Goal: Task Accomplishment & Management: Use online tool/utility

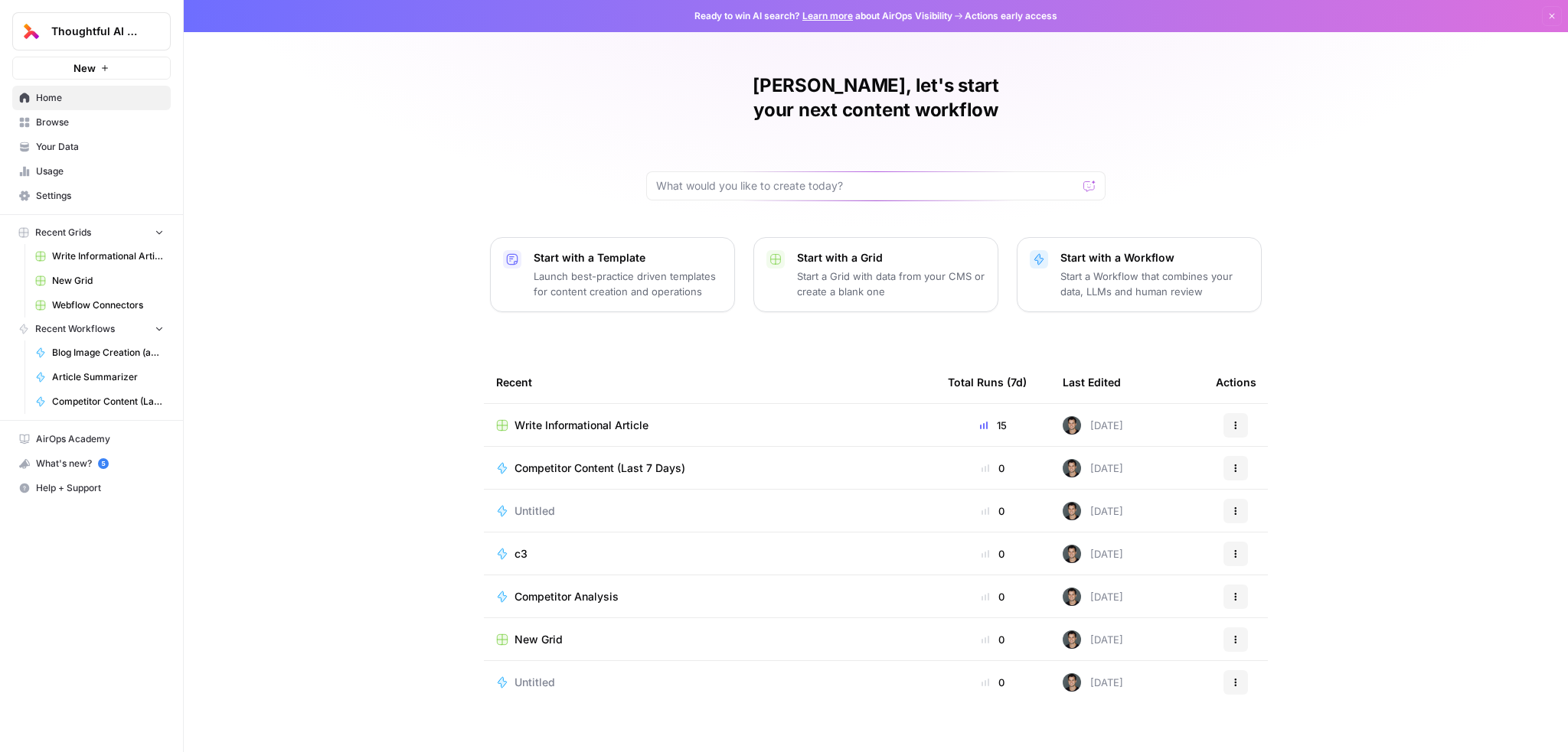
click at [71, 257] on span "Write Informational Article" at bounding box center [108, 256] width 112 height 14
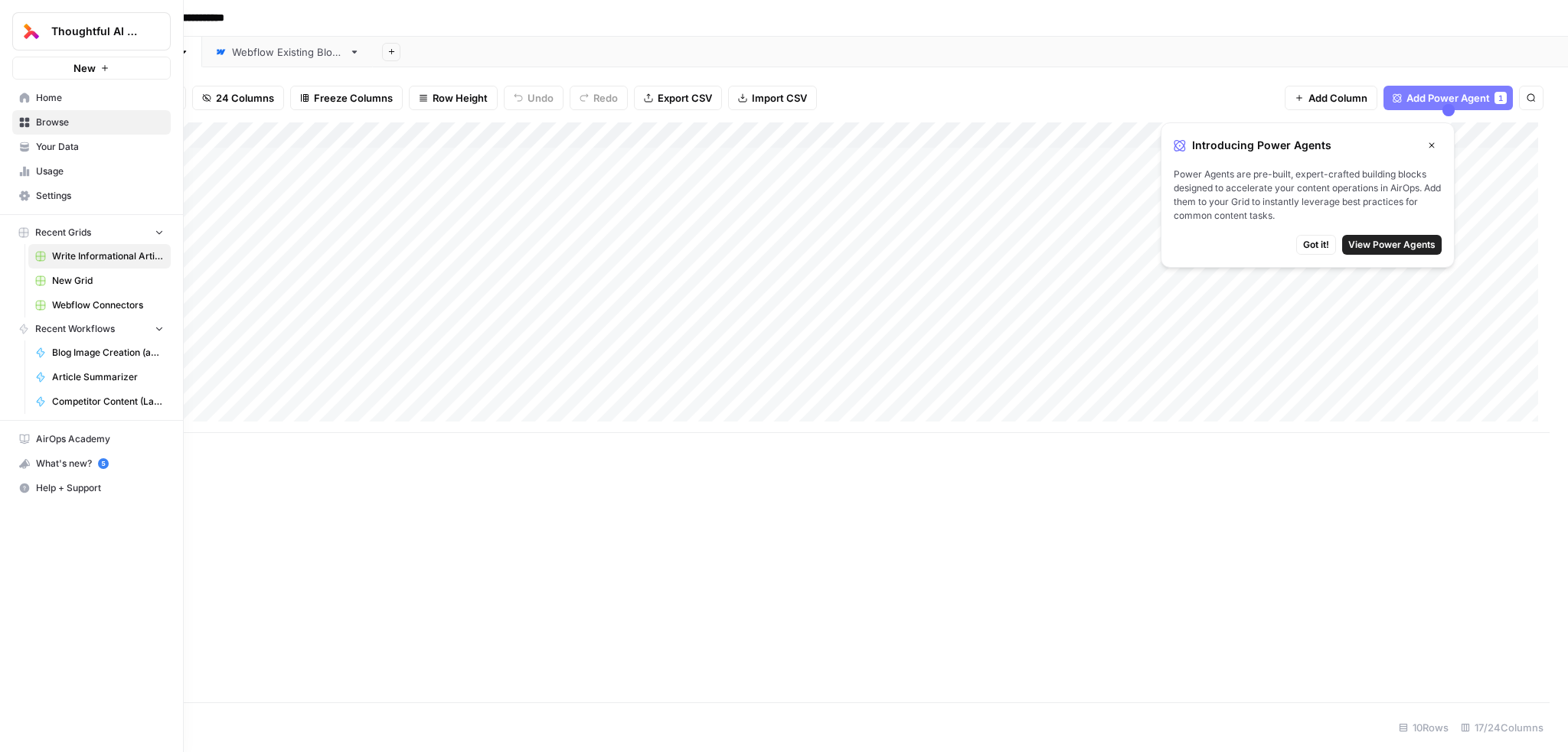
click at [88, 165] on span "Usage" at bounding box center [100, 171] width 128 height 14
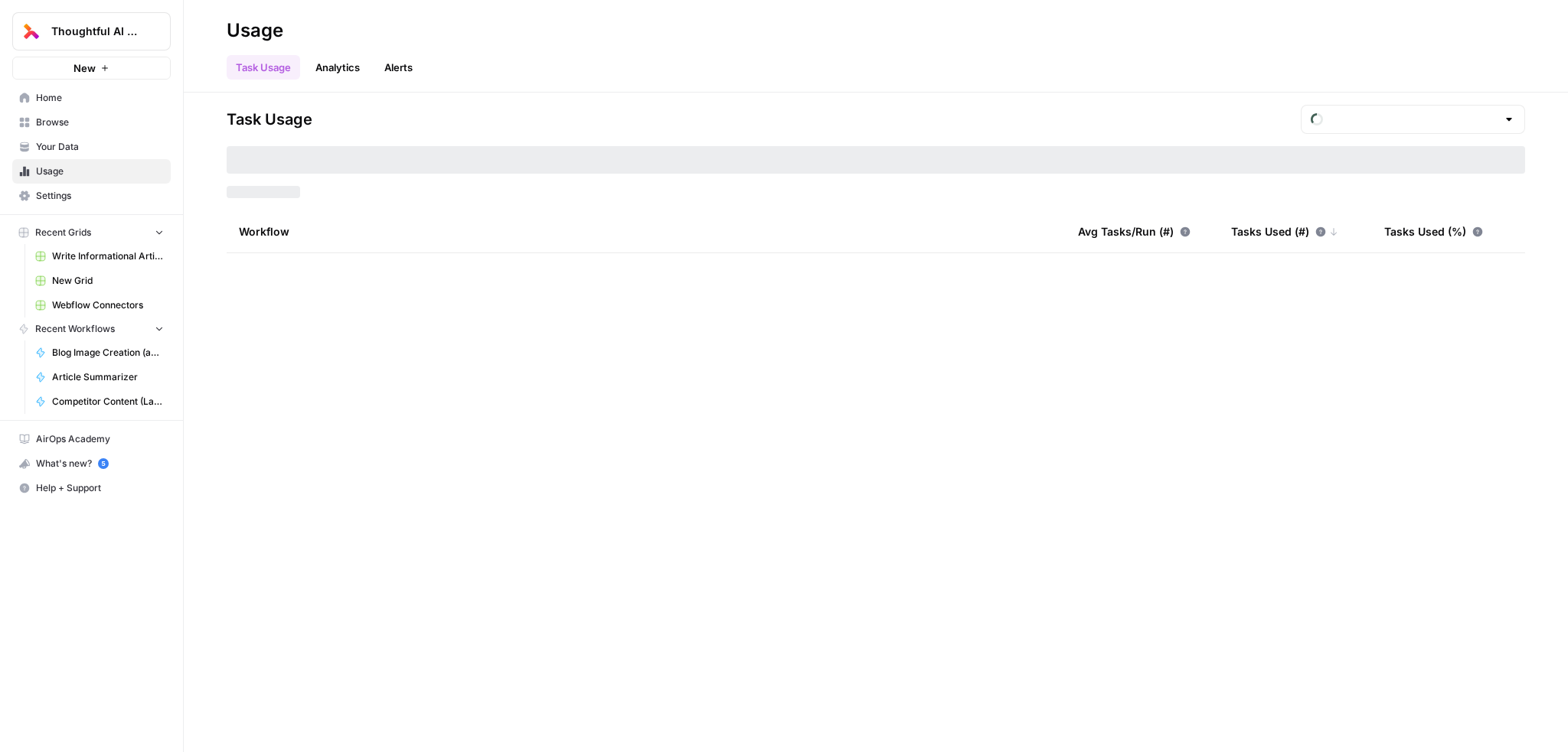
type input "August Tasks"
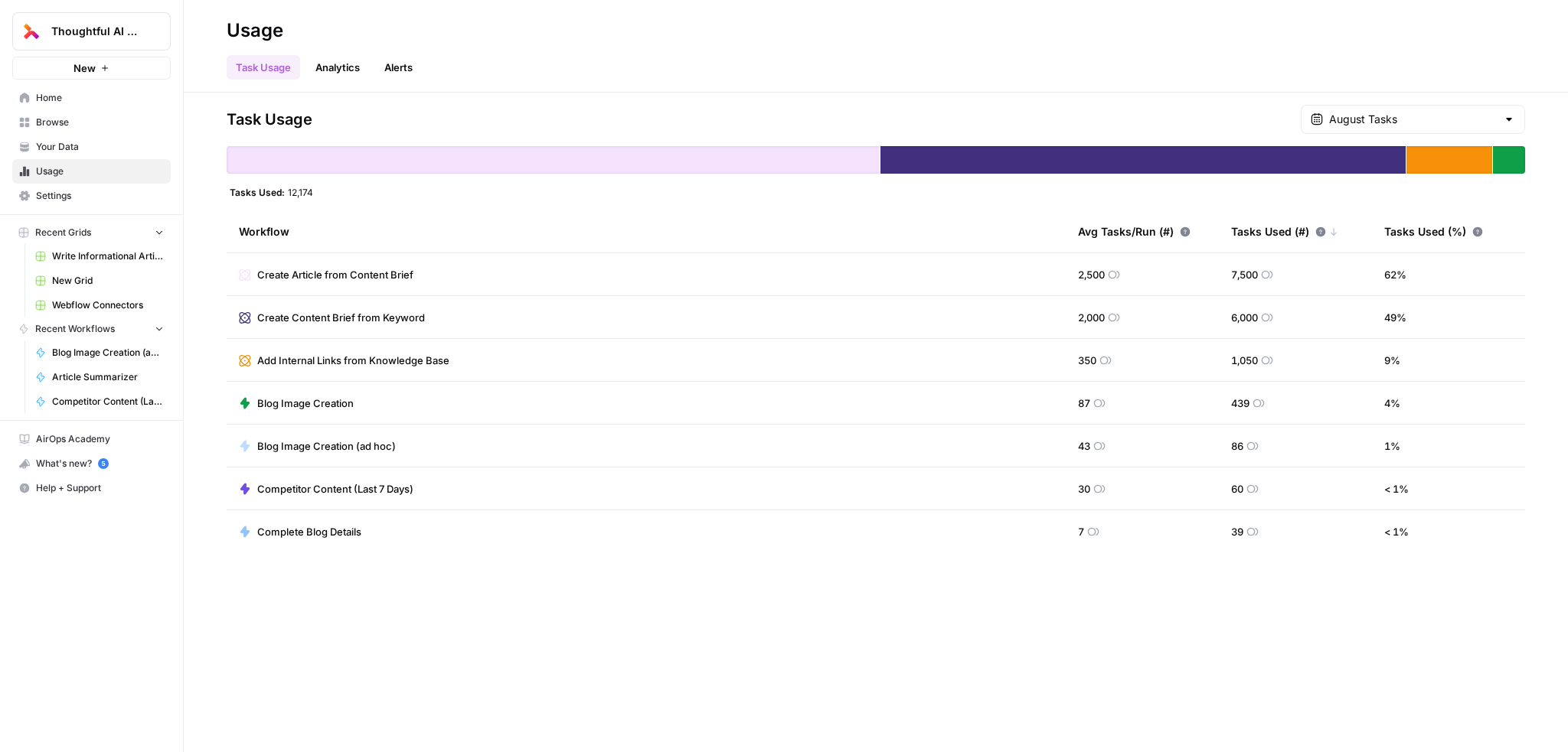
click at [407, 61] on link "Alerts" at bounding box center [398, 67] width 47 height 24
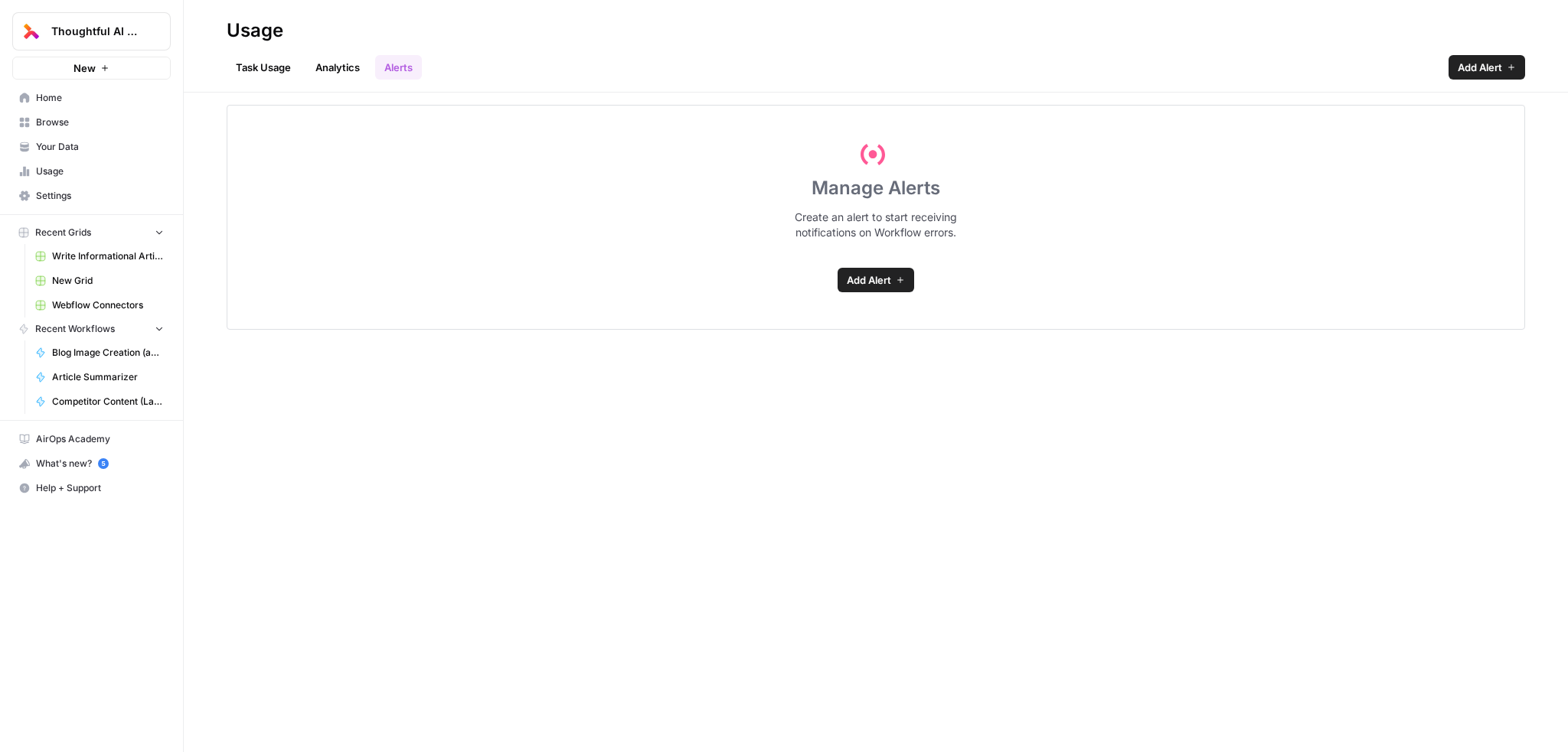
click at [318, 65] on link "Analytics" at bounding box center [337, 67] width 62 height 24
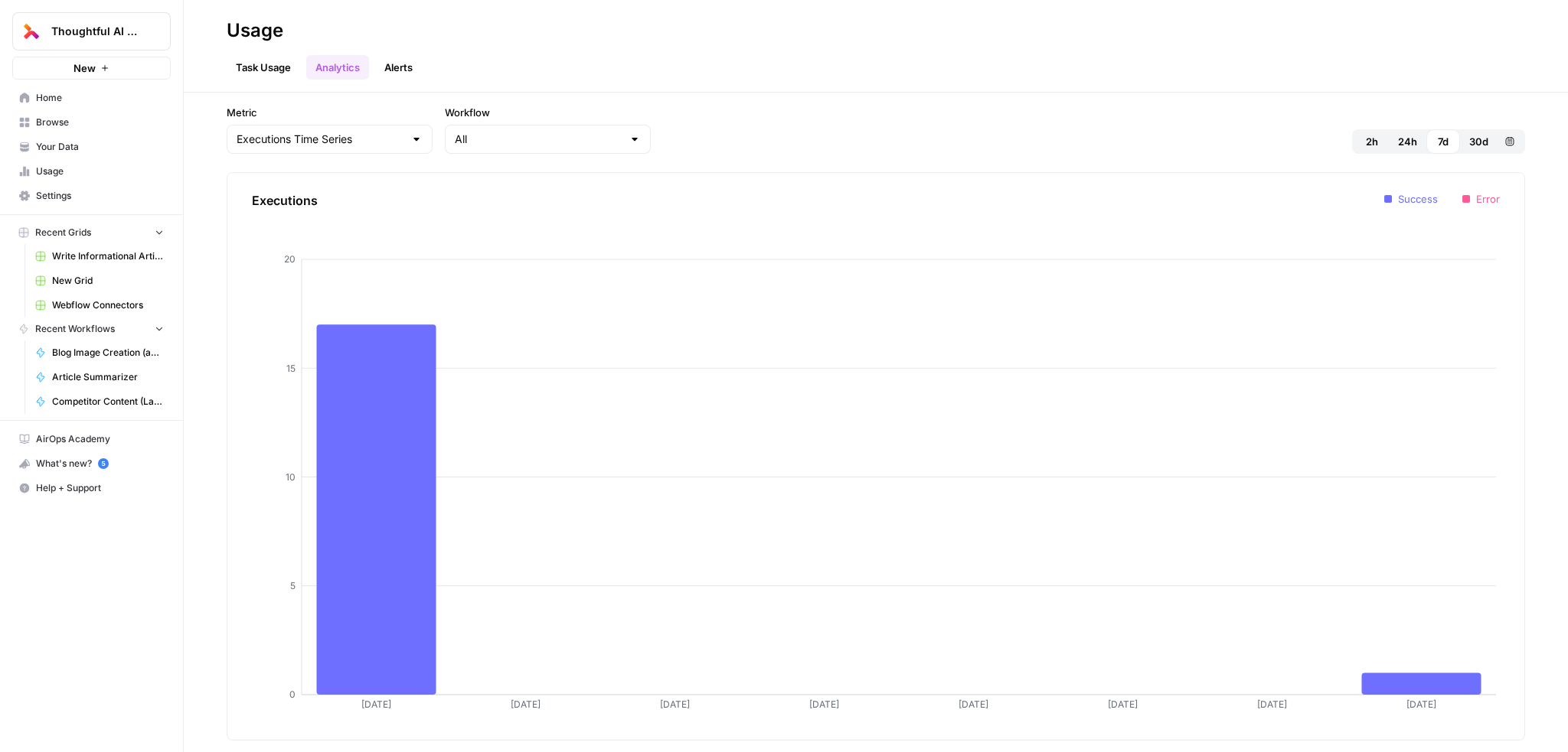
click at [383, 138] on div "Executions Time Series" at bounding box center [330, 140] width 206 height 29
click at [304, 219] on span "Tasks Time Series" at bounding box center [316, 220] width 153 height 15
type input "Tasks Time Series"
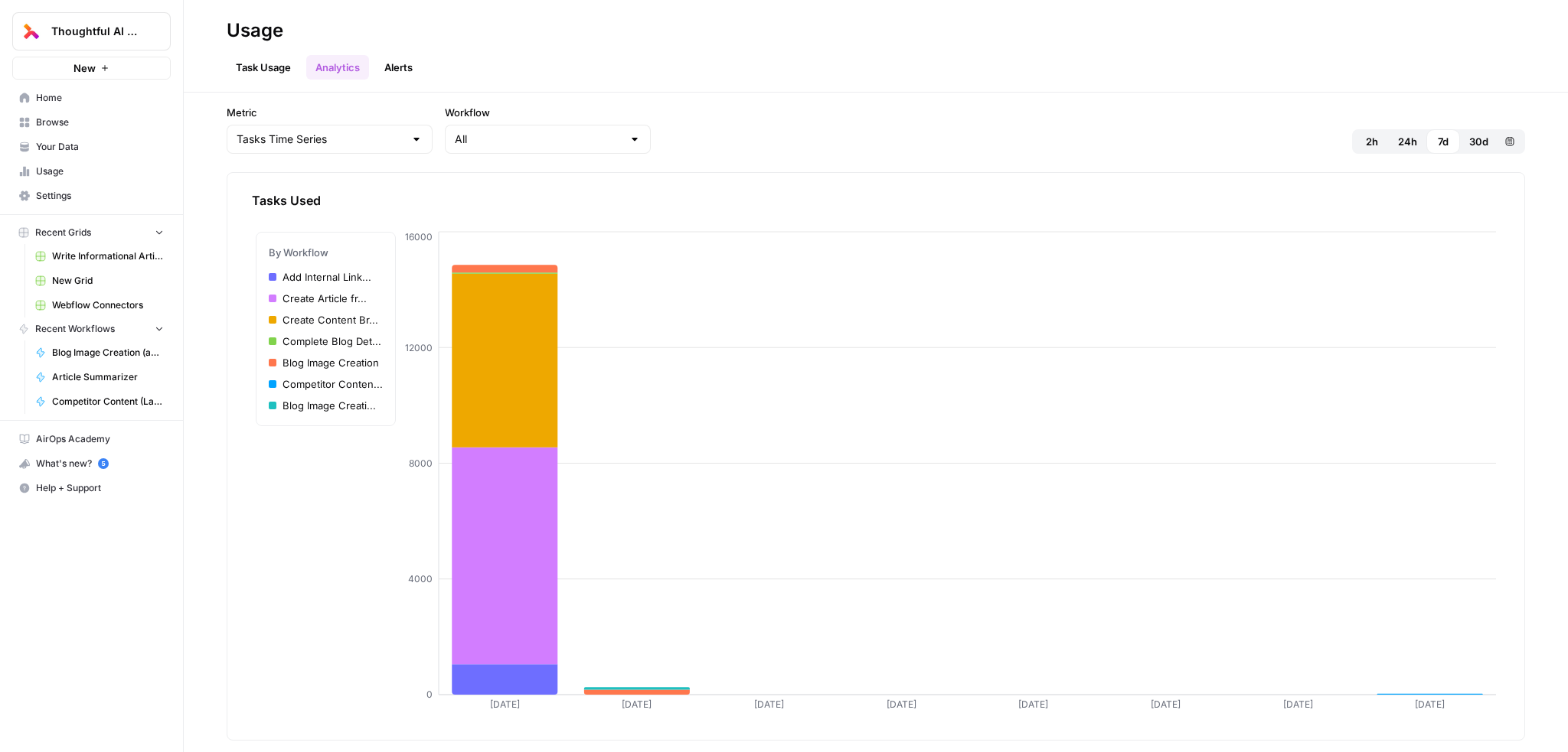
click at [352, 556] on icon "[DATE] Aug [DATE] Aug [DATE] Aug [DATE] Aug 0 4000 8000 12000 16000" at bounding box center [876, 475] width 1248 height 493
click at [67, 142] on span "Your Data" at bounding box center [100, 147] width 128 height 14
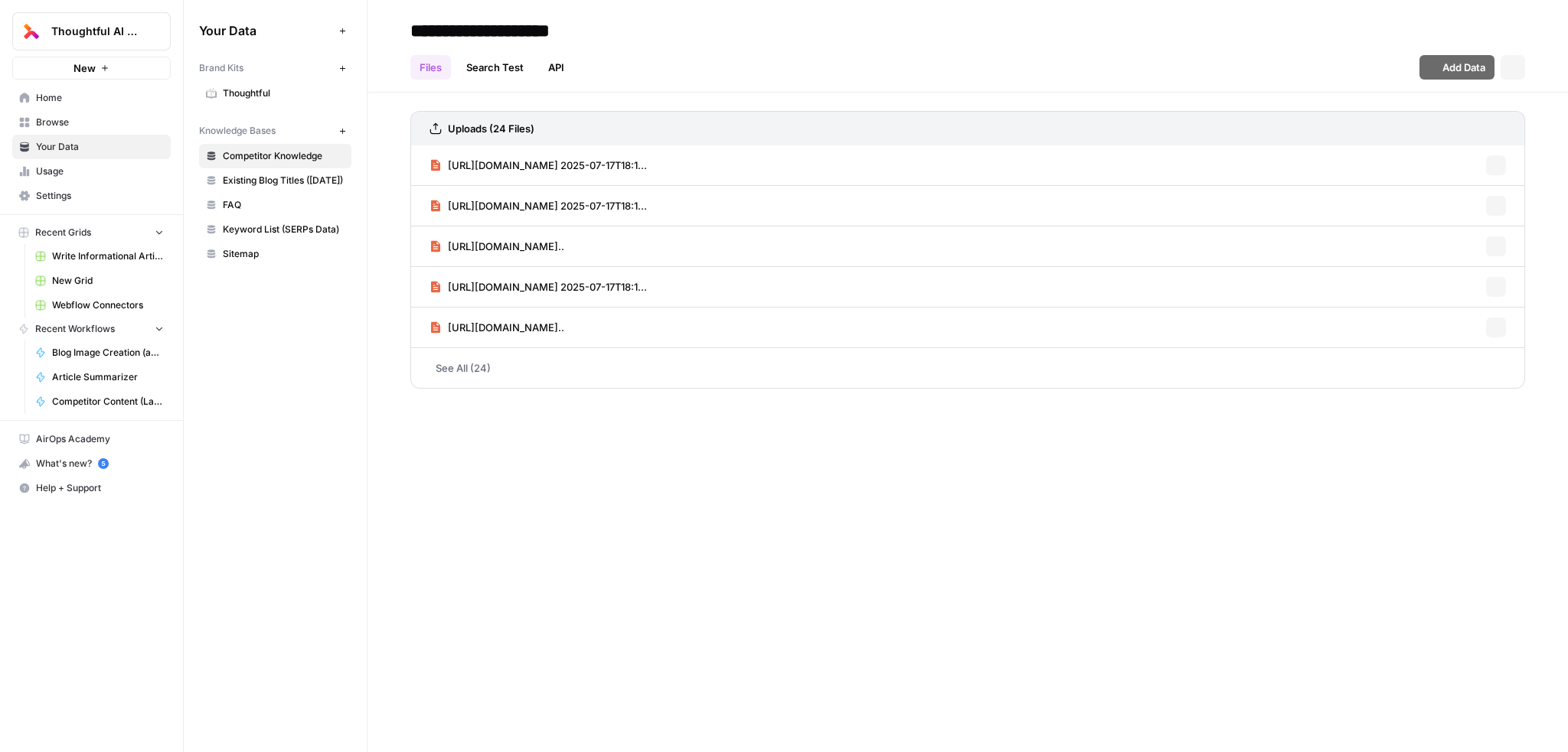
click at [69, 120] on span "Browse" at bounding box center [100, 122] width 128 height 14
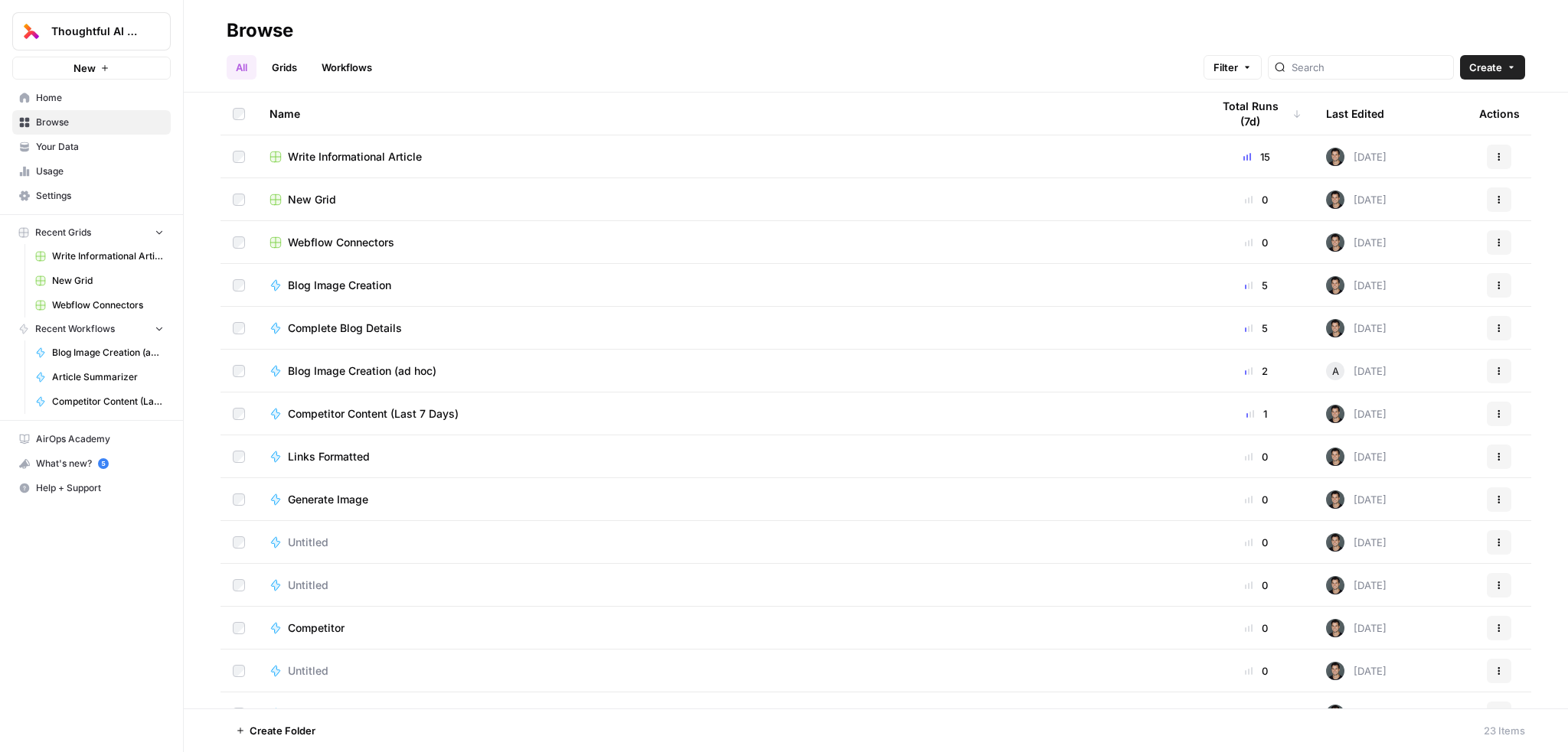
click at [372, 161] on span "Write Informational Article" at bounding box center [355, 157] width 134 height 15
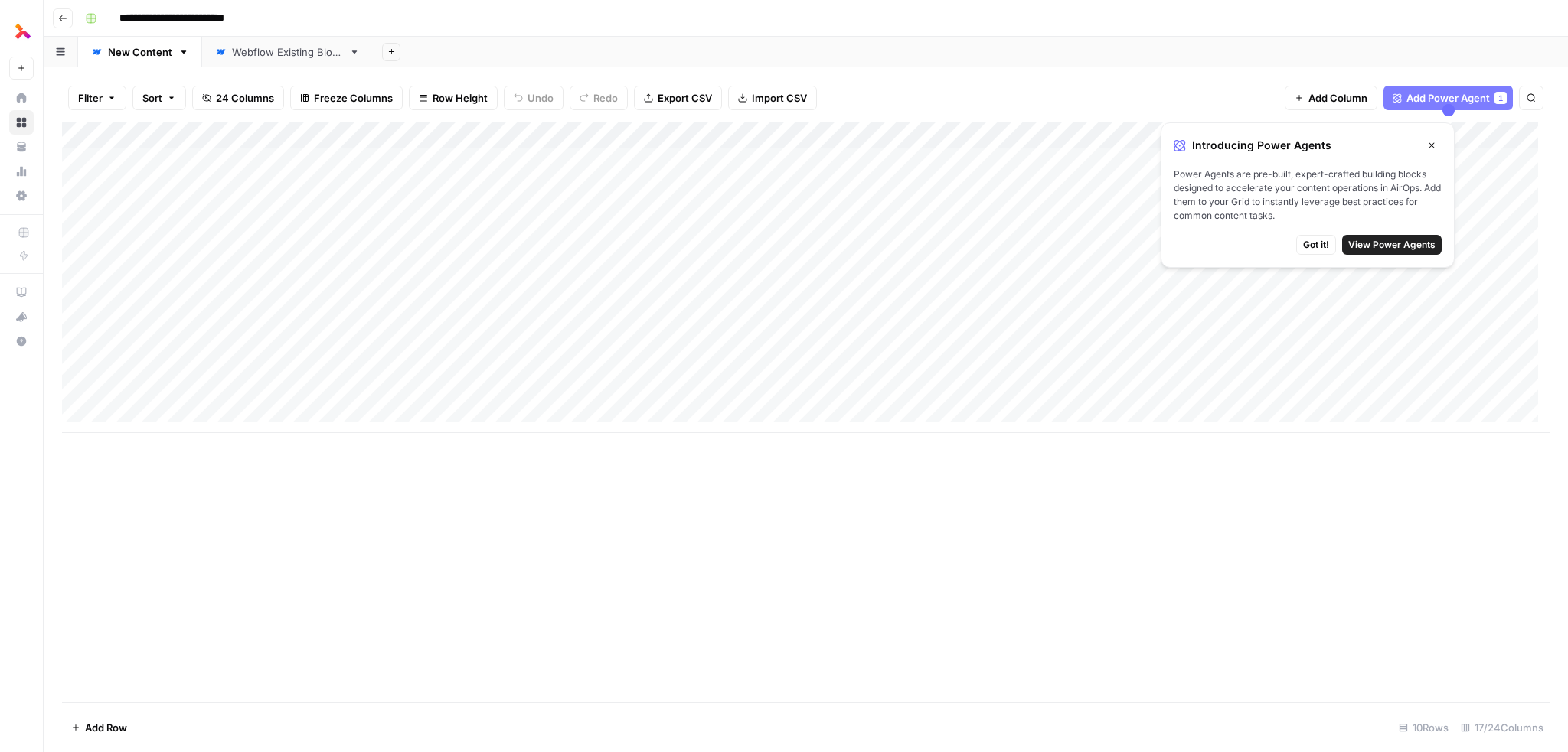
scroll to position [11, 0]
click at [107, 86] on button "Filter" at bounding box center [97, 98] width 58 height 24
click at [125, 180] on input "text" at bounding box center [181, 178] width 168 height 15
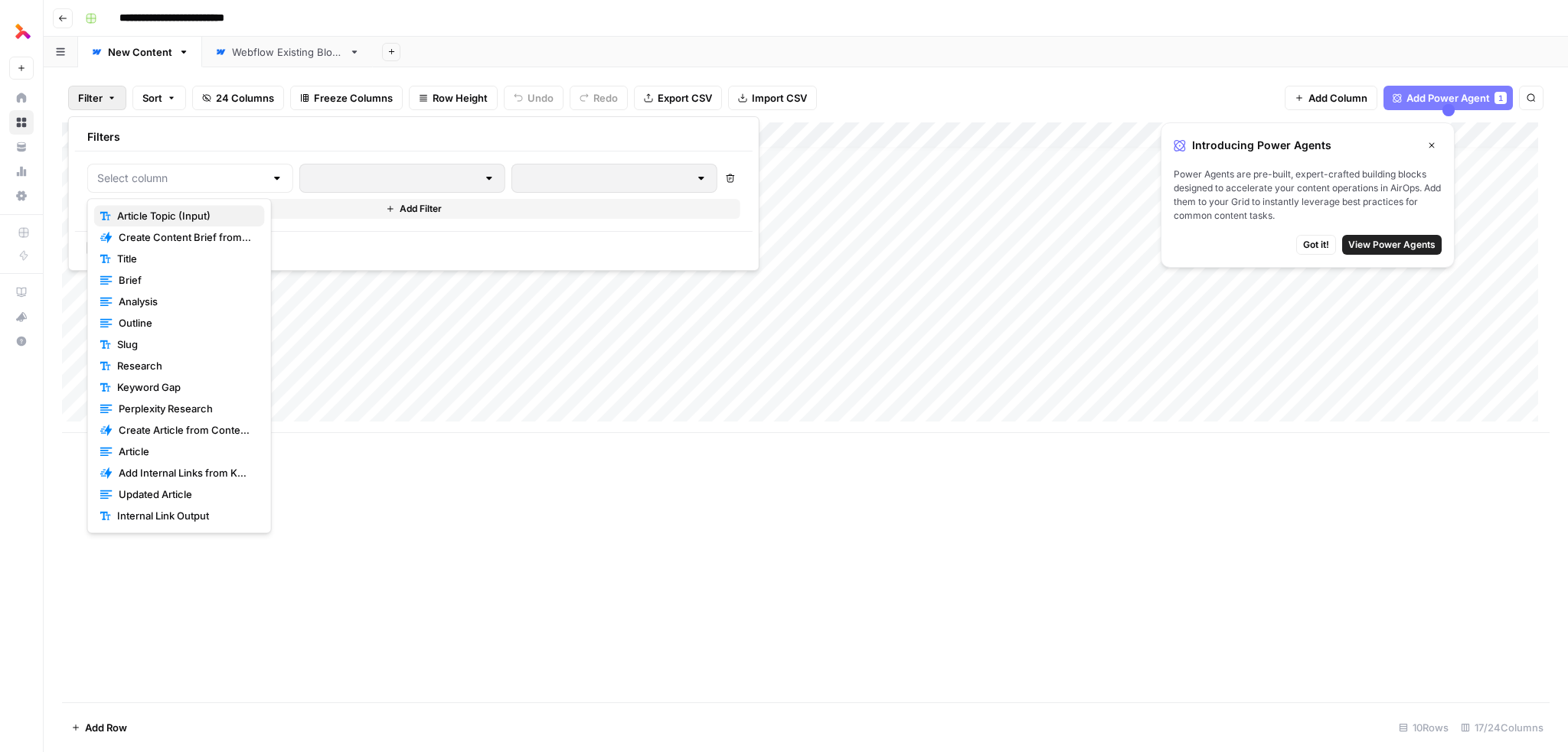
click at [191, 211] on span "Article Topic (Input)" at bounding box center [184, 216] width 136 height 15
type input "Article Topic (Input)"
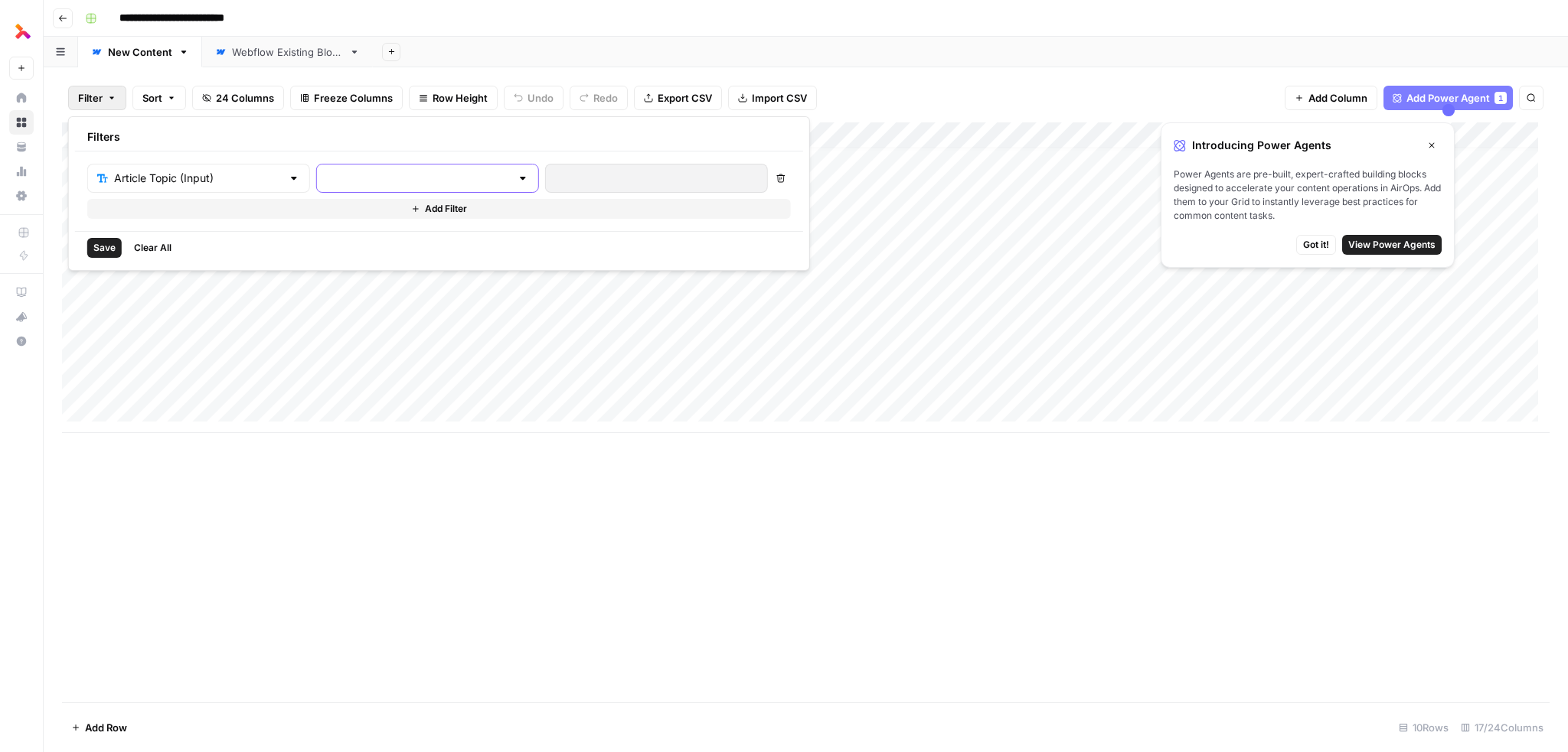
click at [347, 180] on input "text" at bounding box center [418, 178] width 184 height 15
click at [371, 218] on span "is not empty" at bounding box center [391, 216] width 169 height 15
type input "is not empty"
click at [111, 238] on button "Save" at bounding box center [105, 247] width 34 height 20
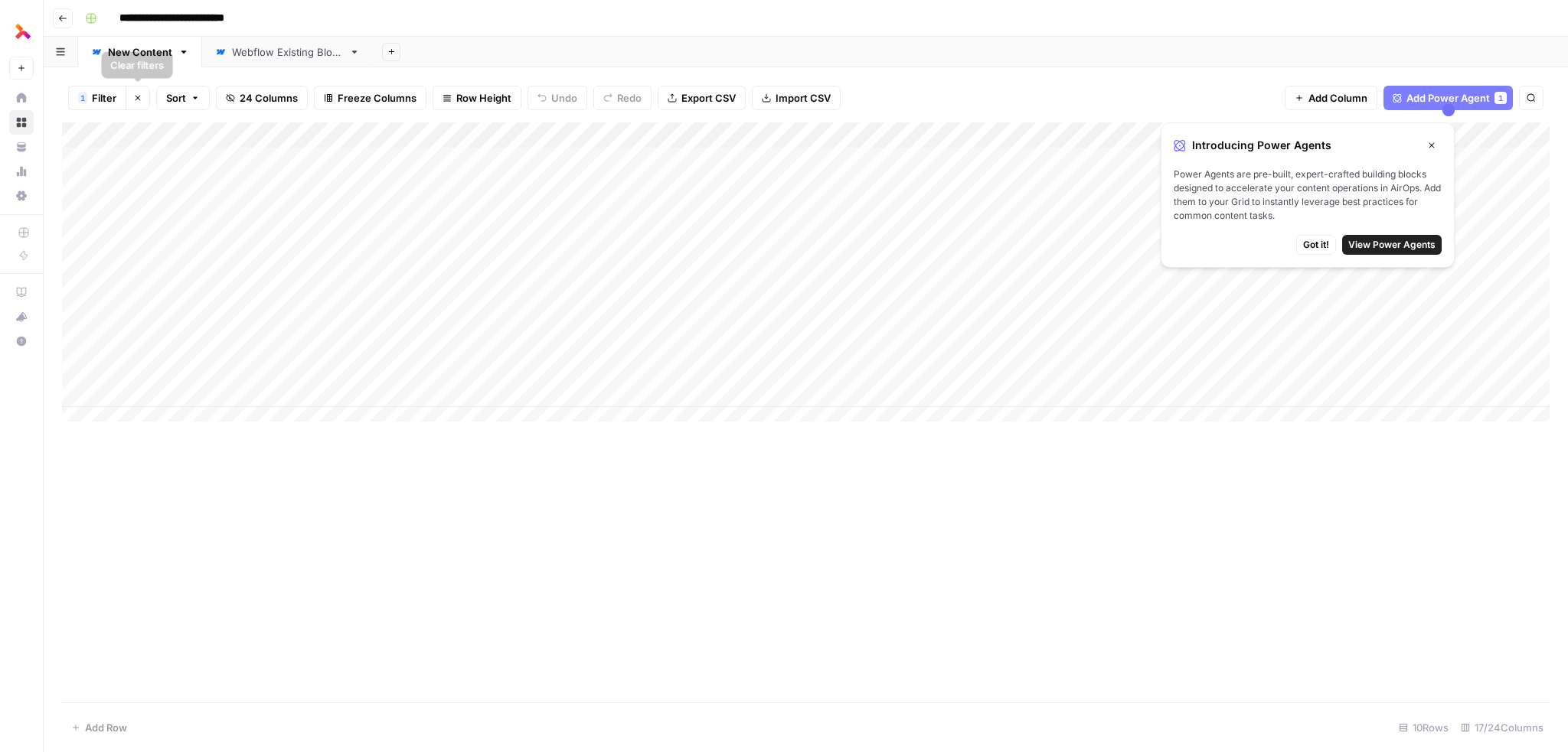
click at [139, 91] on button "Clear filters" at bounding box center [138, 98] width 24 height 24
click at [138, 407] on div "Add Column" at bounding box center [805, 277] width 1488 height 311
type textarea "**********"
click at [415, 410] on div "Add Column" at bounding box center [805, 290] width 1488 height 337
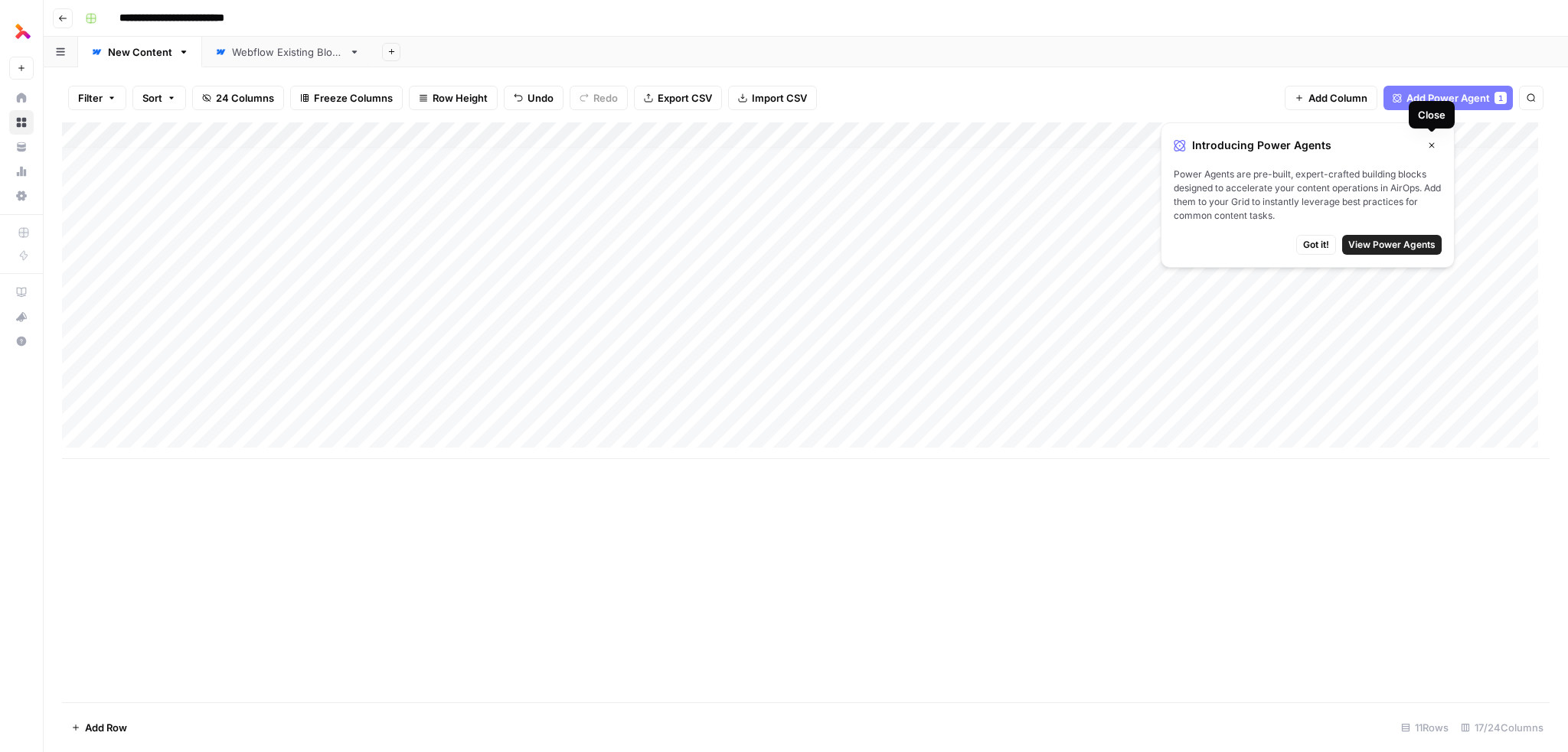
click at [1430, 142] on icon "button" at bounding box center [1431, 145] width 9 height 9
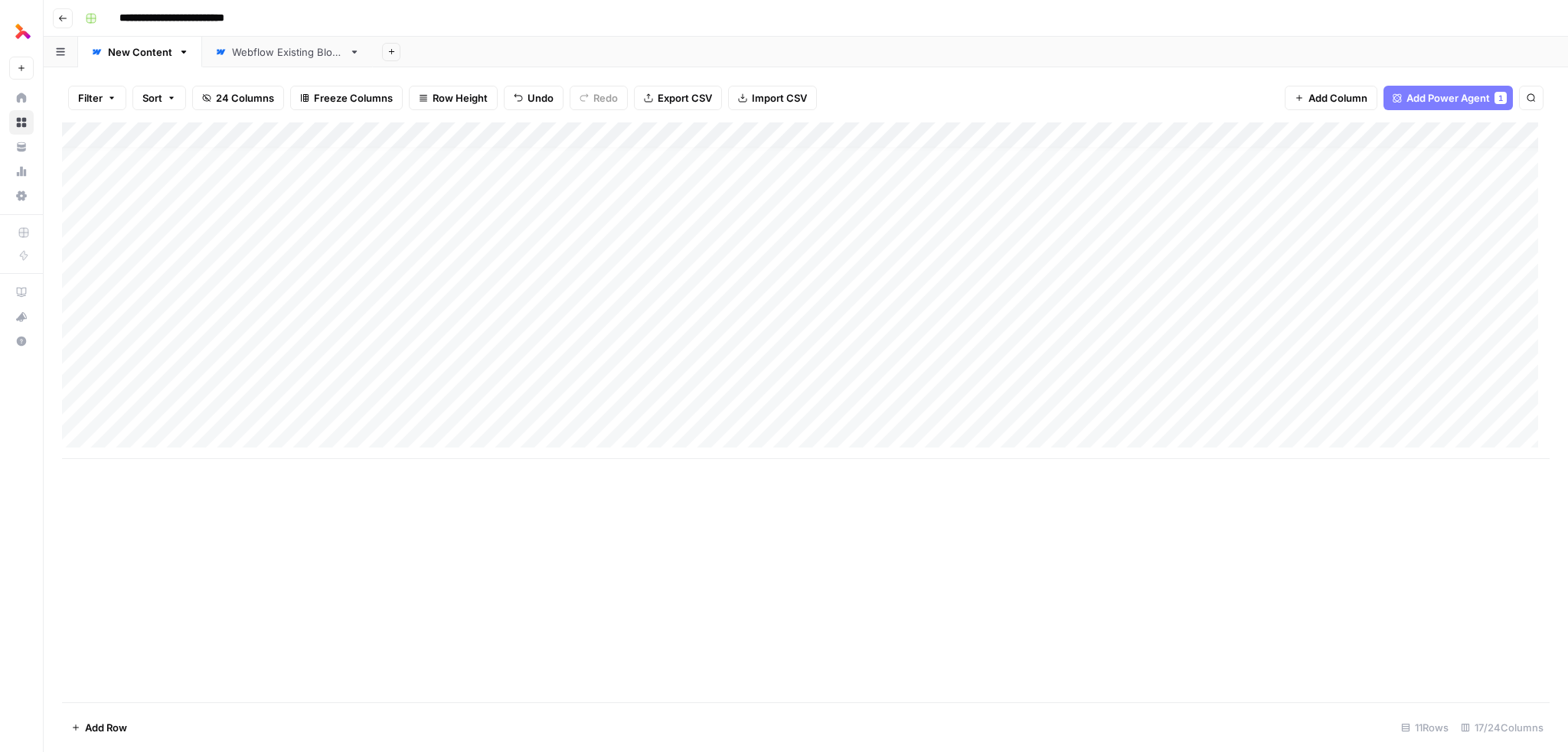
click at [410, 397] on div "Add Column" at bounding box center [805, 290] width 1488 height 337
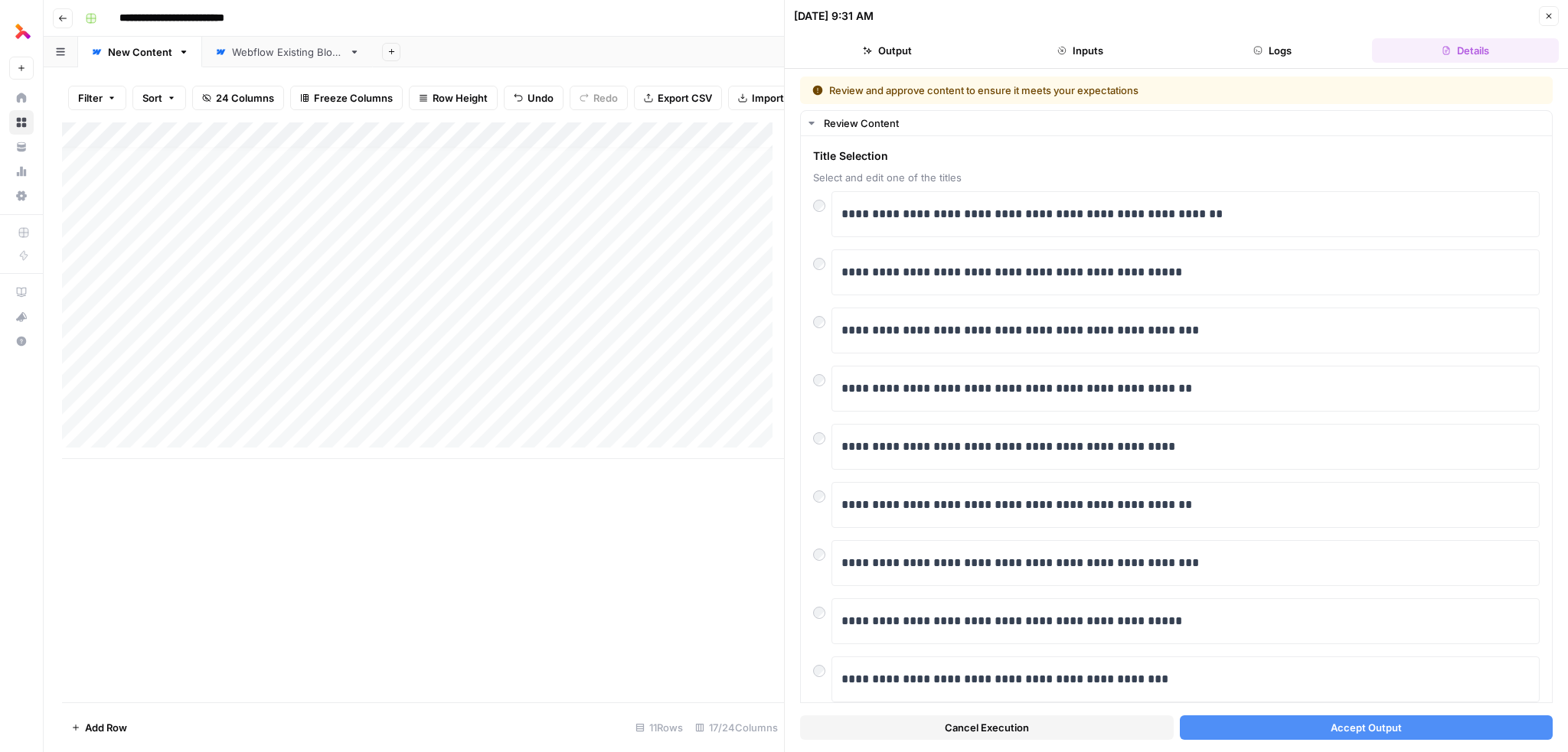
click at [1371, 730] on span "Accept Output" at bounding box center [1366, 728] width 71 height 15
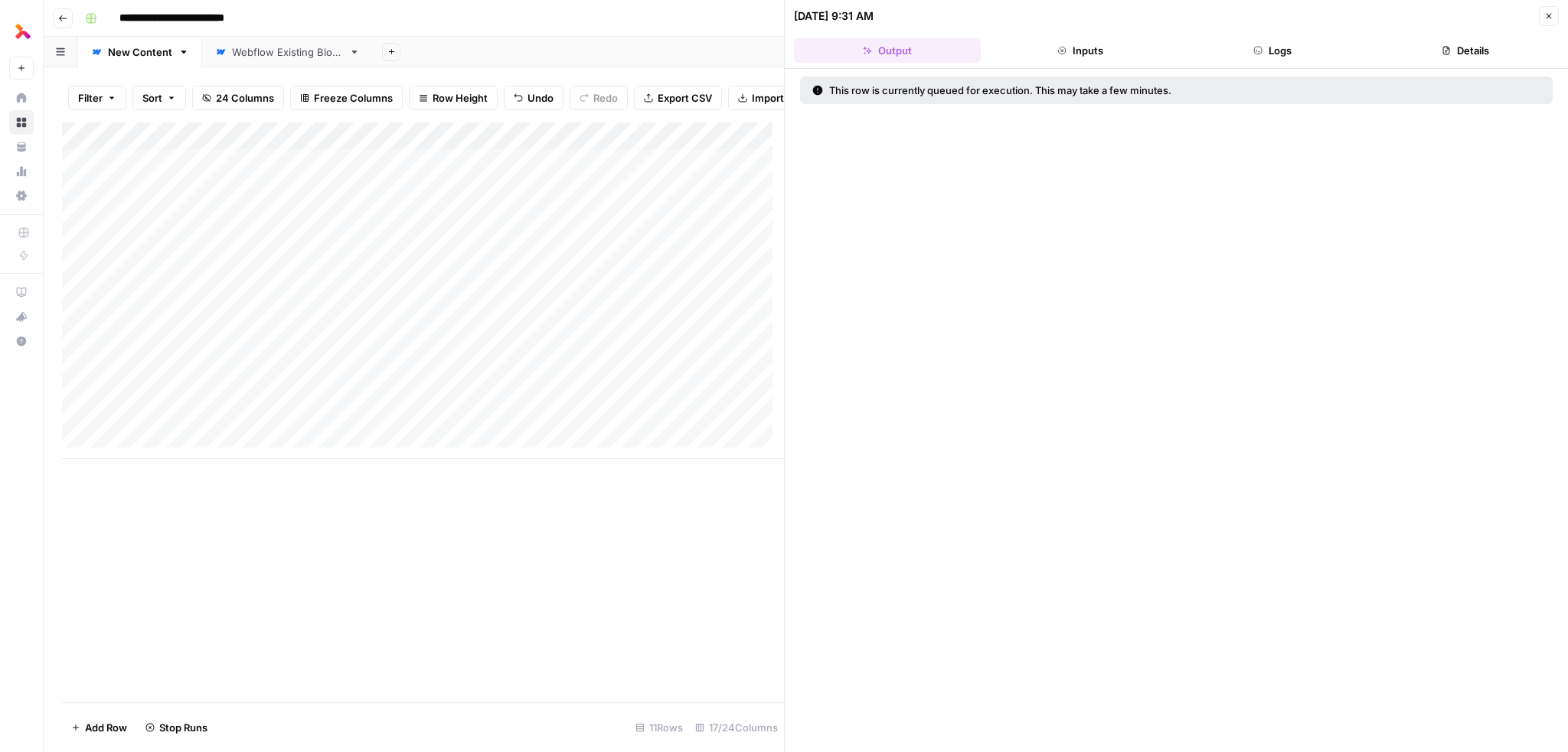
click at [1121, 62] on button "Inputs" at bounding box center [1080, 50] width 187 height 24
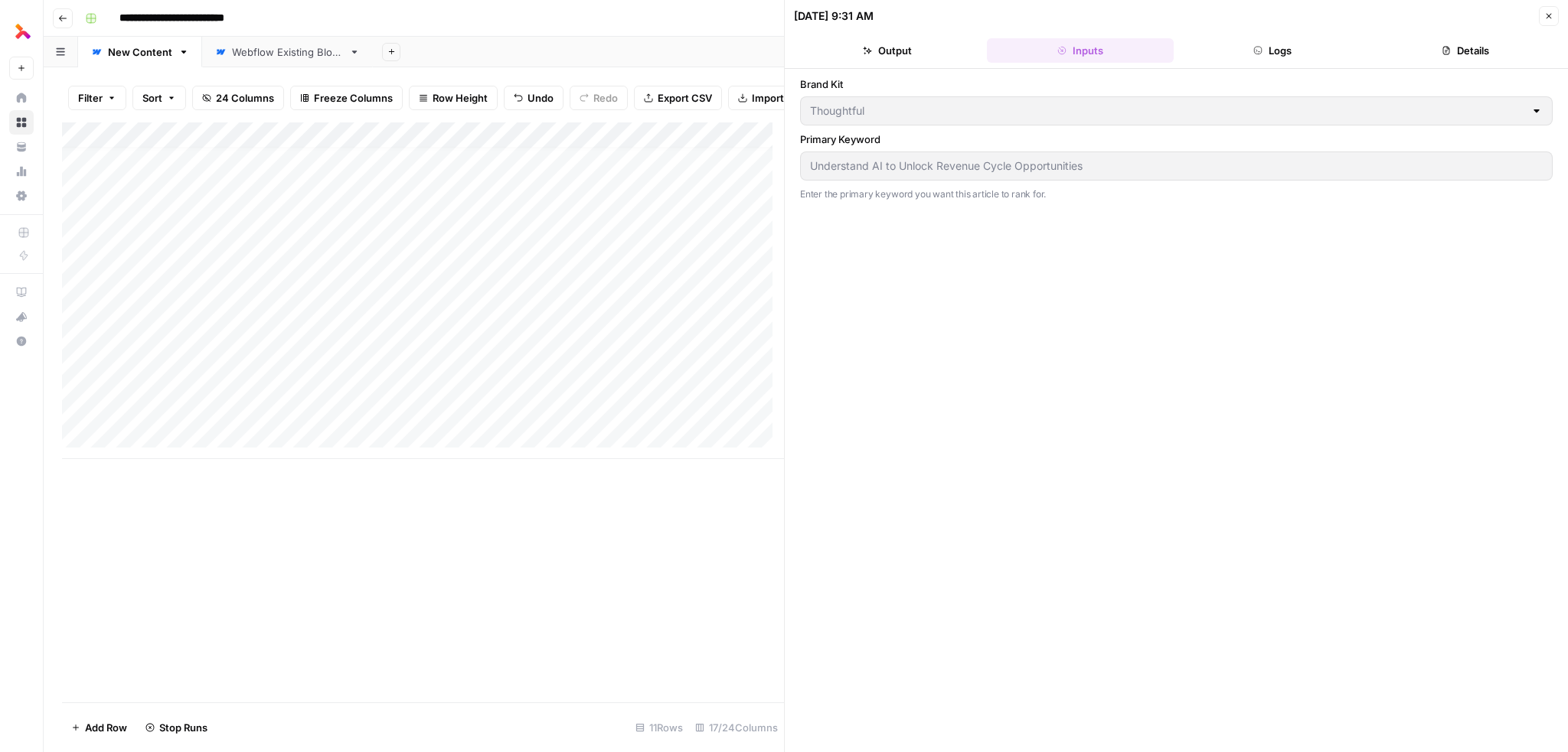
click at [1261, 42] on button "Logs" at bounding box center [1273, 50] width 187 height 24
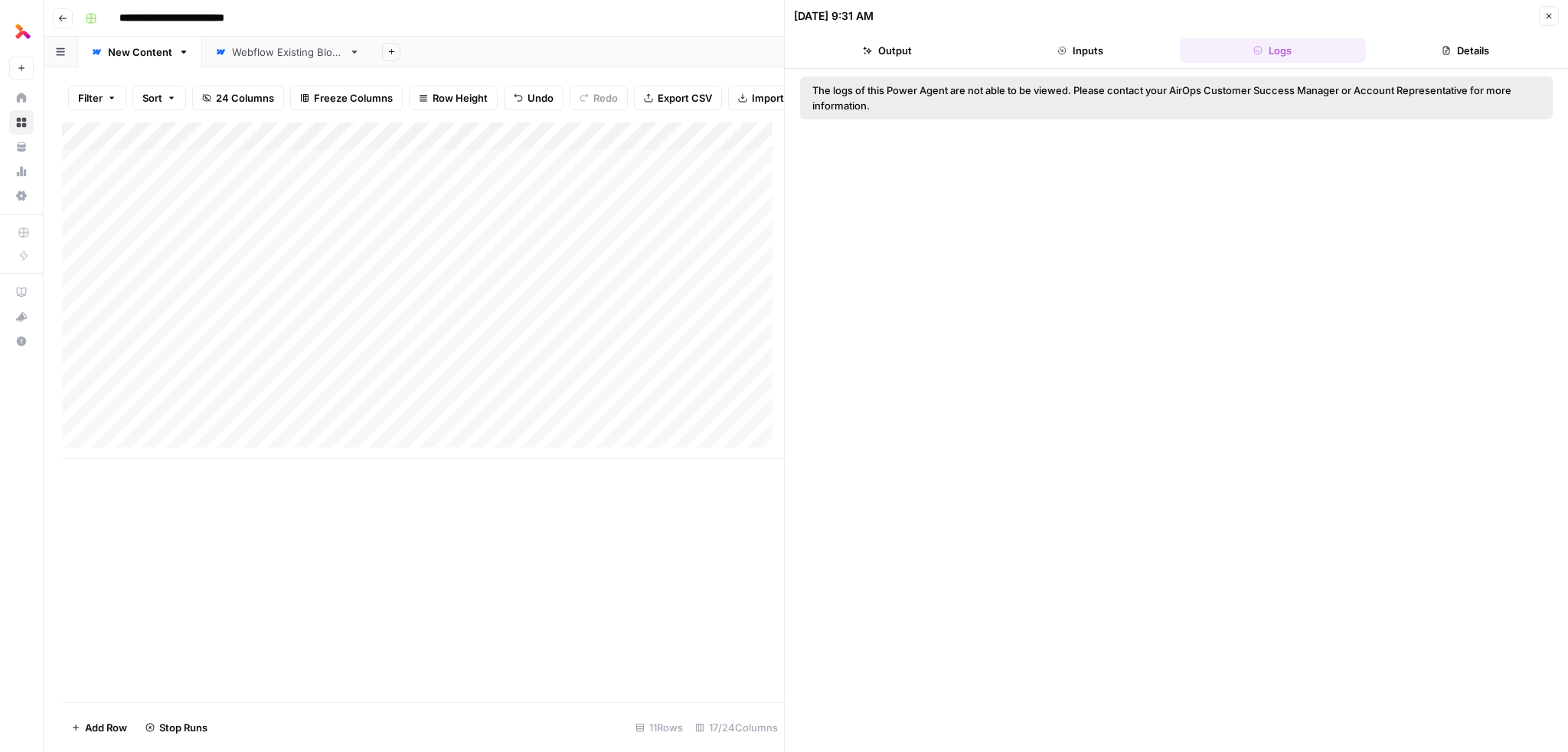
click at [1486, 54] on button "Details" at bounding box center [1465, 50] width 187 height 24
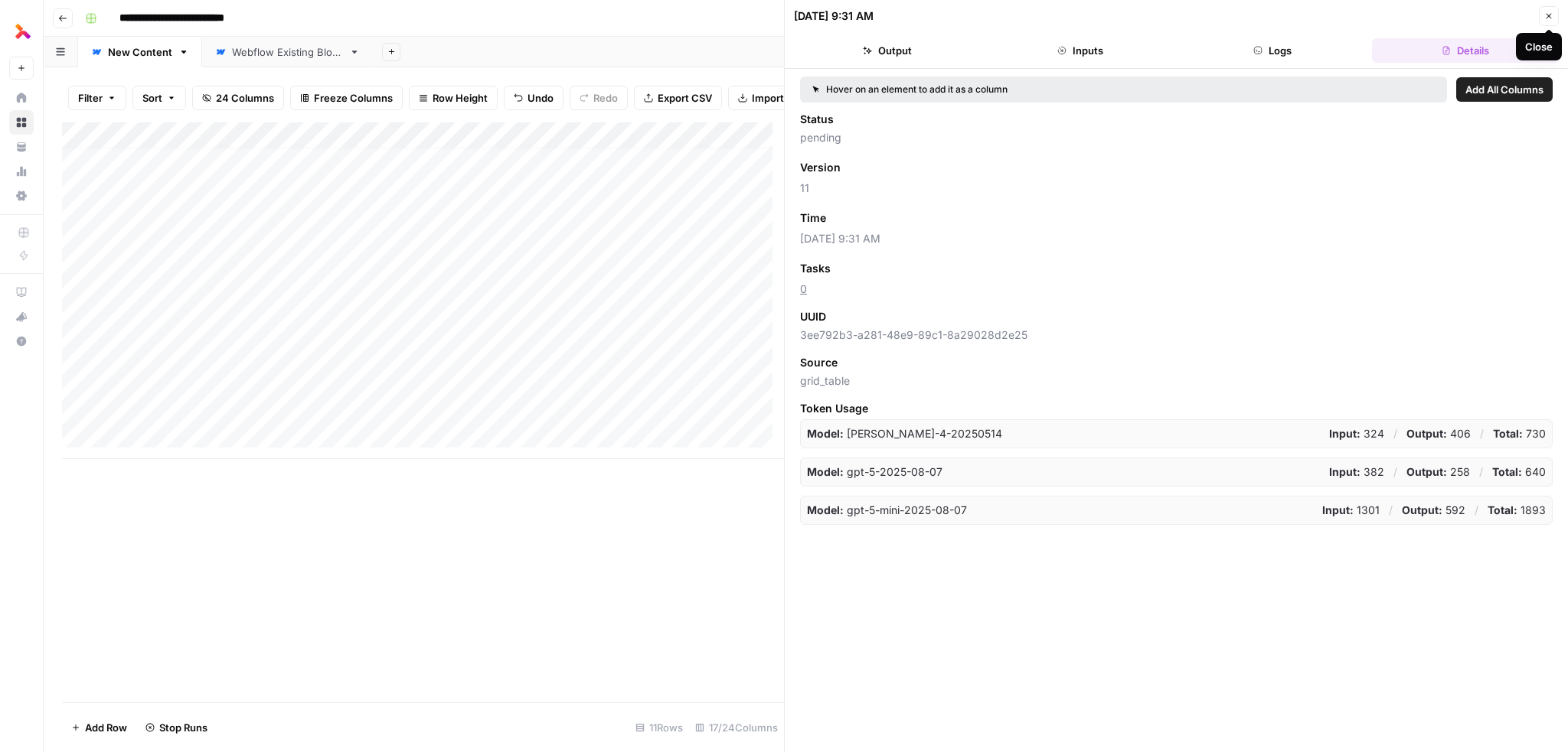
click at [1547, 18] on icon "button" at bounding box center [1549, 15] width 9 height 9
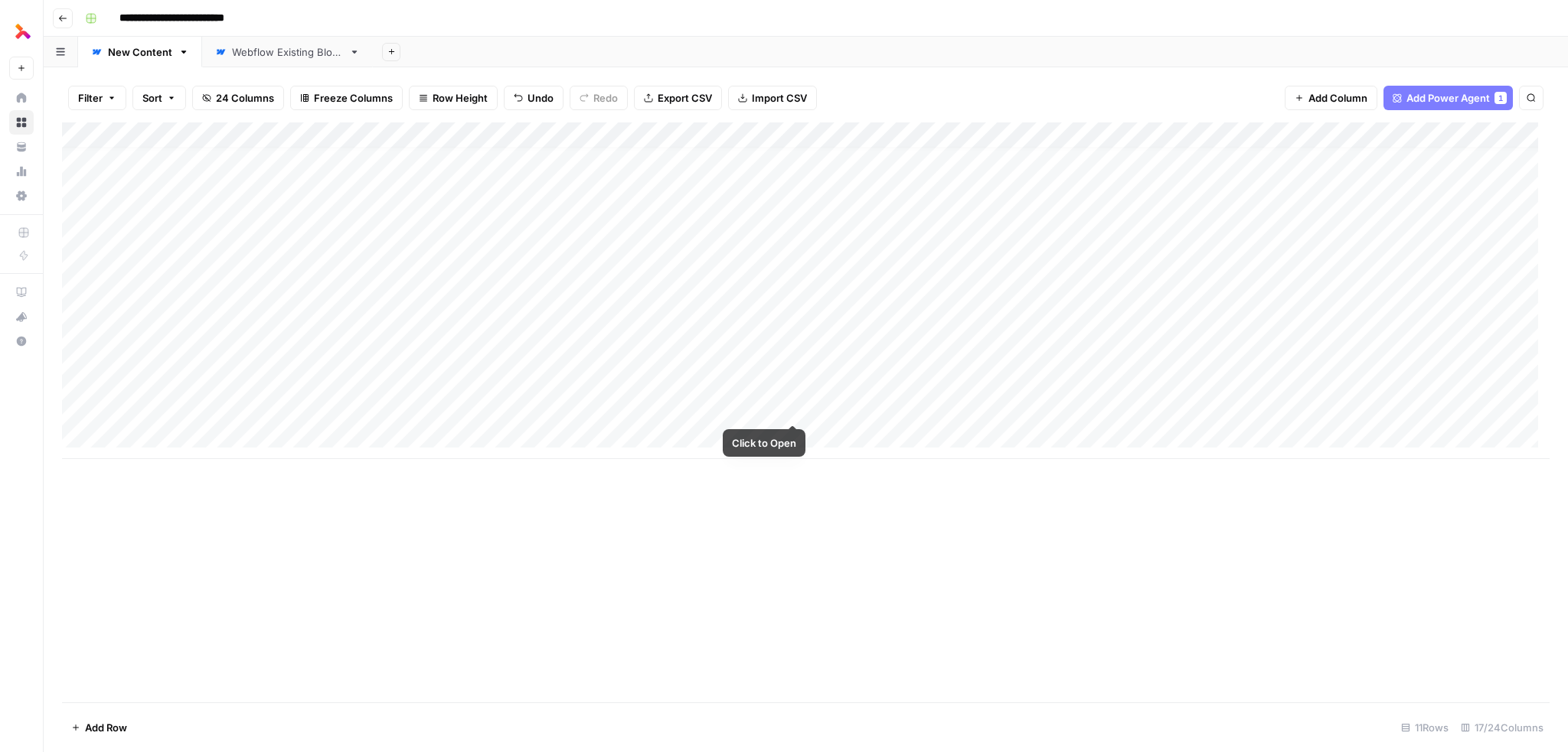
click at [803, 409] on div "Add Column" at bounding box center [805, 290] width 1488 height 337
click at [789, 406] on div "Add Column" at bounding box center [805, 290] width 1488 height 337
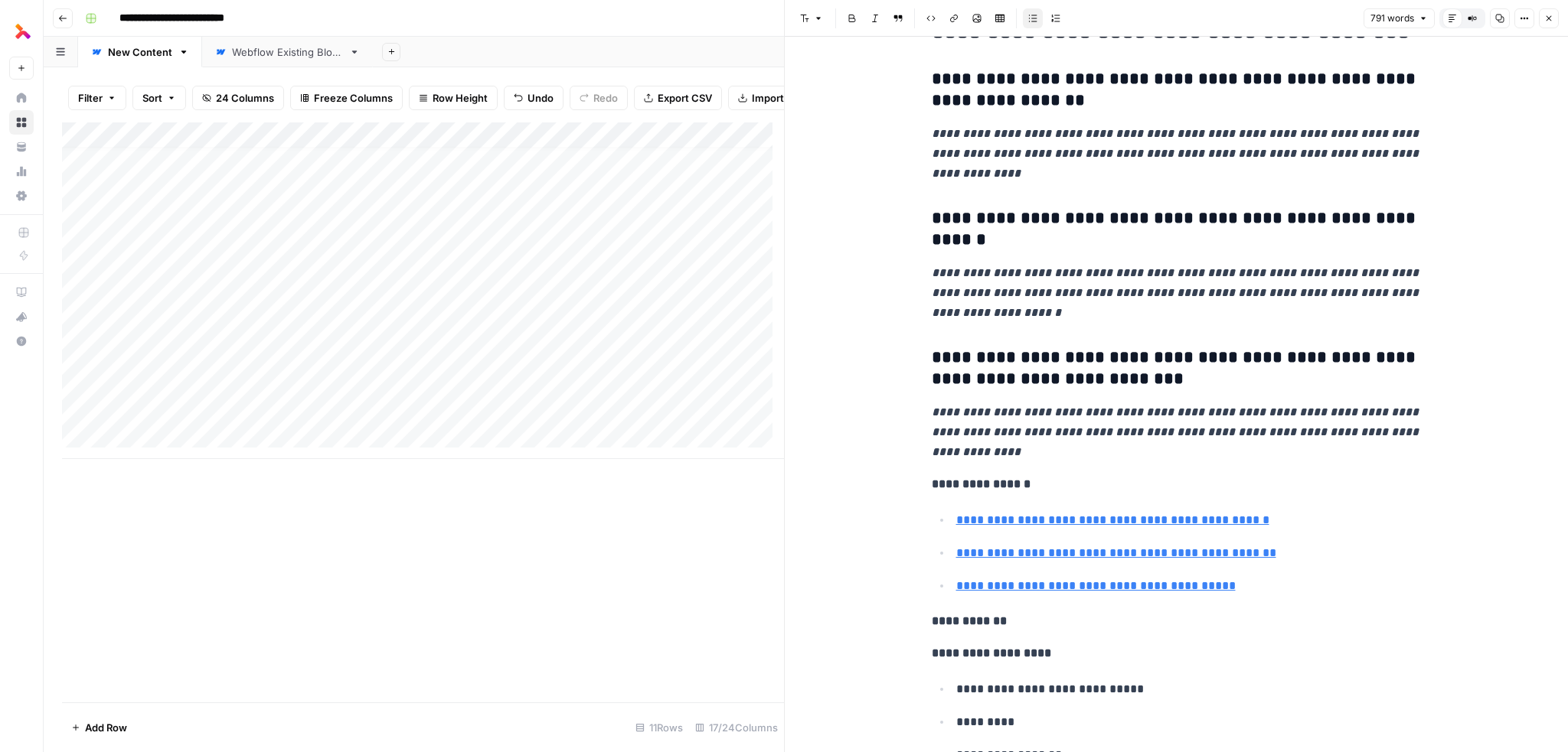
scroll to position [2984, 0]
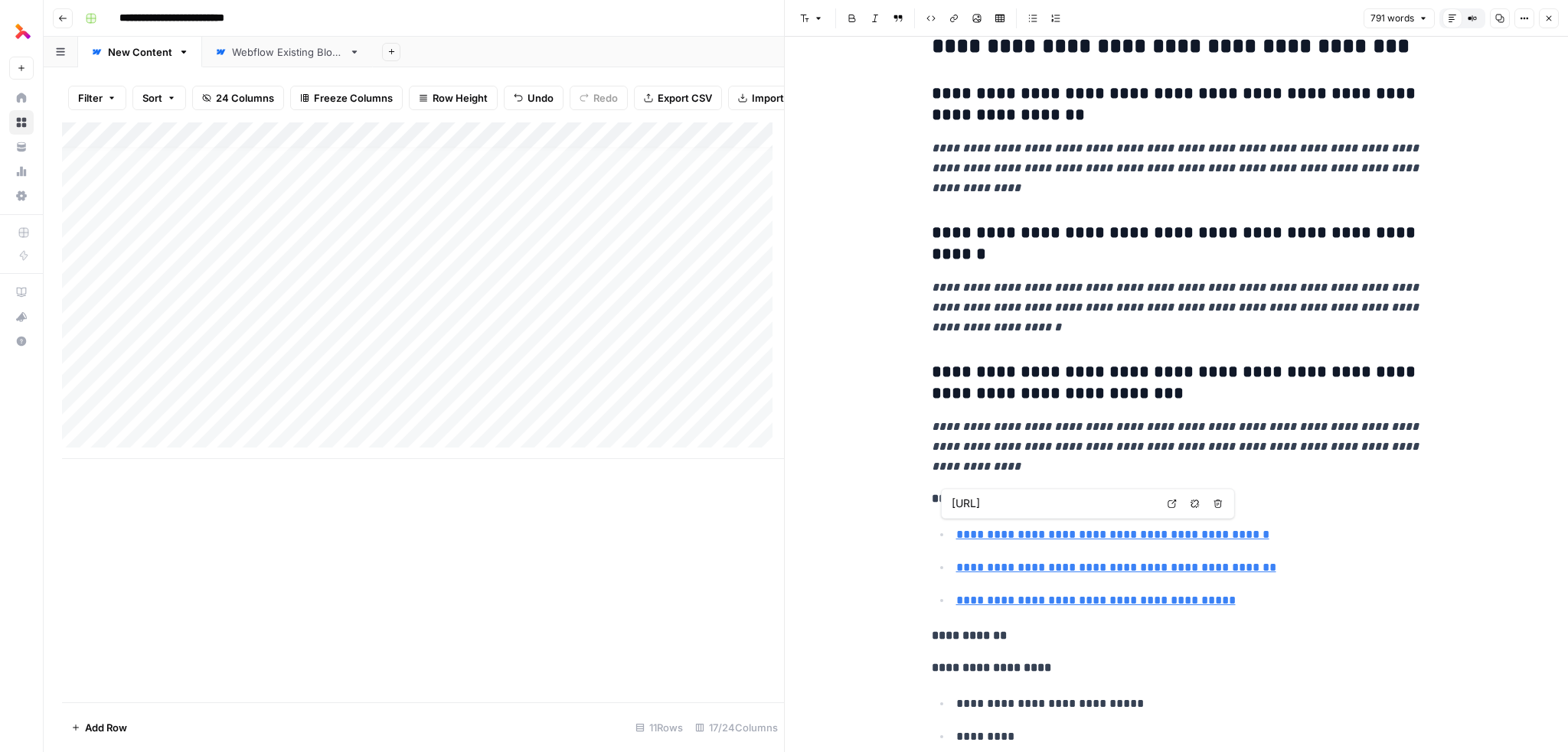
type input "[URL][DOMAIN_NAME]"
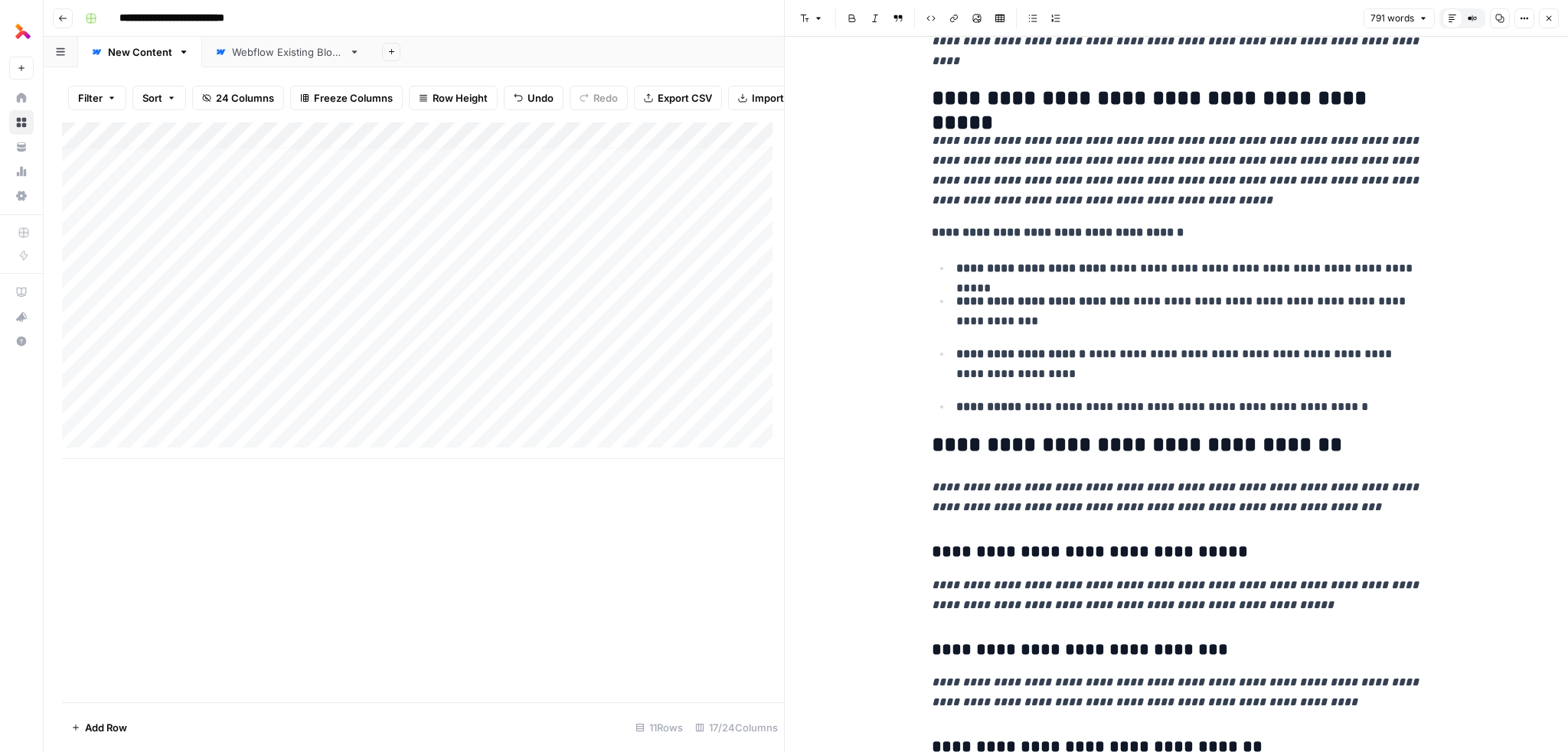
scroll to position [57, 0]
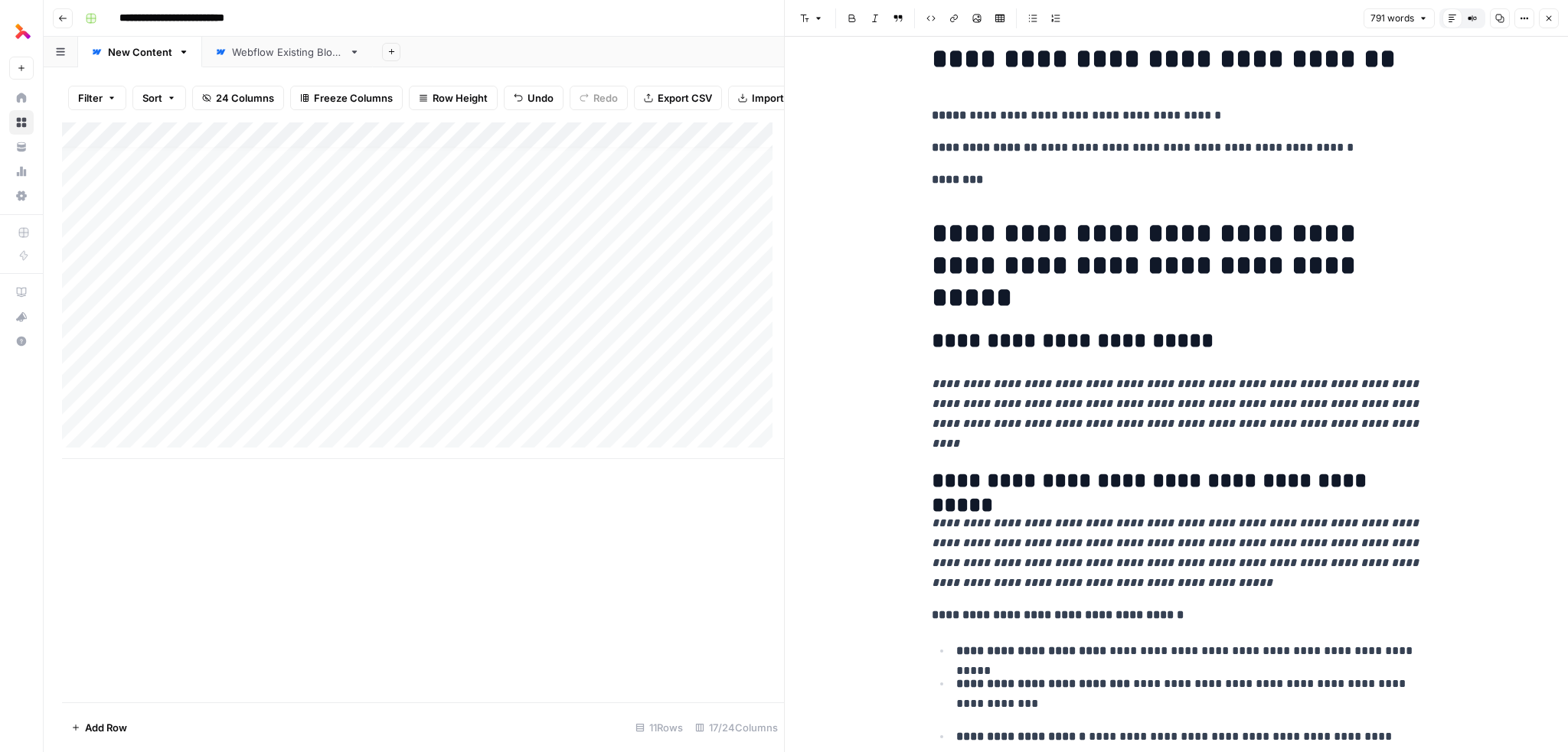
click at [1552, 16] on icon "button" at bounding box center [1549, 18] width 9 height 9
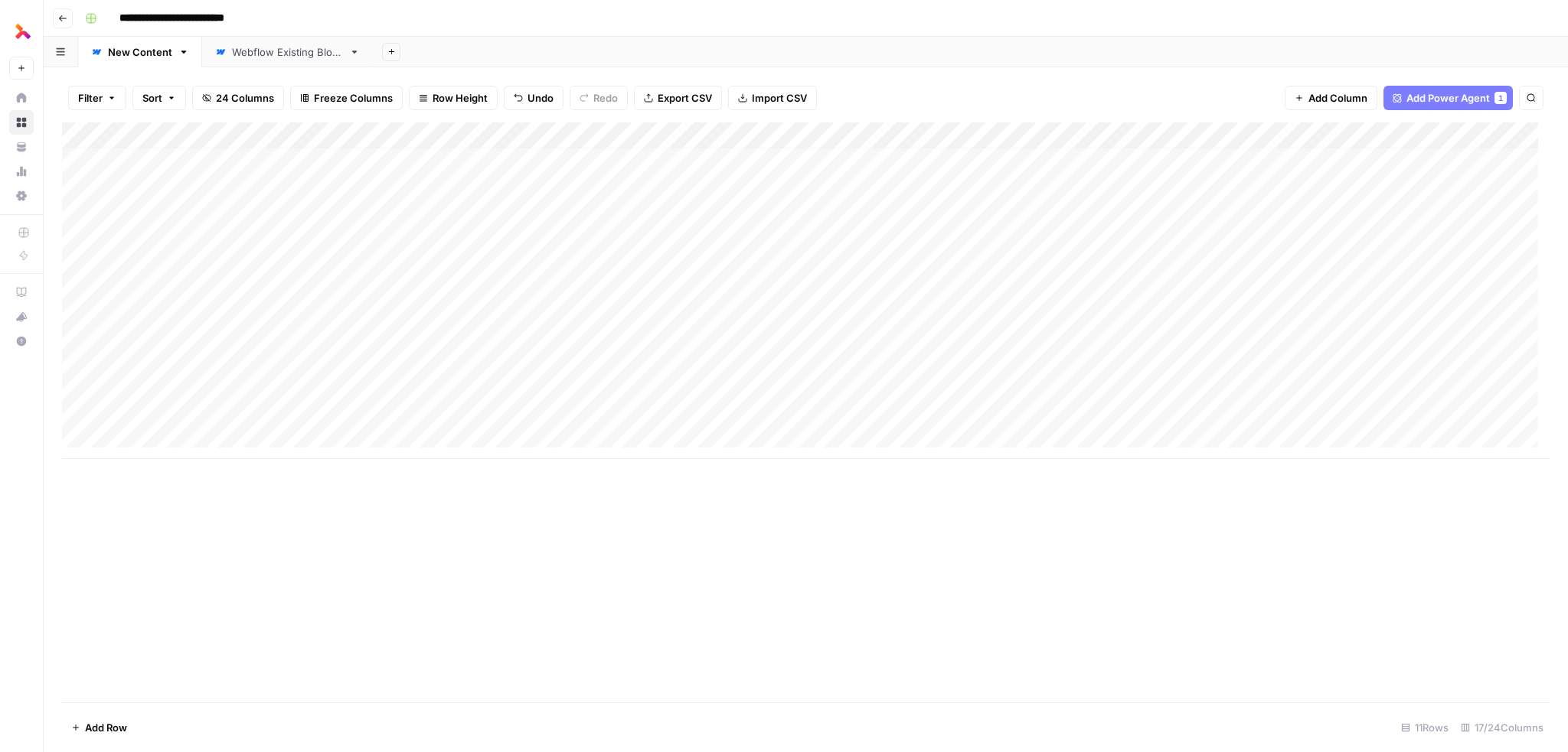
click at [980, 406] on div "Add Column" at bounding box center [805, 290] width 1488 height 337
click at [814, 410] on div "Add Column" at bounding box center [805, 290] width 1488 height 337
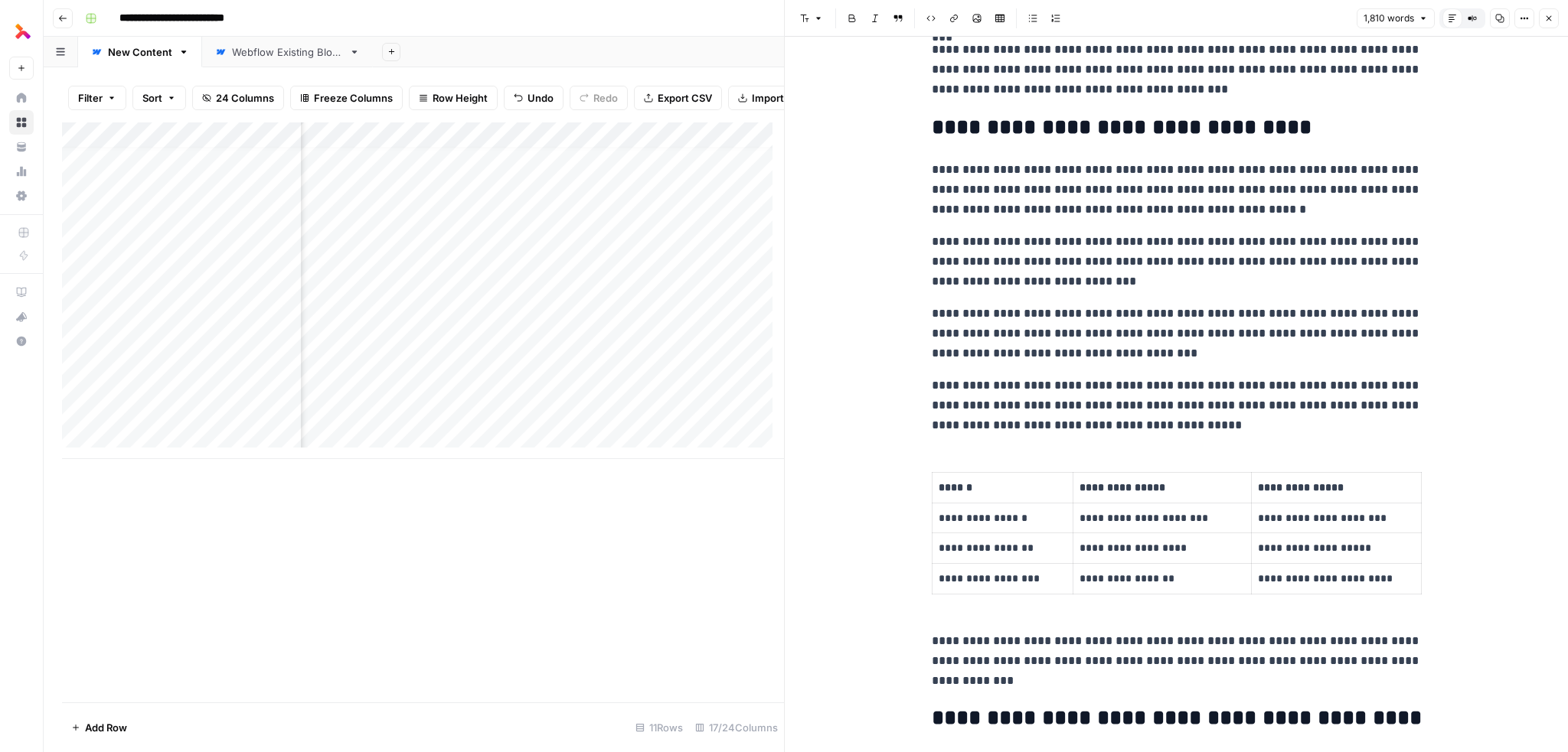
scroll to position [2219, 0]
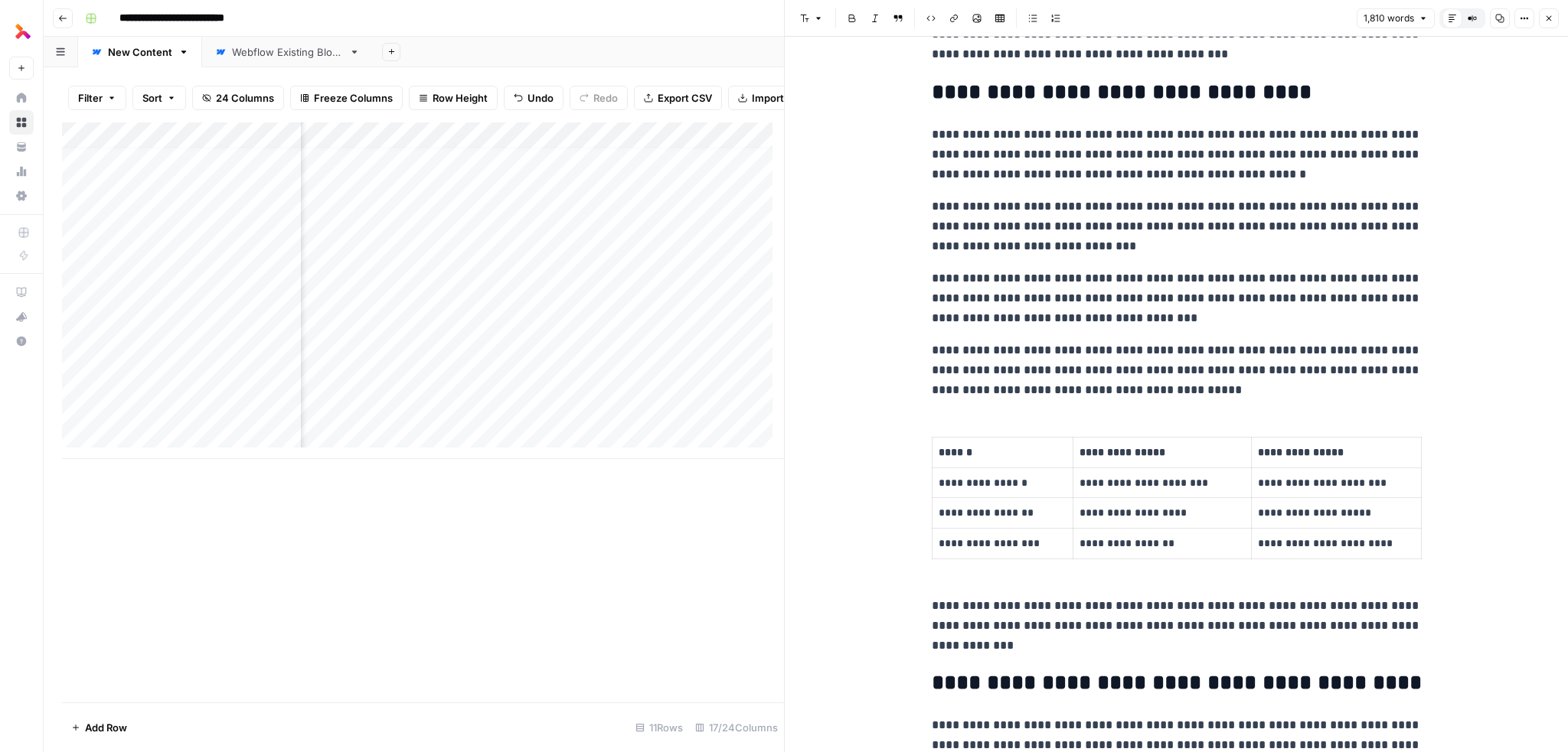
drag, startPoint x: 904, startPoint y: 428, endPoint x: 1371, endPoint y: 514, distance: 474.9
click at [1344, 502] on div "**********" at bounding box center [1176, 677] width 783 height 5717
drag, startPoint x: 1415, startPoint y: 561, endPoint x: 1152, endPoint y: 477, distance: 276.1
click at [1148, 458] on div "**********" at bounding box center [1177, 664] width 508 height 5644
click at [1157, 498] on td "**********" at bounding box center [1162, 514] width 179 height 31
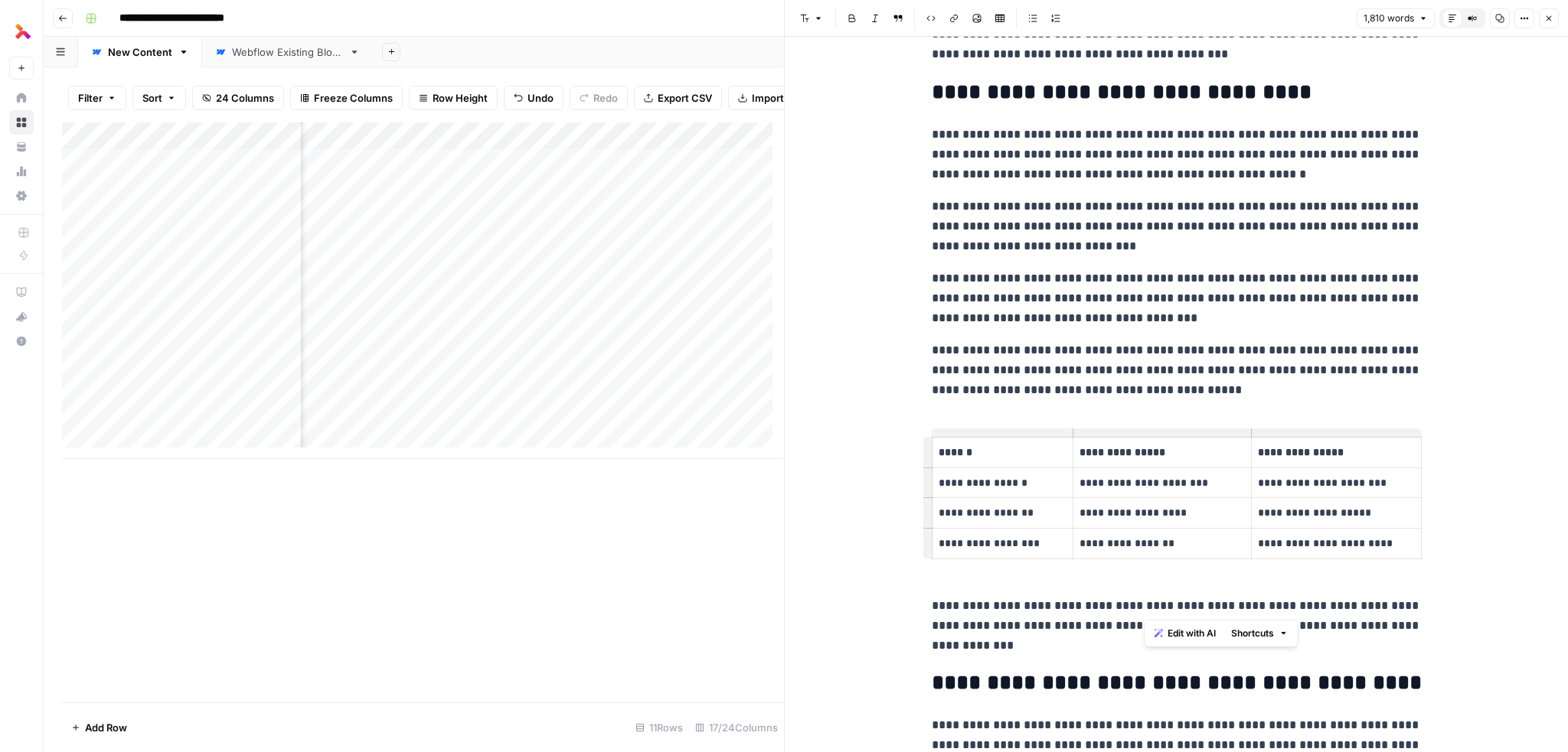
click at [1292, 550] on p "**********" at bounding box center [1337, 544] width 157 height 18
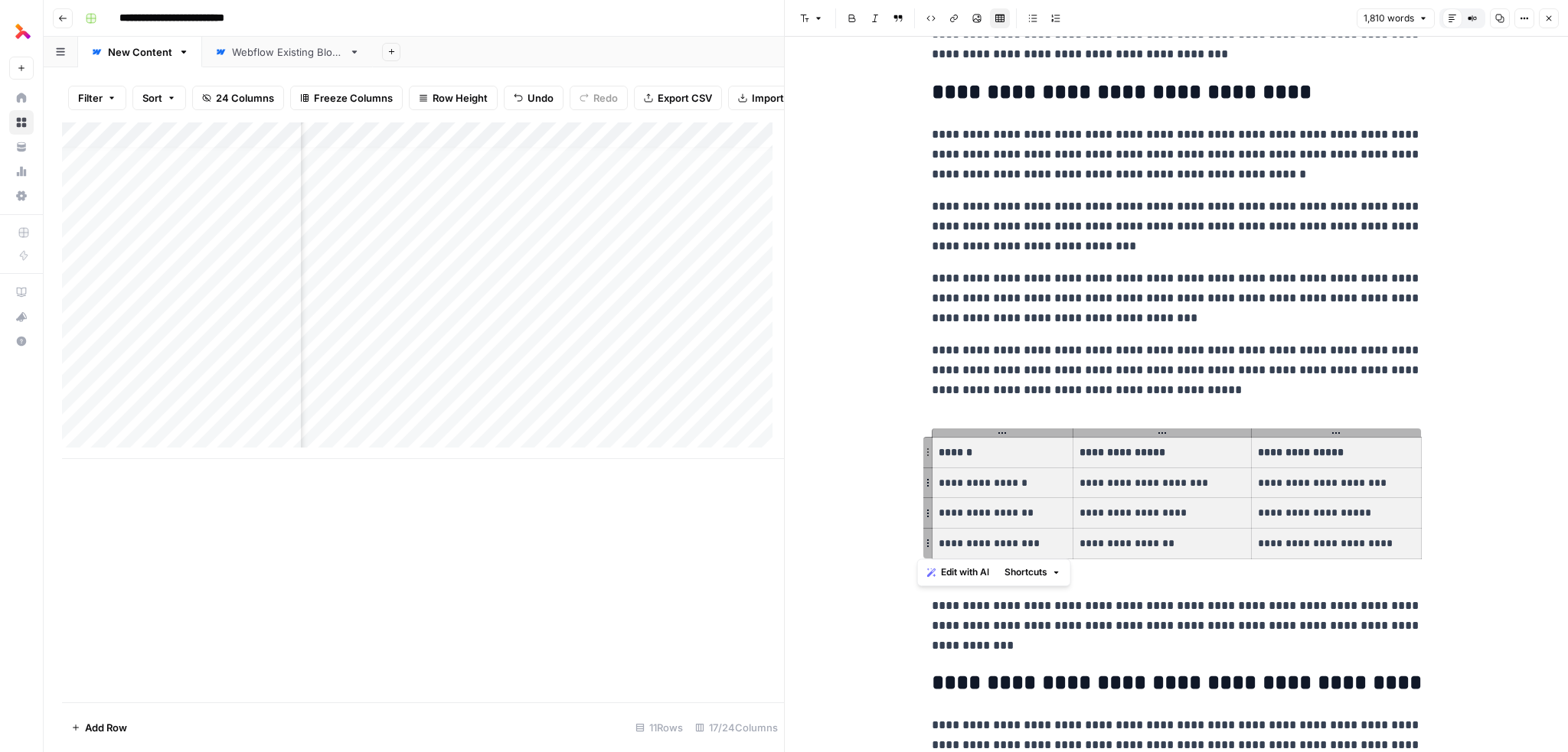
drag, startPoint x: 1399, startPoint y: 547, endPoint x: 921, endPoint y: 445, distance: 488.8
click at [976, 569] on span "Edit with AI" at bounding box center [964, 572] width 48 height 14
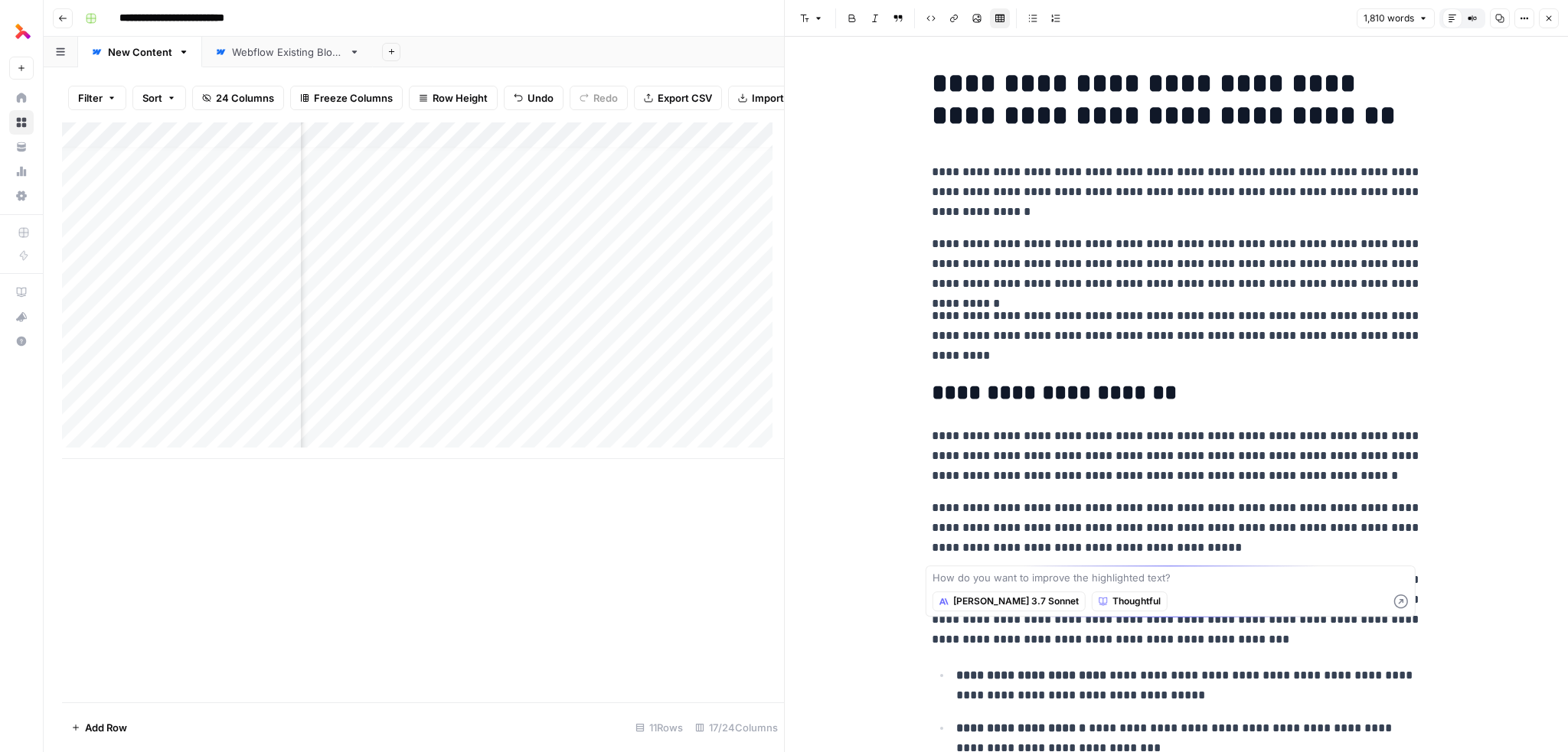
scroll to position [2219, 0]
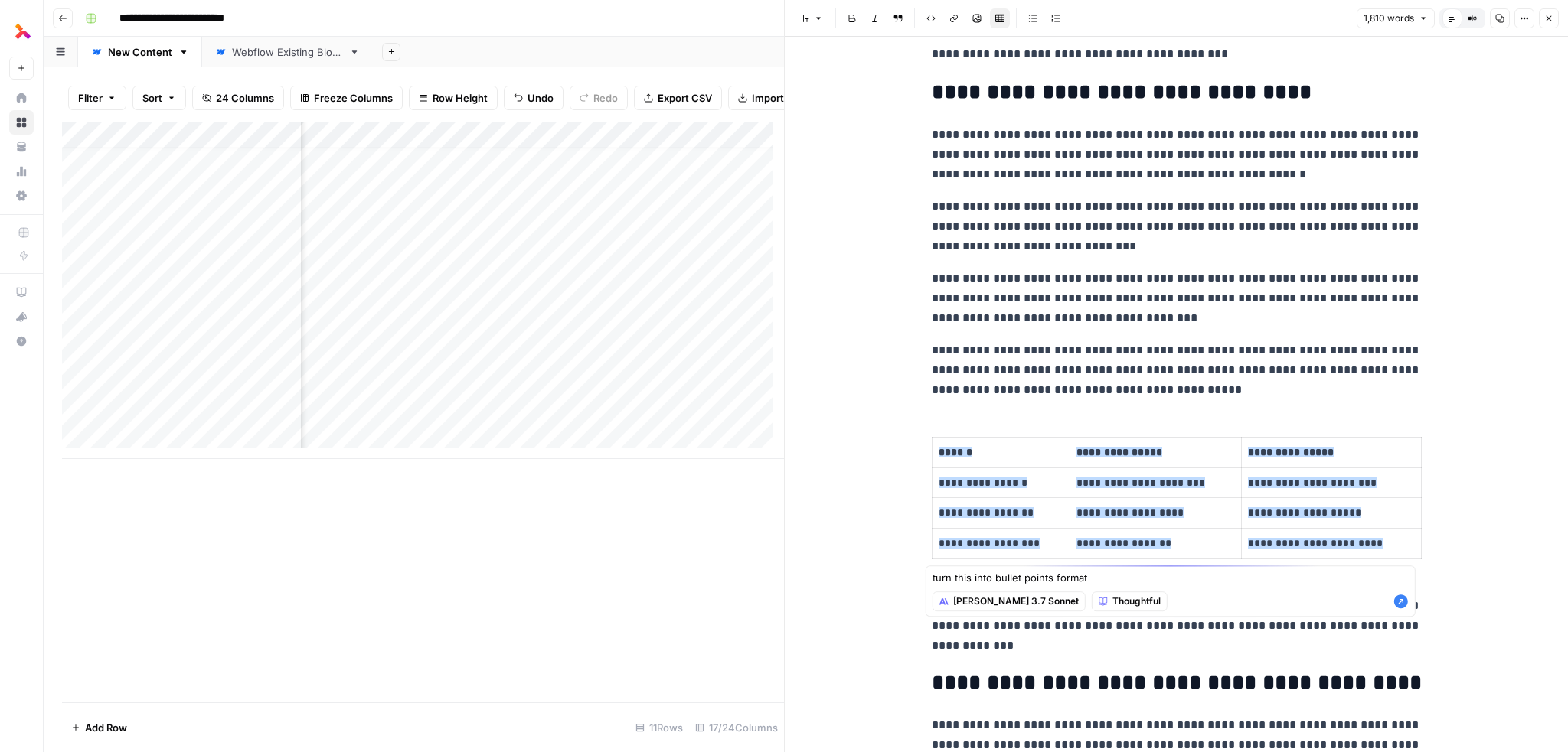
type textarea "turn this into bullet points format"
click at [1404, 600] on icon "button" at bounding box center [1401, 601] width 14 height 14
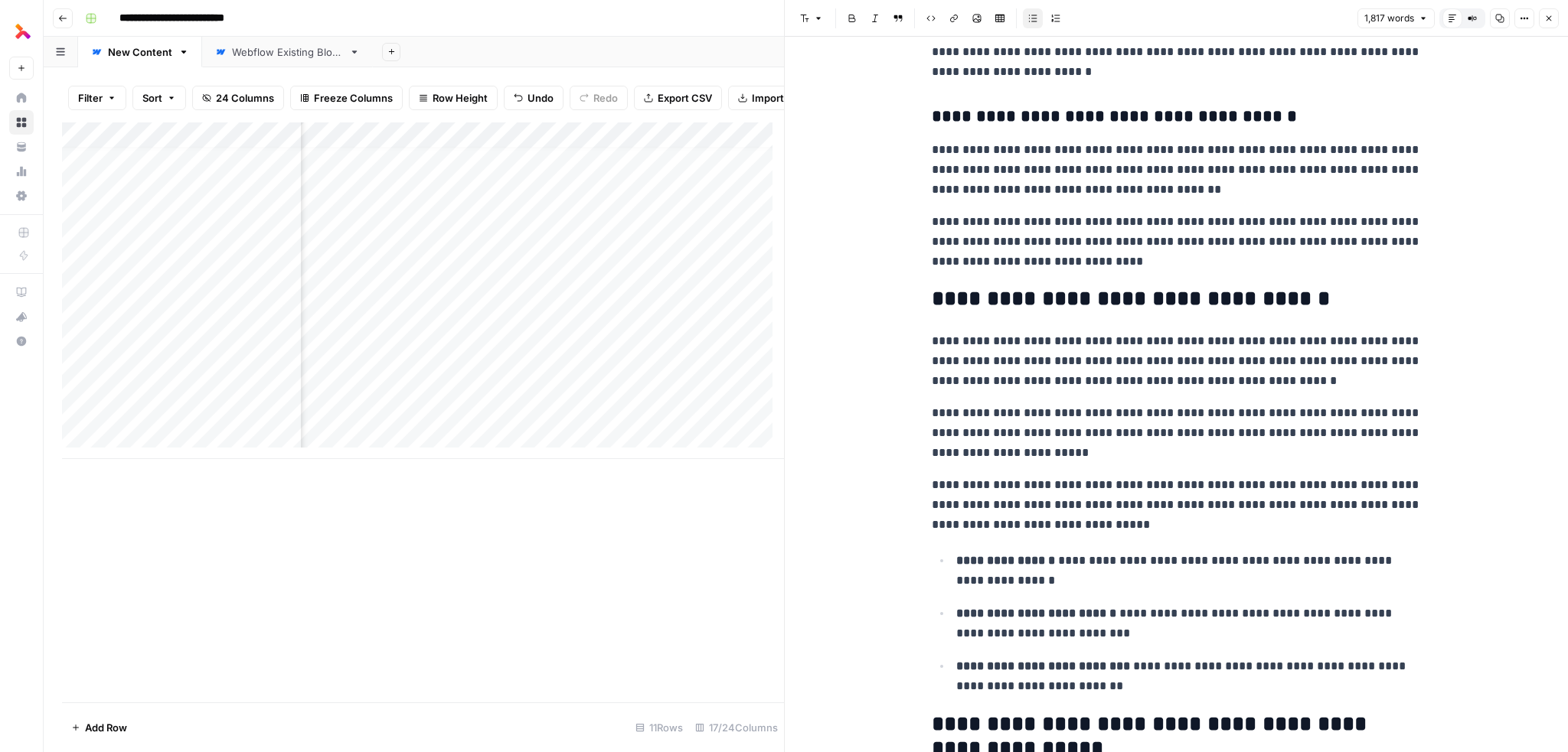
scroll to position [3867, 0]
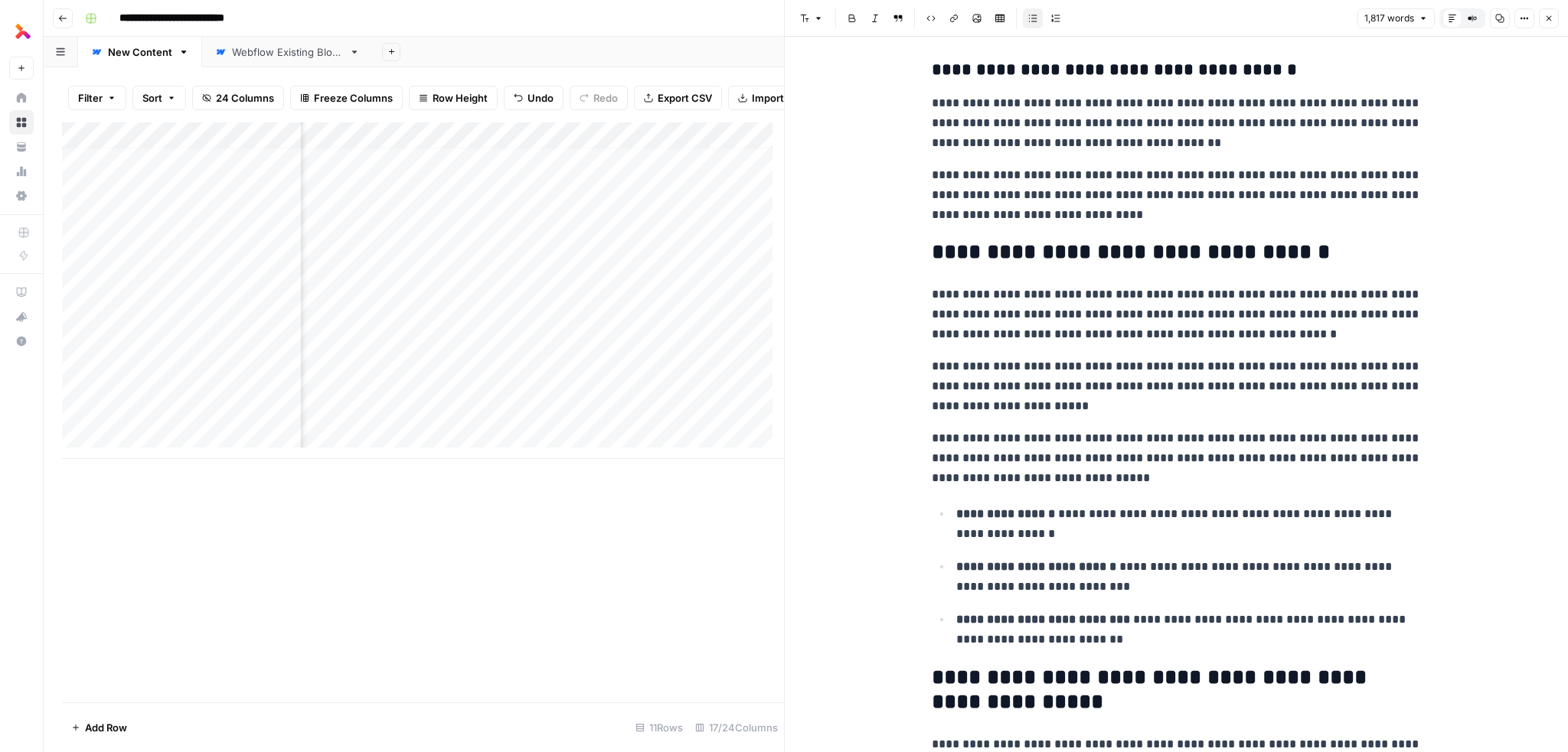
click at [1012, 436] on p "**********" at bounding box center [1177, 458] width 490 height 60
click at [1013, 434] on p "**********" at bounding box center [1177, 458] width 490 height 60
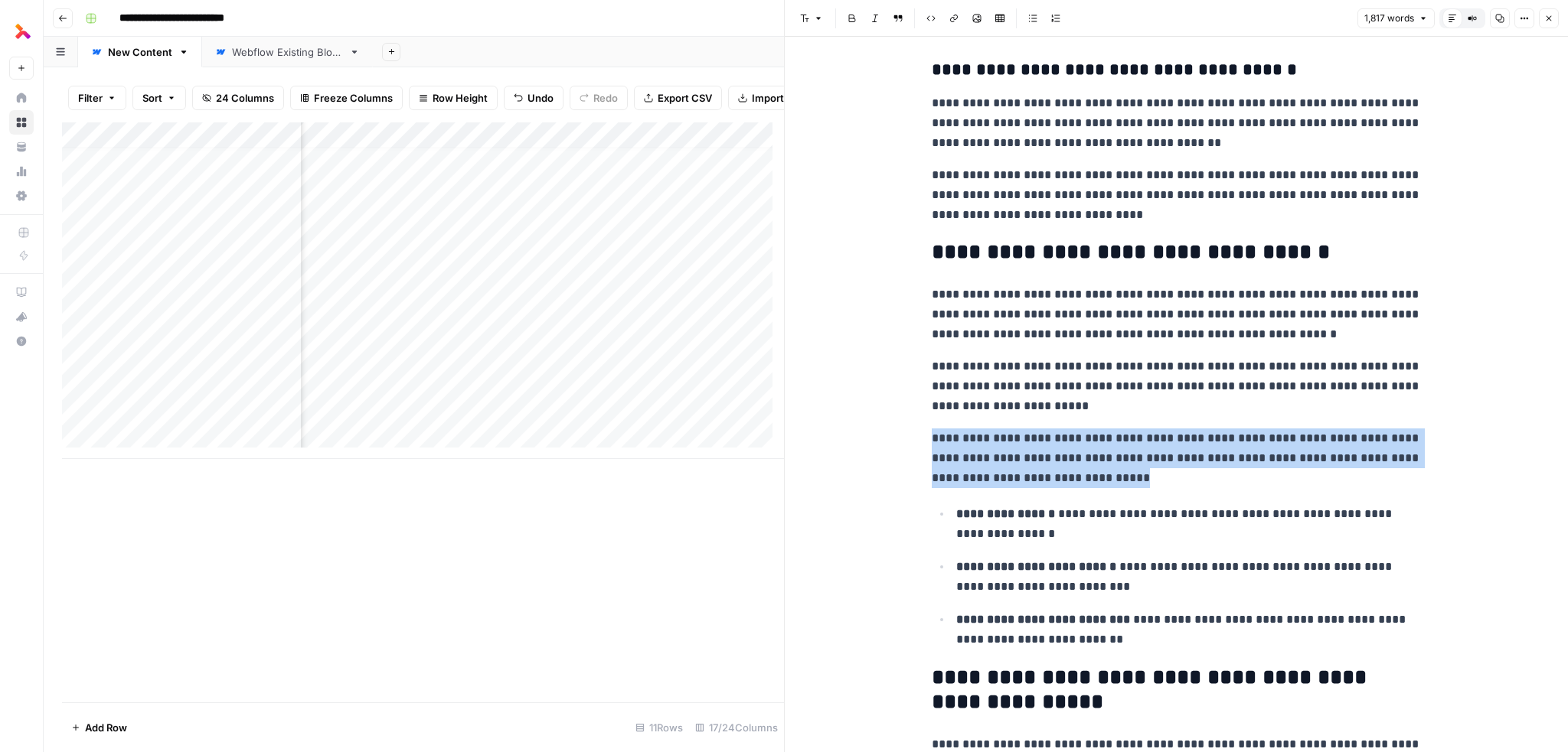
click at [1013, 434] on p "**********" at bounding box center [1177, 458] width 490 height 60
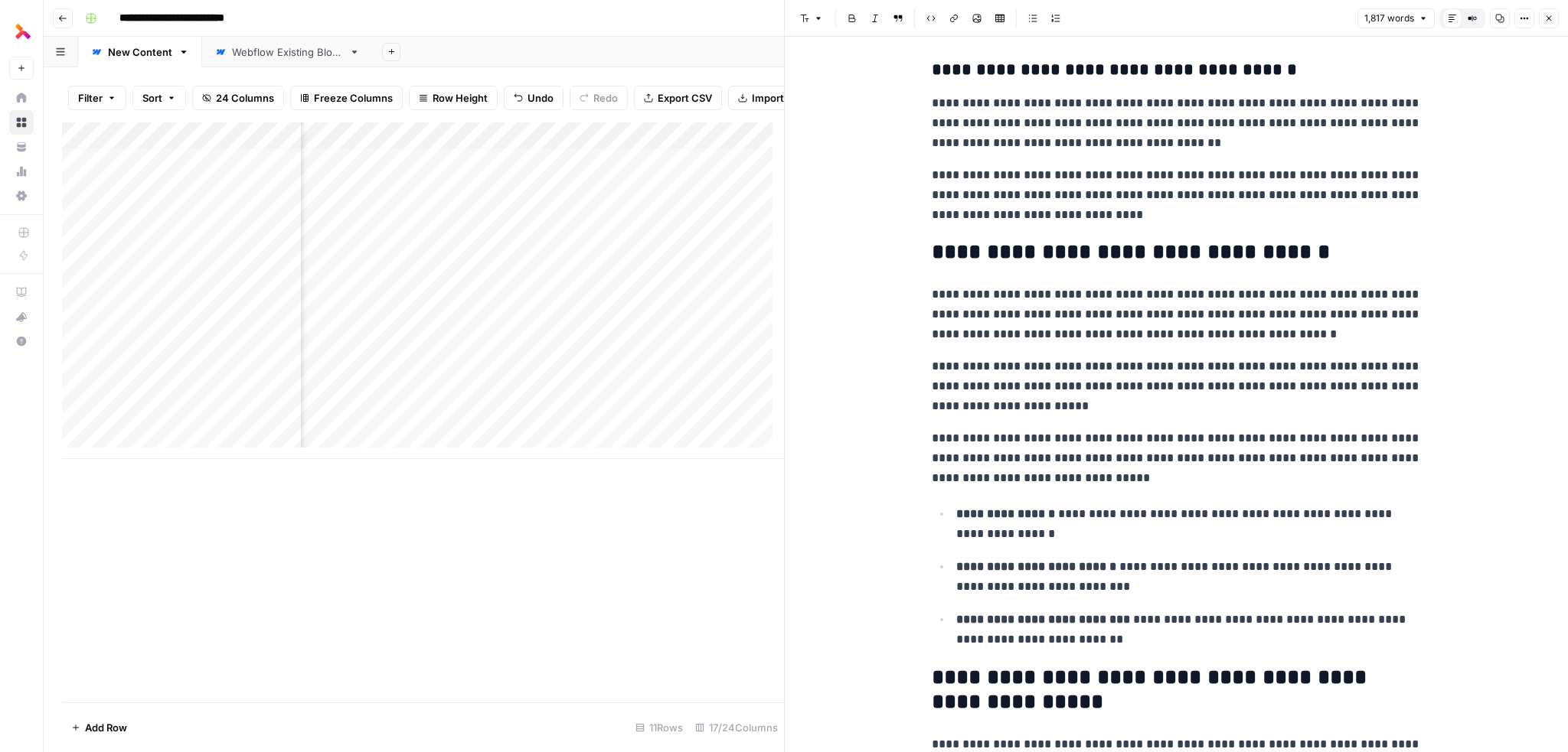
click at [1074, 397] on p "**********" at bounding box center [1177, 387] width 490 height 60
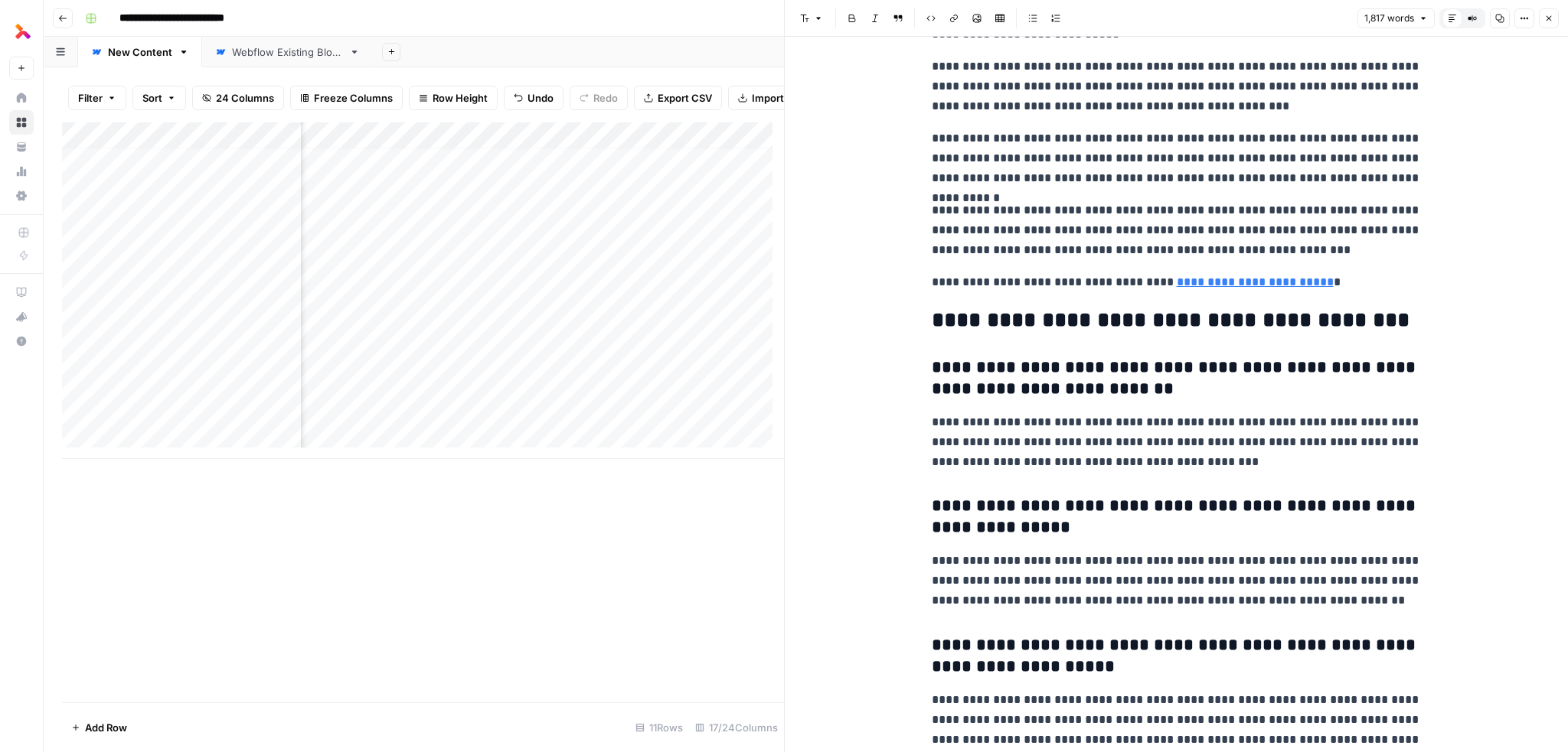
scroll to position [5118, 0]
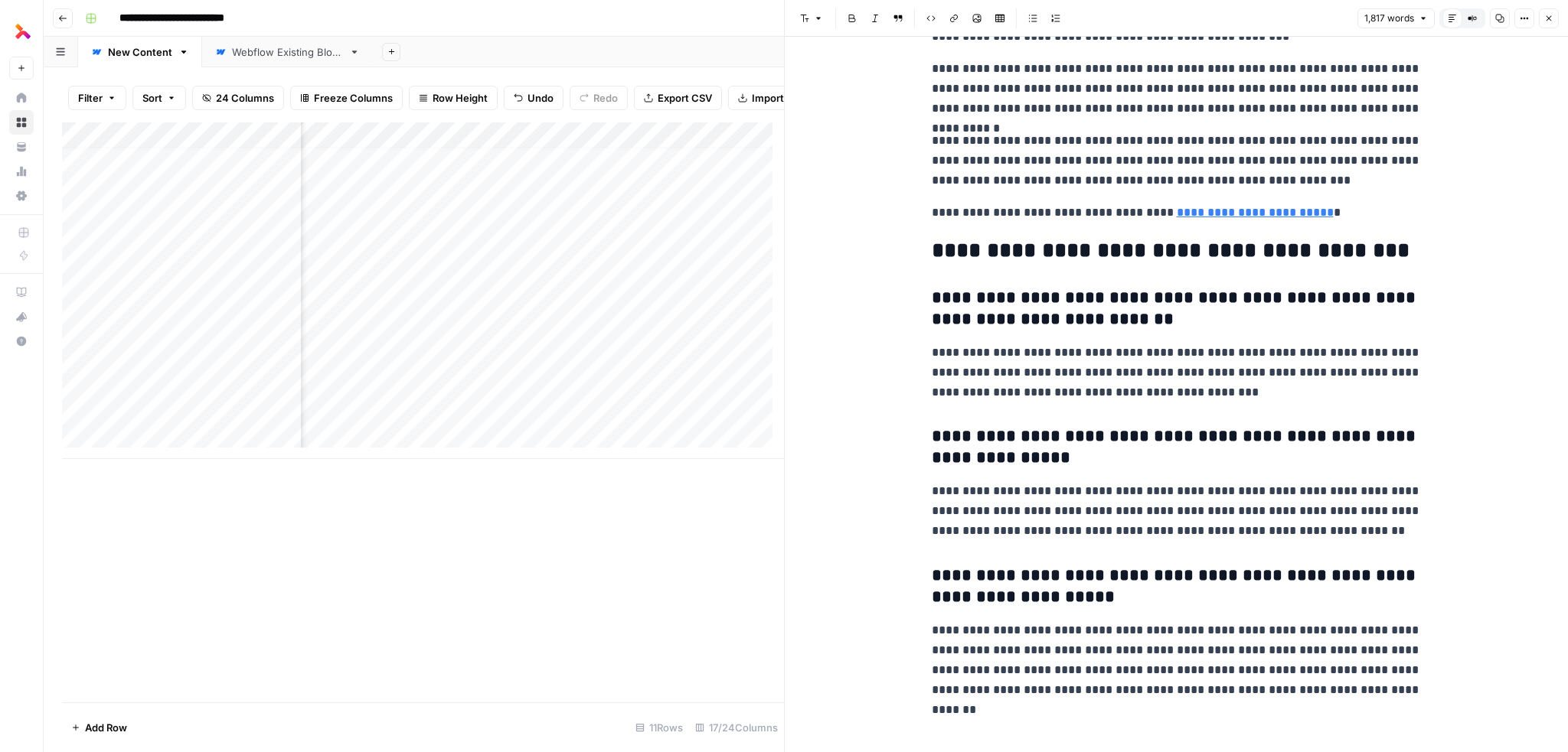
click at [1550, 25] on button "Close" at bounding box center [1549, 18] width 20 height 20
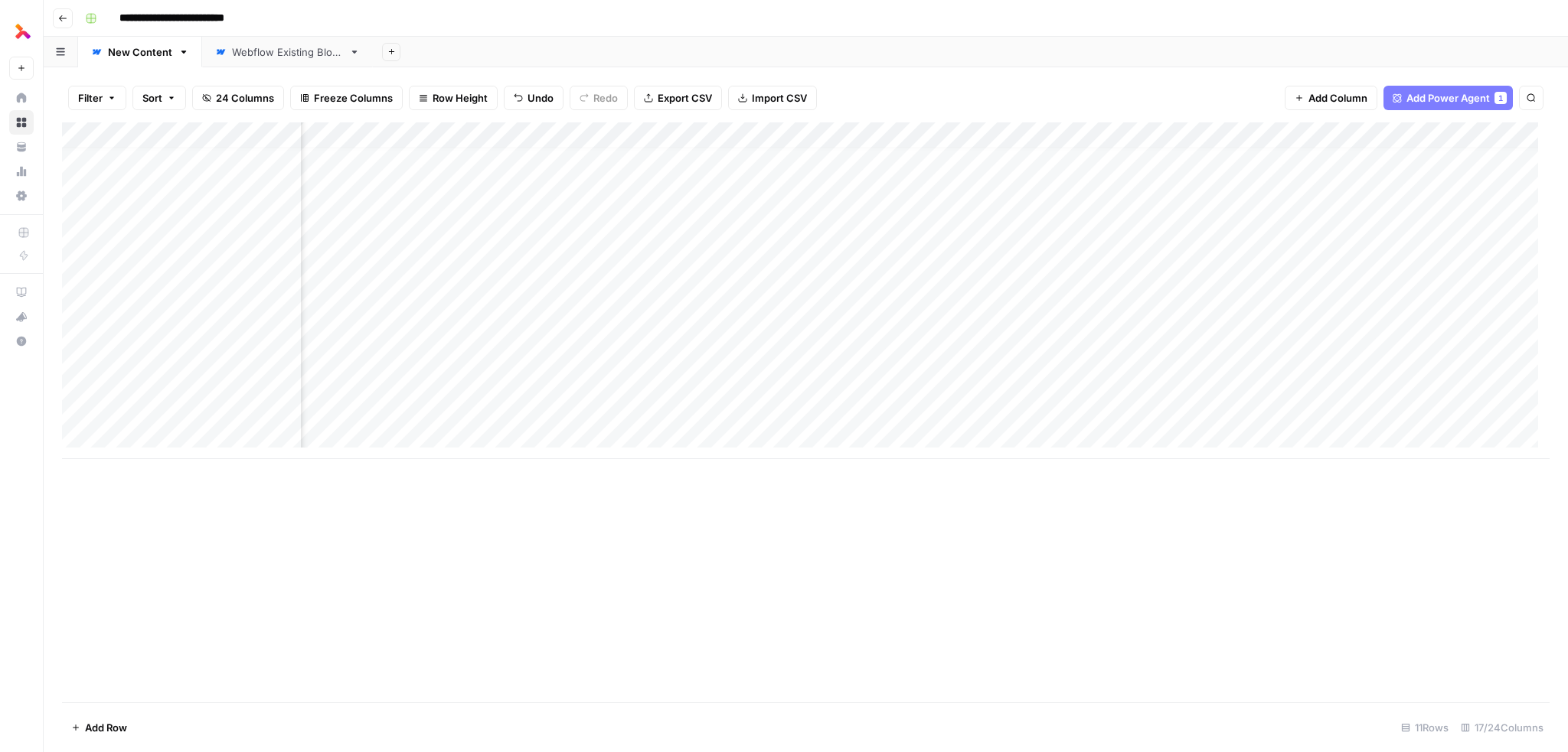
click at [926, 408] on div "Add Column" at bounding box center [805, 290] width 1488 height 337
click at [959, 407] on div "Add Column" at bounding box center [805, 290] width 1488 height 337
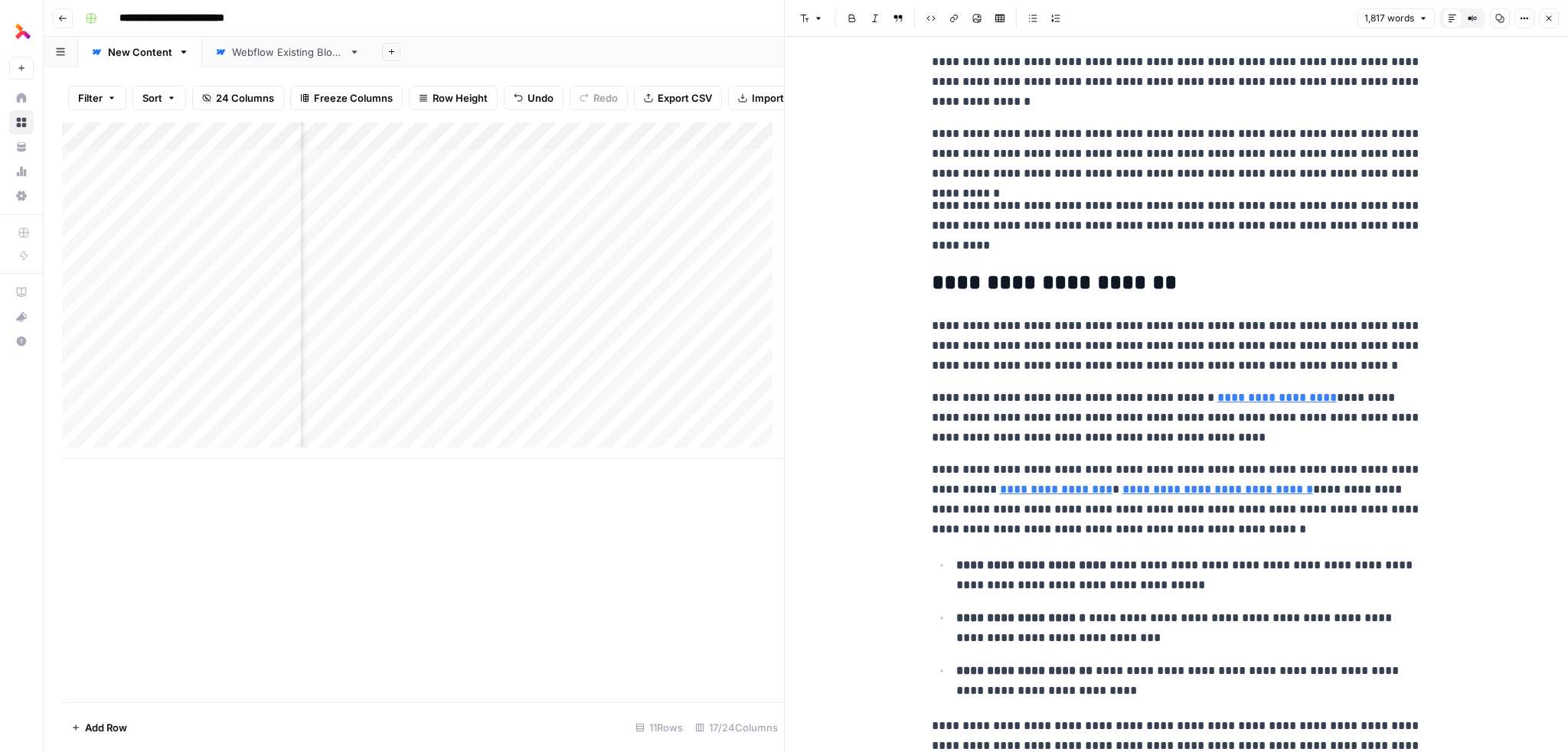
scroll to position [153, 0]
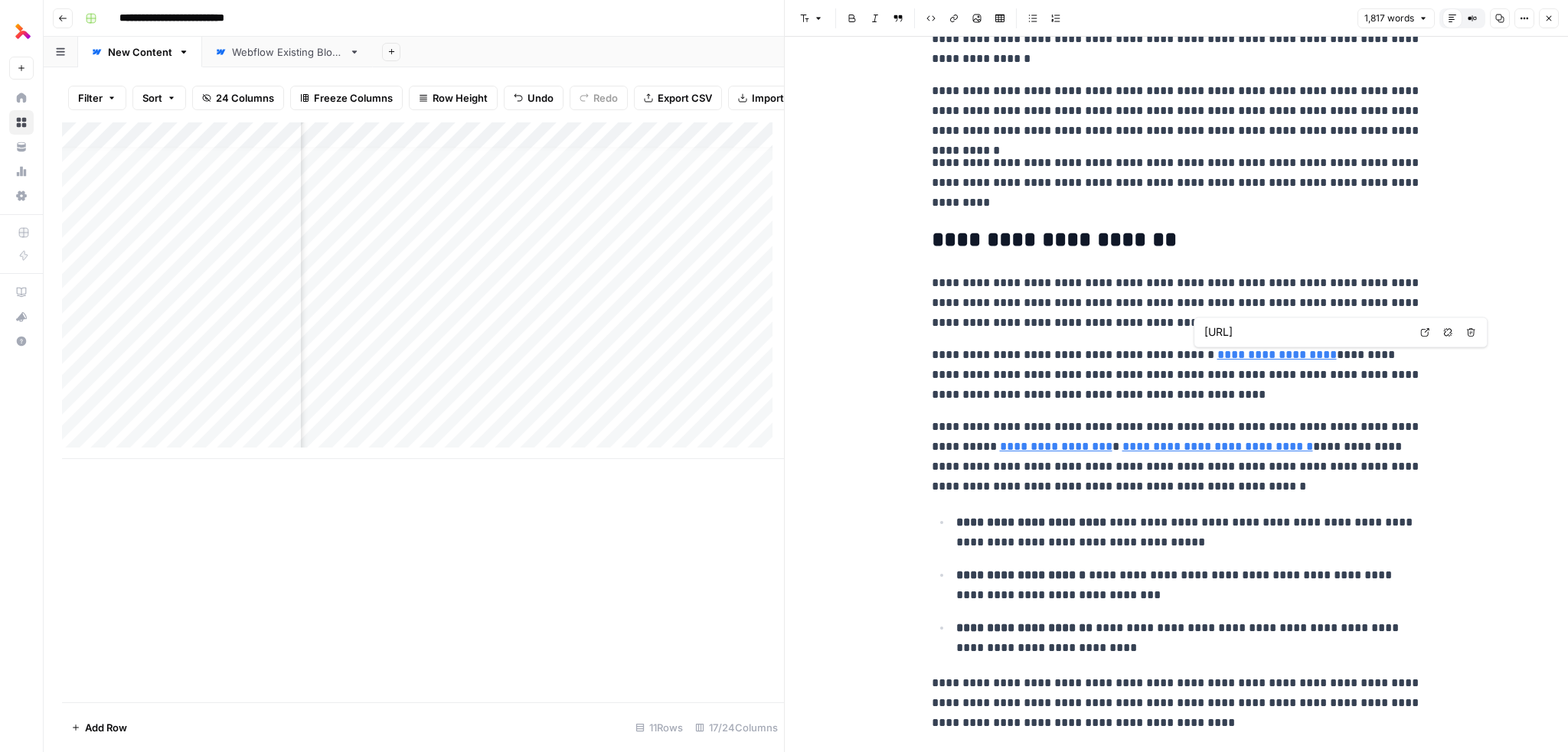
type input "https://www.thoughtful.ai/ai-agent/prior-authorization"
type input "https://www.thoughtful.ai/ai-agent/eligibility-verification"
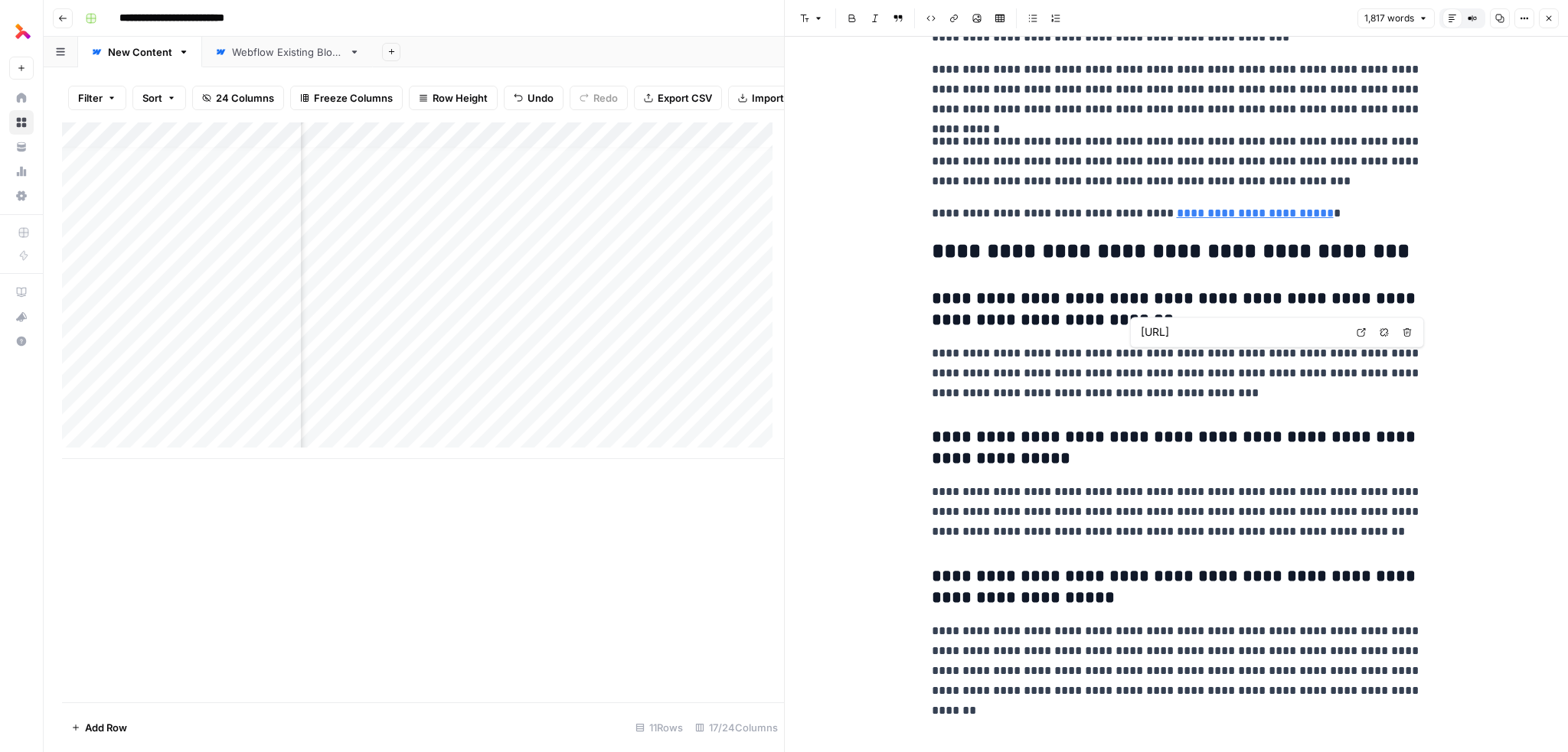
scroll to position [5118, 0]
click at [1549, 16] on icon "button" at bounding box center [1549, 18] width 9 height 9
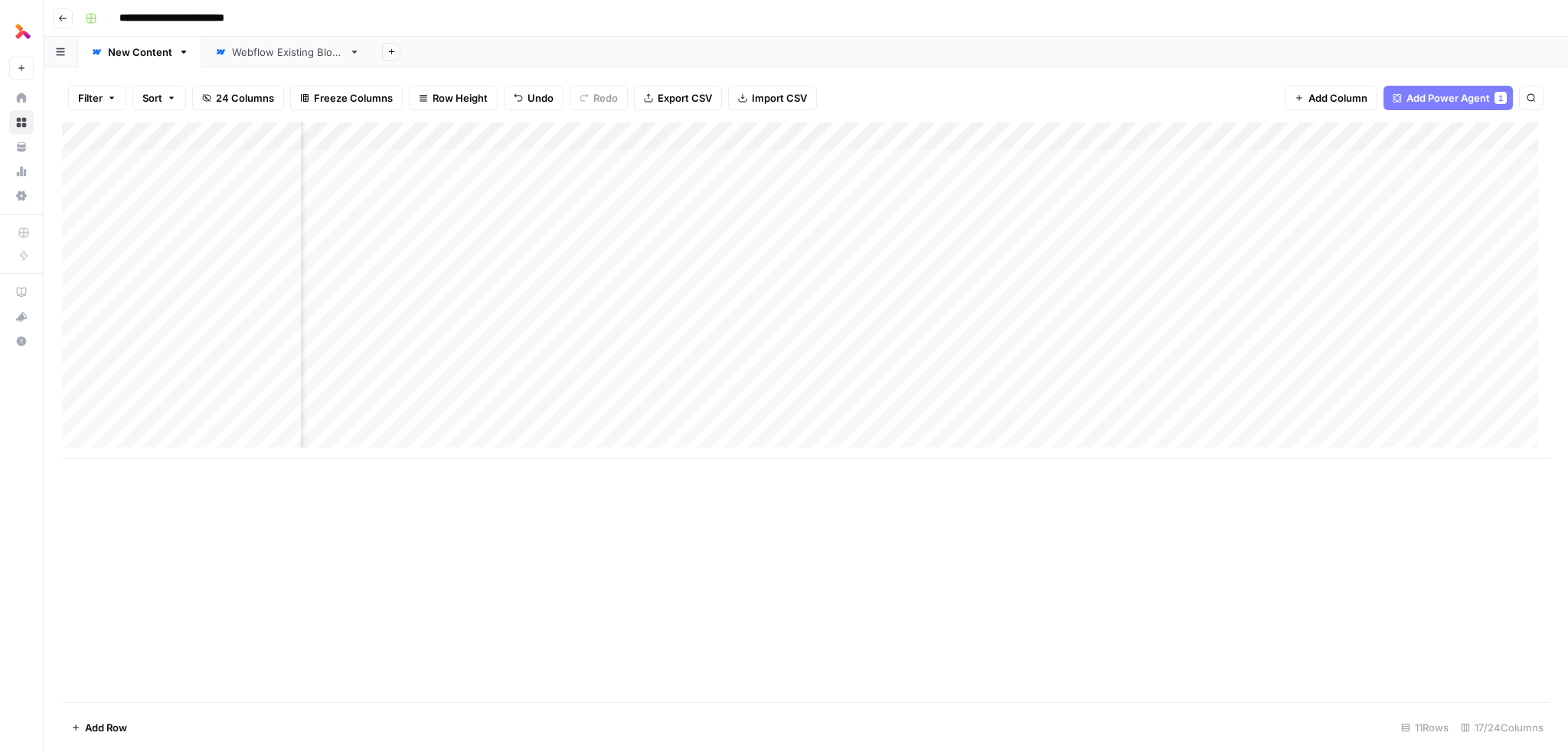
click at [1038, 406] on div "Add Column" at bounding box center [805, 290] width 1488 height 337
click at [1053, 416] on div "Add Column" at bounding box center [805, 290] width 1488 height 337
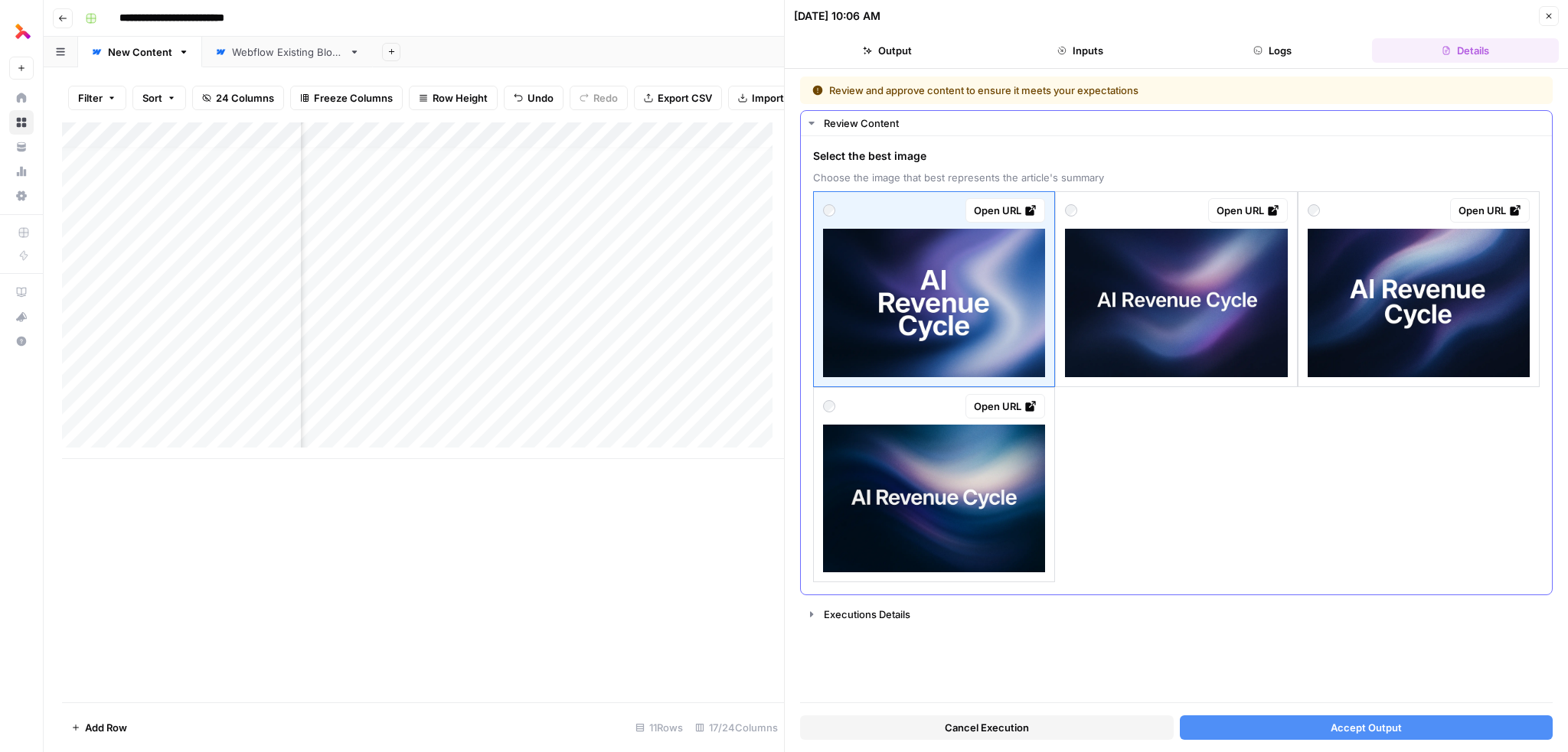
click at [1189, 303] on img at bounding box center [1176, 303] width 222 height 148
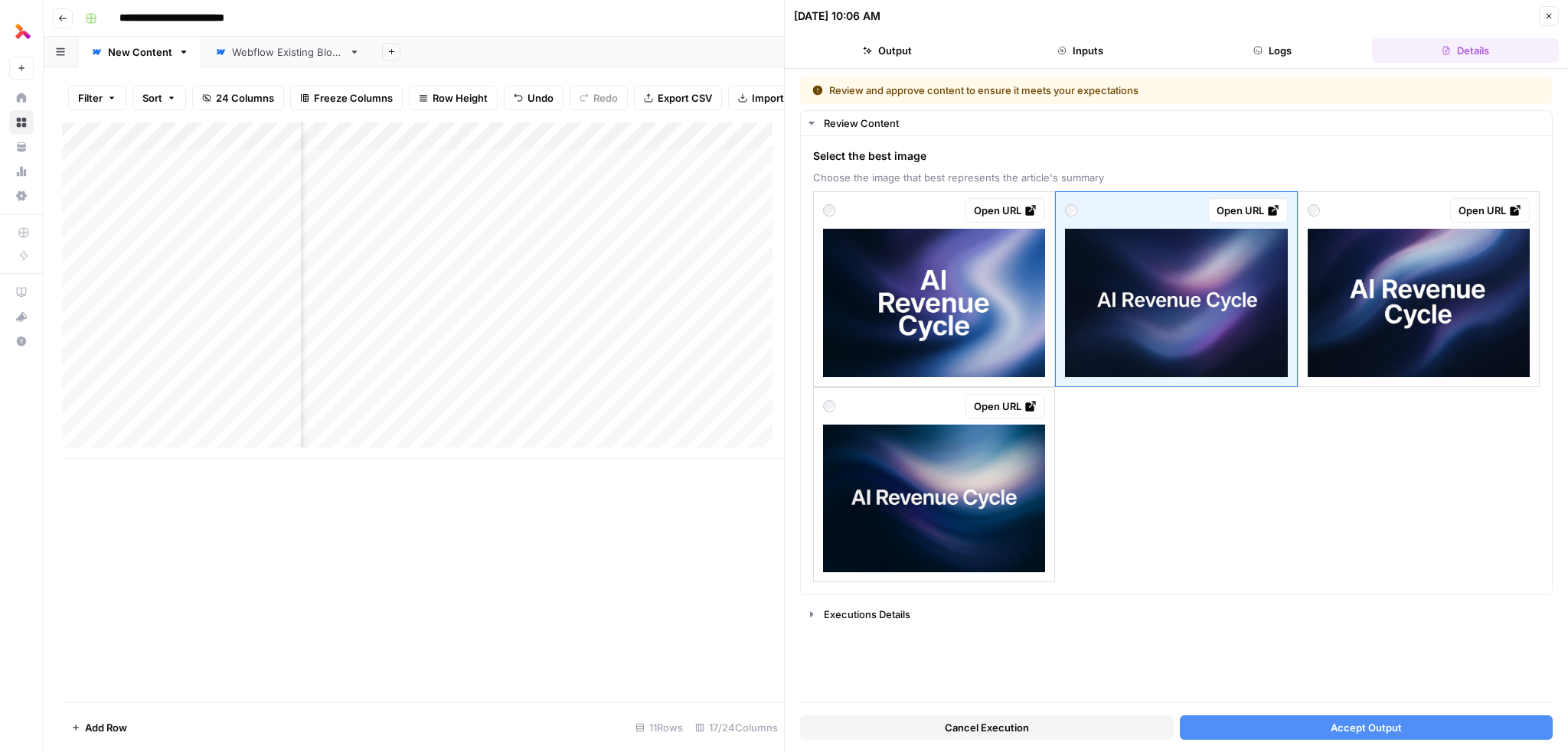
click at [1335, 727] on span "Accept Output" at bounding box center [1366, 728] width 71 height 15
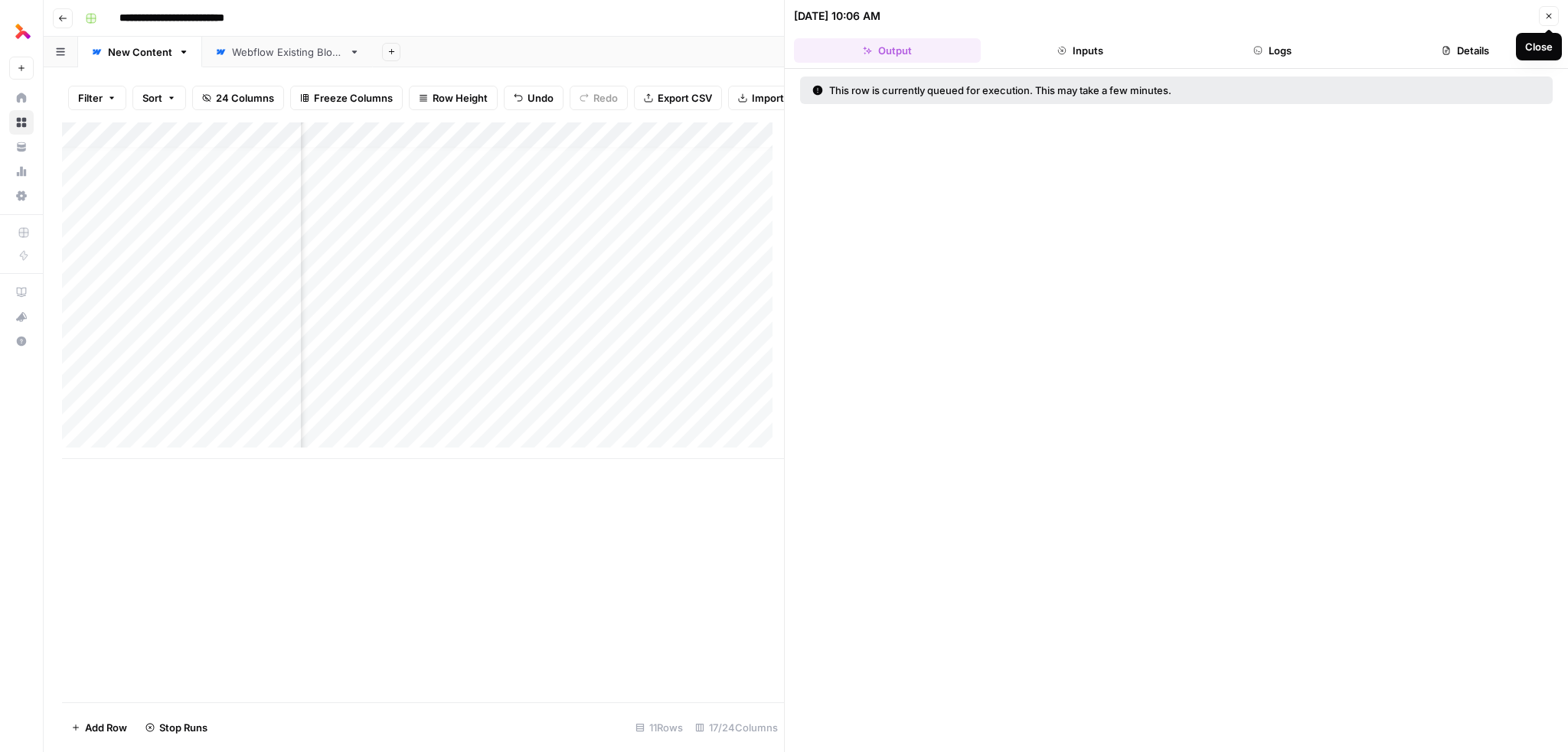
click at [1543, 12] on button "Close" at bounding box center [1549, 16] width 20 height 20
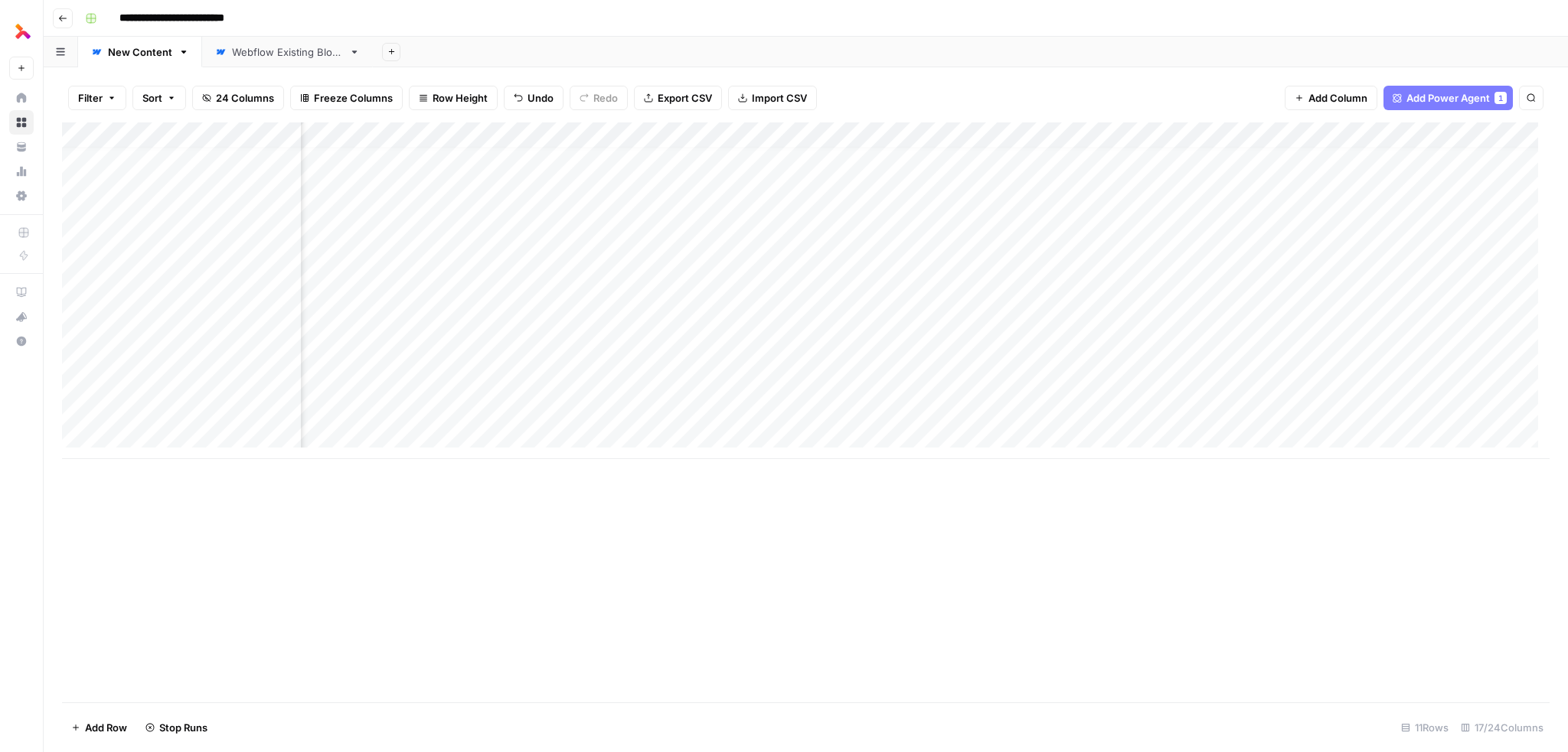
scroll to position [11, 1336]
click at [763, 409] on div "Add Column" at bounding box center [805, 290] width 1488 height 337
click at [1523, 406] on div "Add Column" at bounding box center [805, 290] width 1488 height 337
click at [547, 408] on div "Add Column" at bounding box center [805, 290] width 1488 height 337
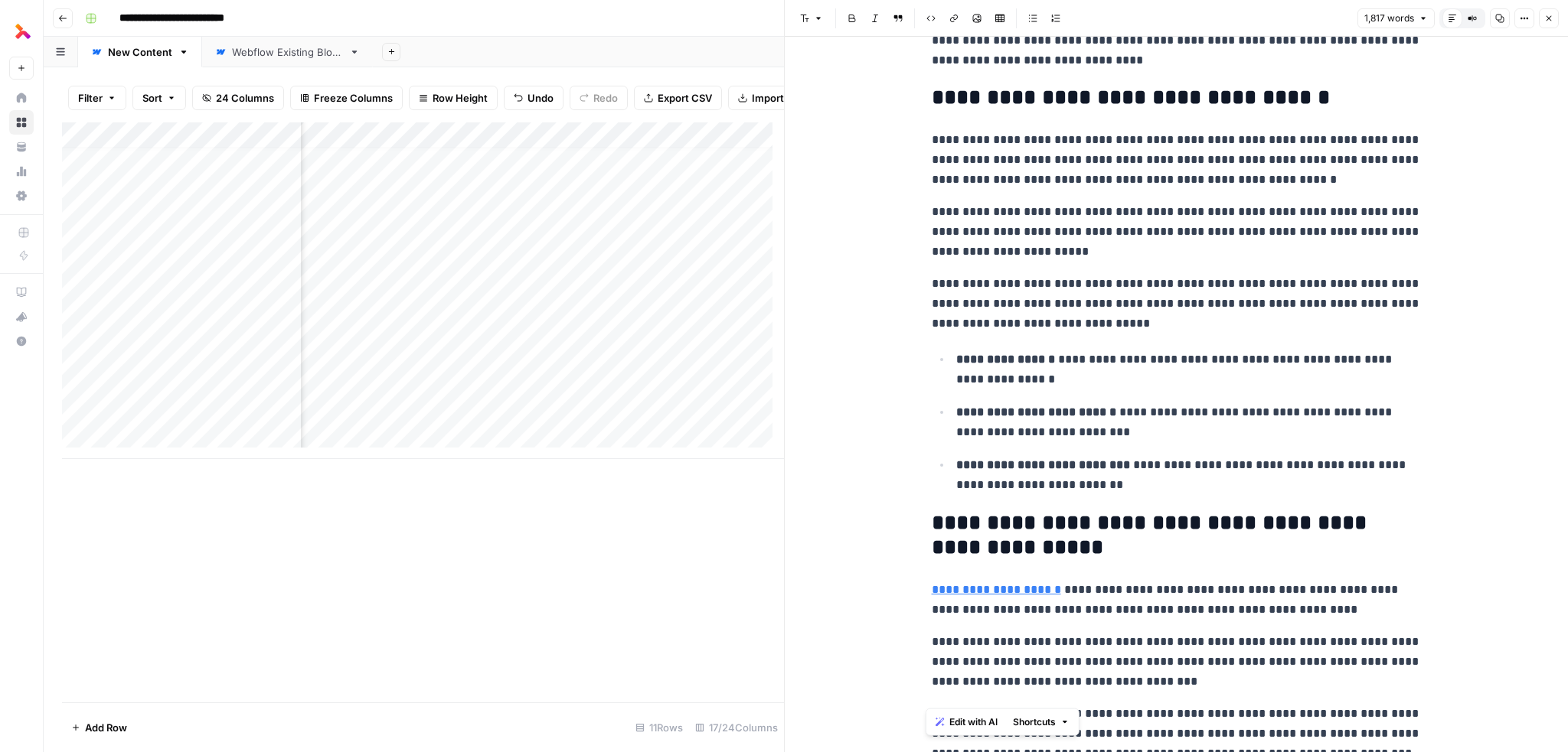
scroll to position [5118, 0]
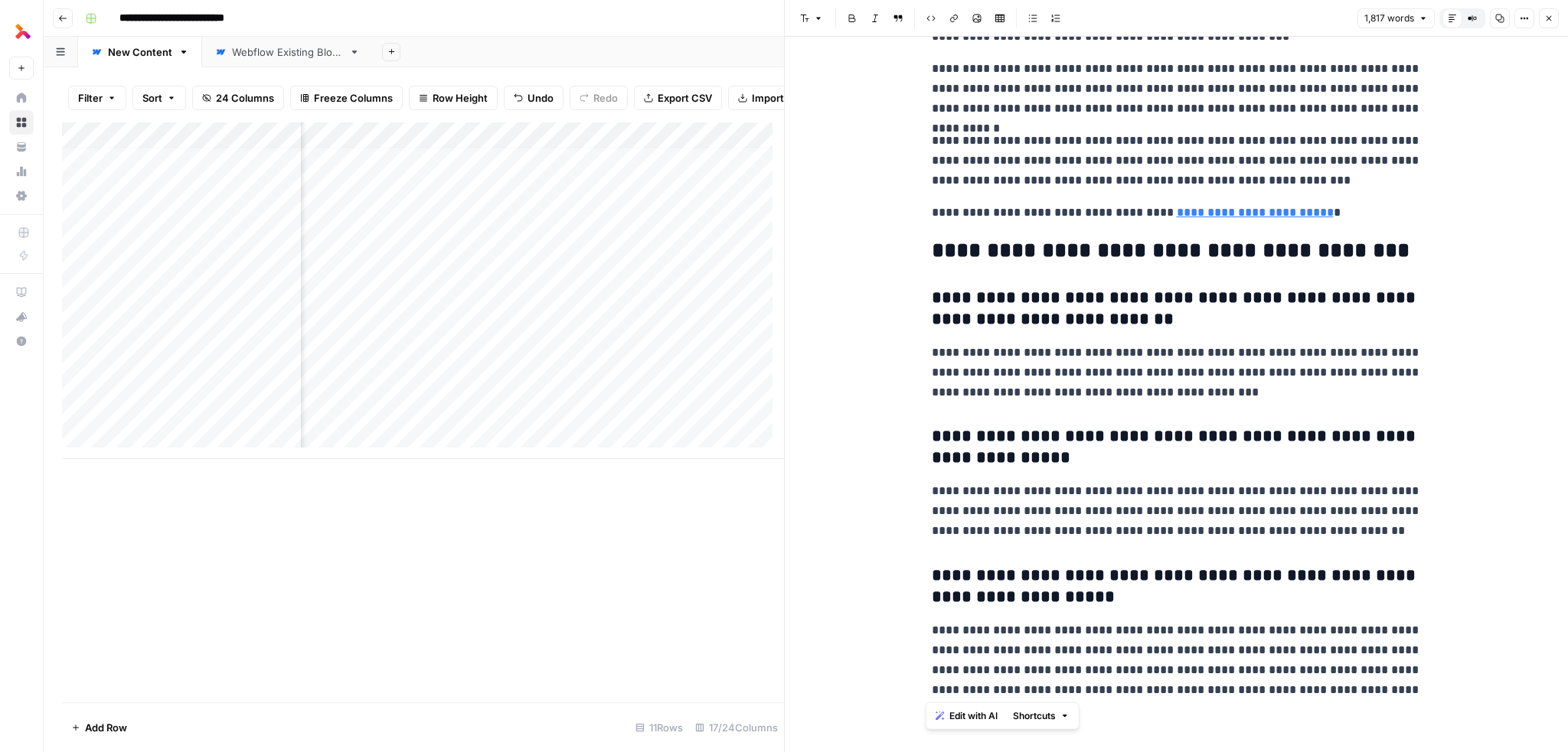
drag, startPoint x: 927, startPoint y: 170, endPoint x: 1417, endPoint y: 691, distance: 715.2
copy div "**********"
click at [777, 186] on div at bounding box center [784, 376] width 15 height 752
drag, startPoint x: 778, startPoint y: 171, endPoint x: 781, endPoint y: 183, distance: 12.4
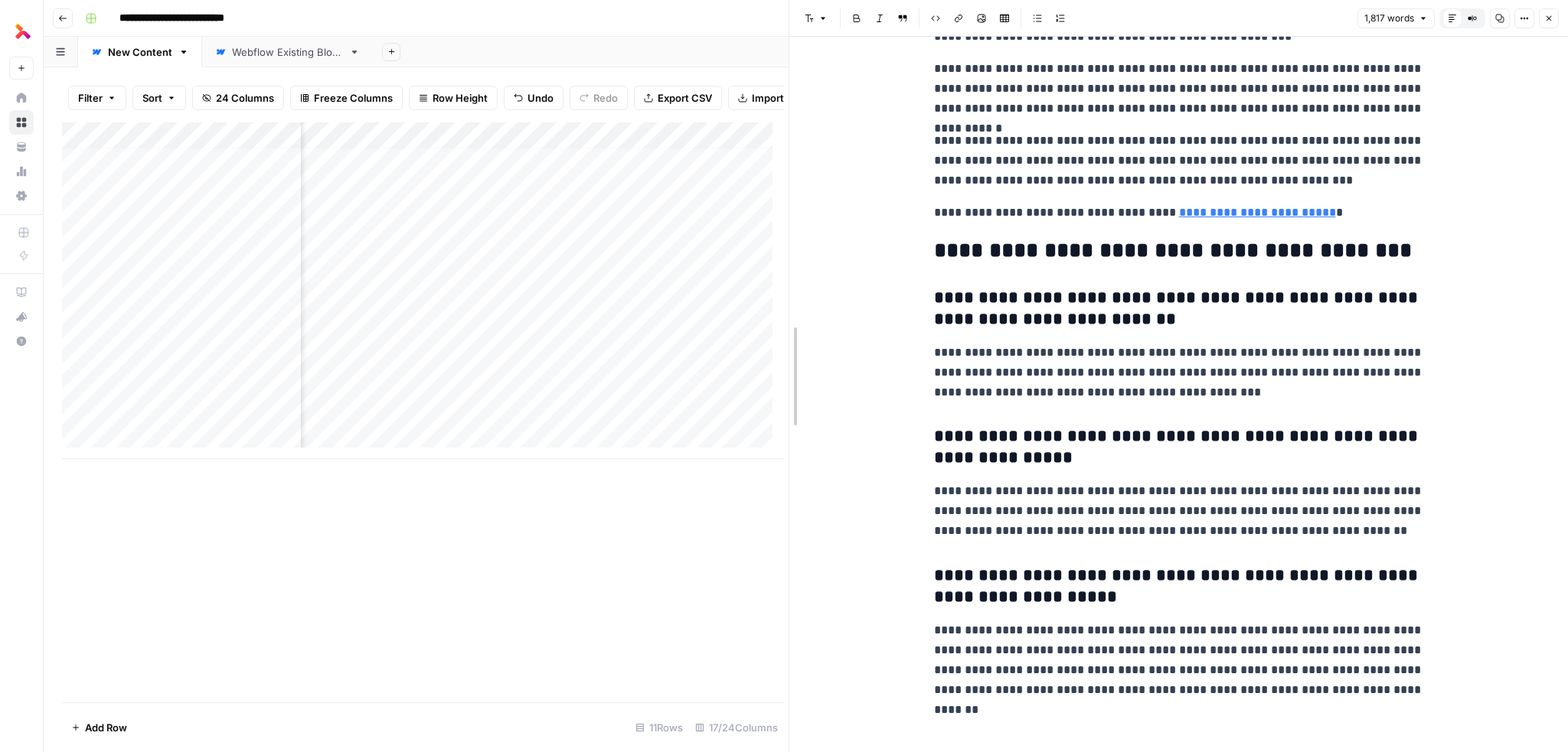
click at [781, 183] on body "**********" at bounding box center [784, 376] width 1568 height 752
click at [1546, 19] on icon "button" at bounding box center [1549, 18] width 9 height 9
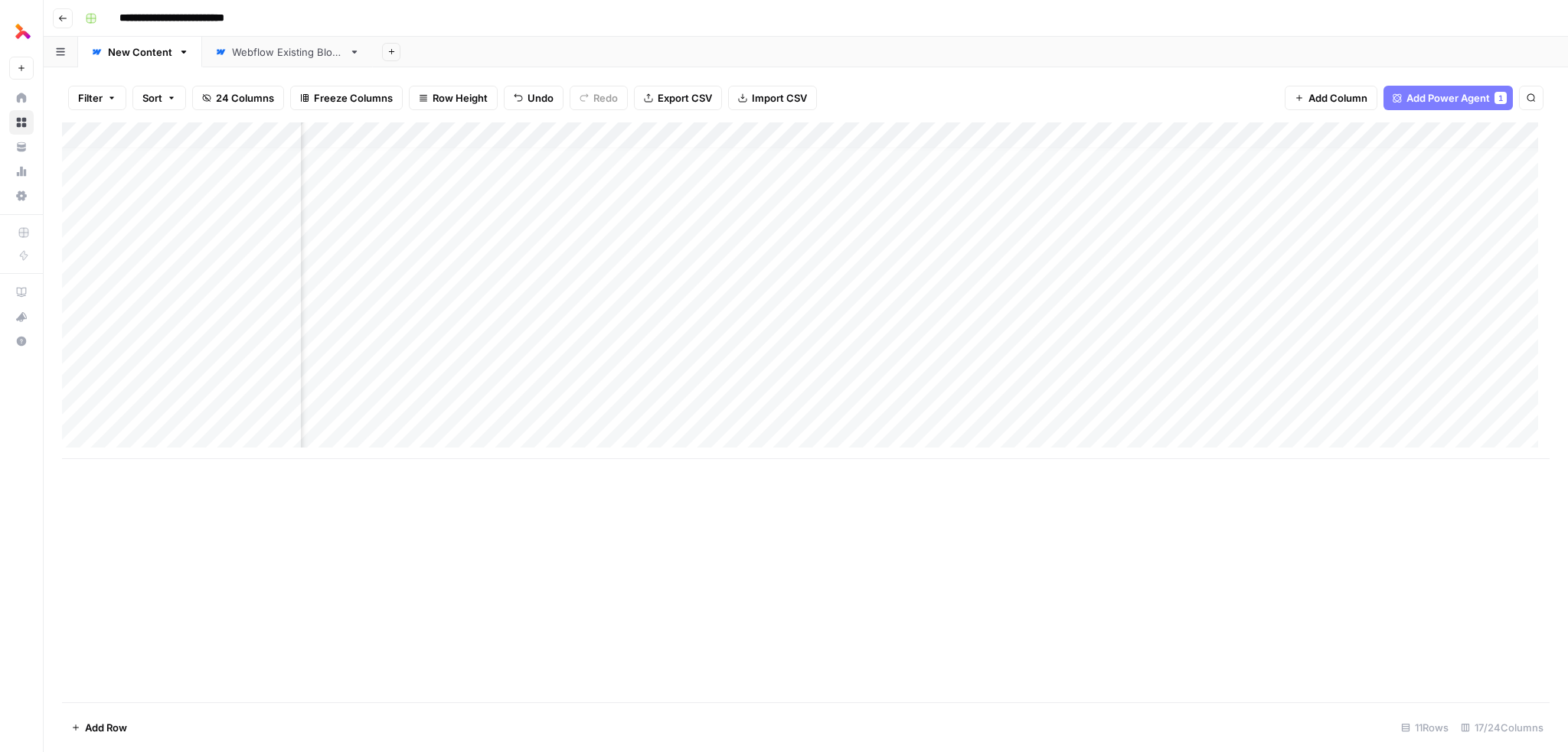
scroll to position [11, 959]
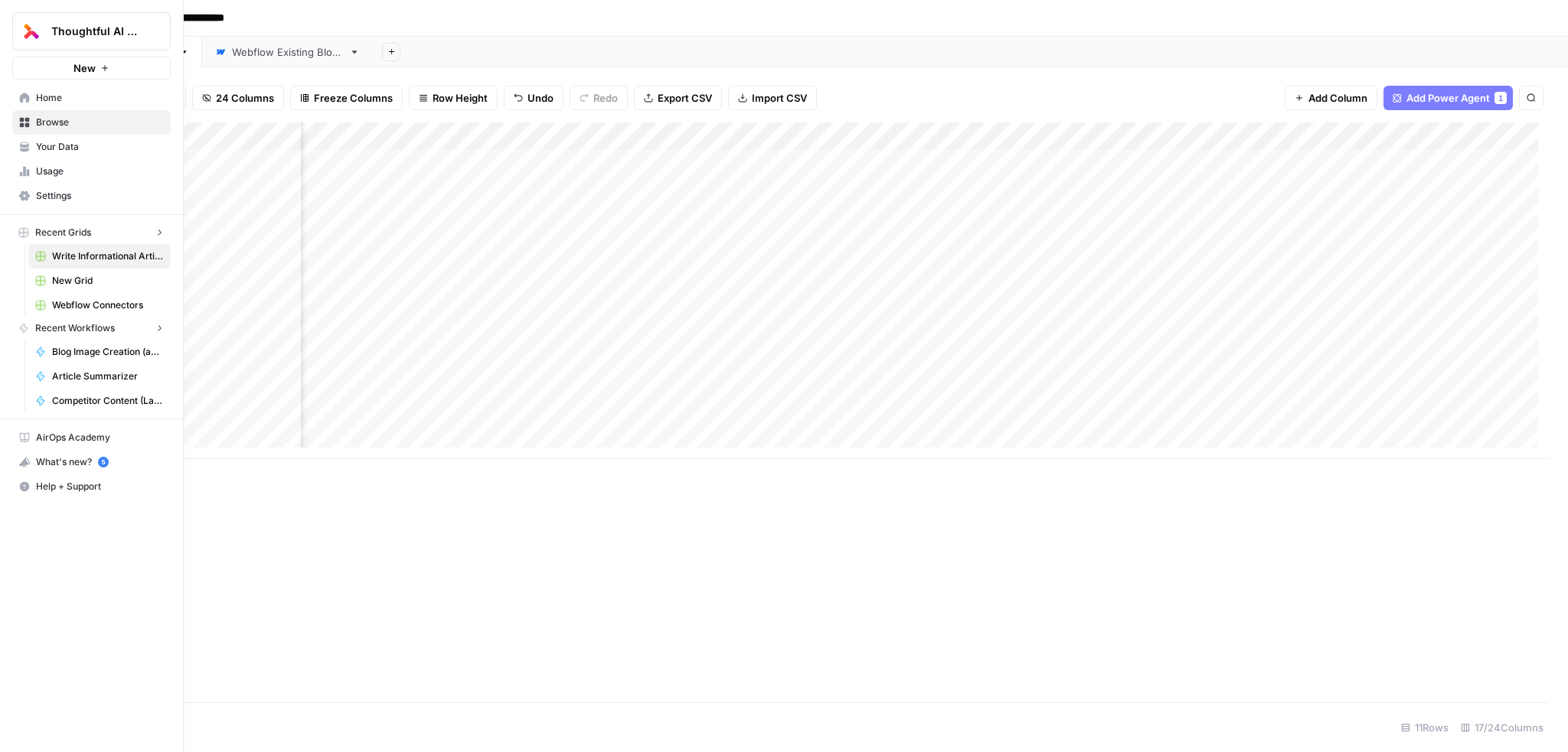
click at [9, 170] on nav "Home Browse Your Data Usage Settings" at bounding box center [91, 147] width 183 height 135
click at [29, 167] on icon at bounding box center [24, 171] width 11 height 11
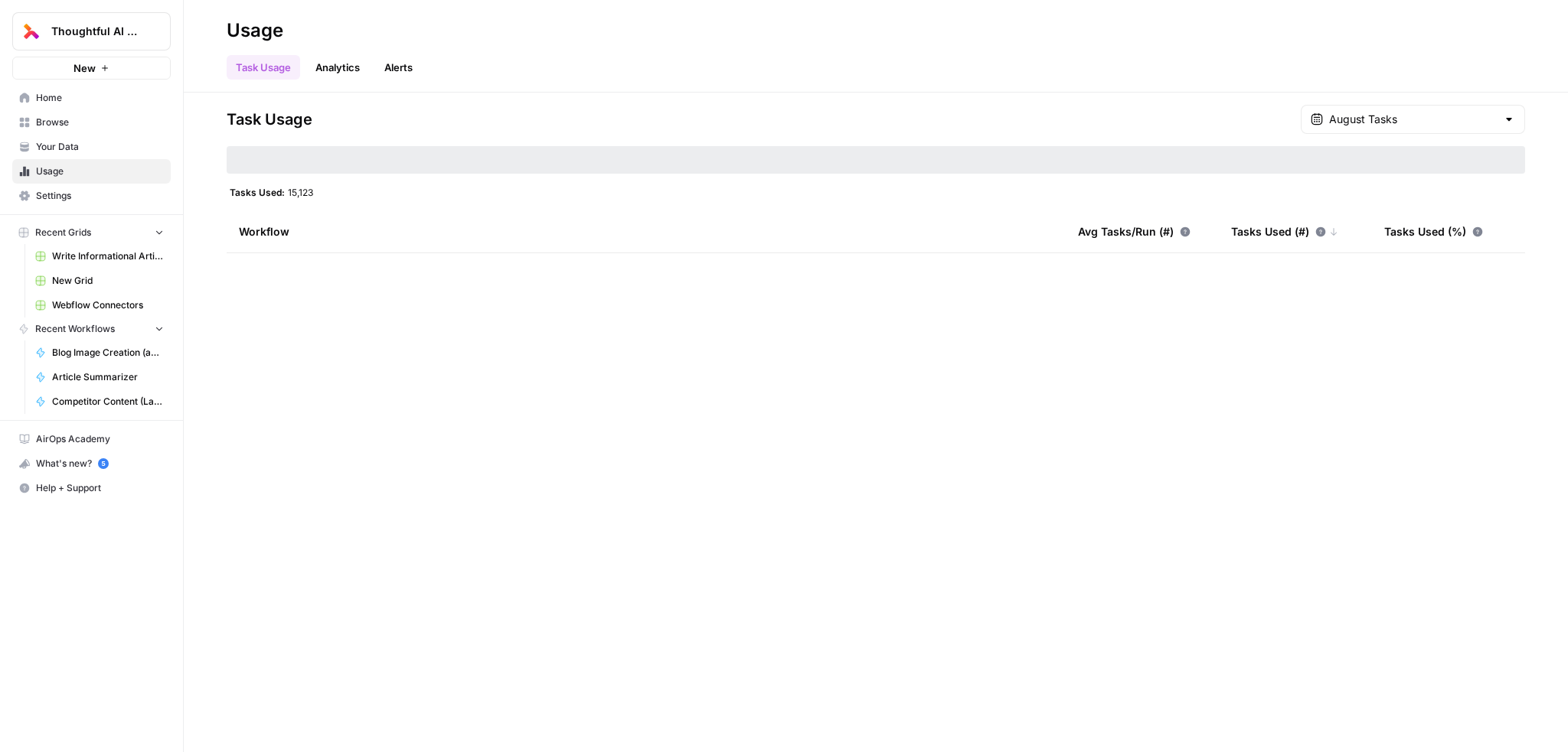
click at [399, 67] on link "Alerts" at bounding box center [398, 67] width 47 height 24
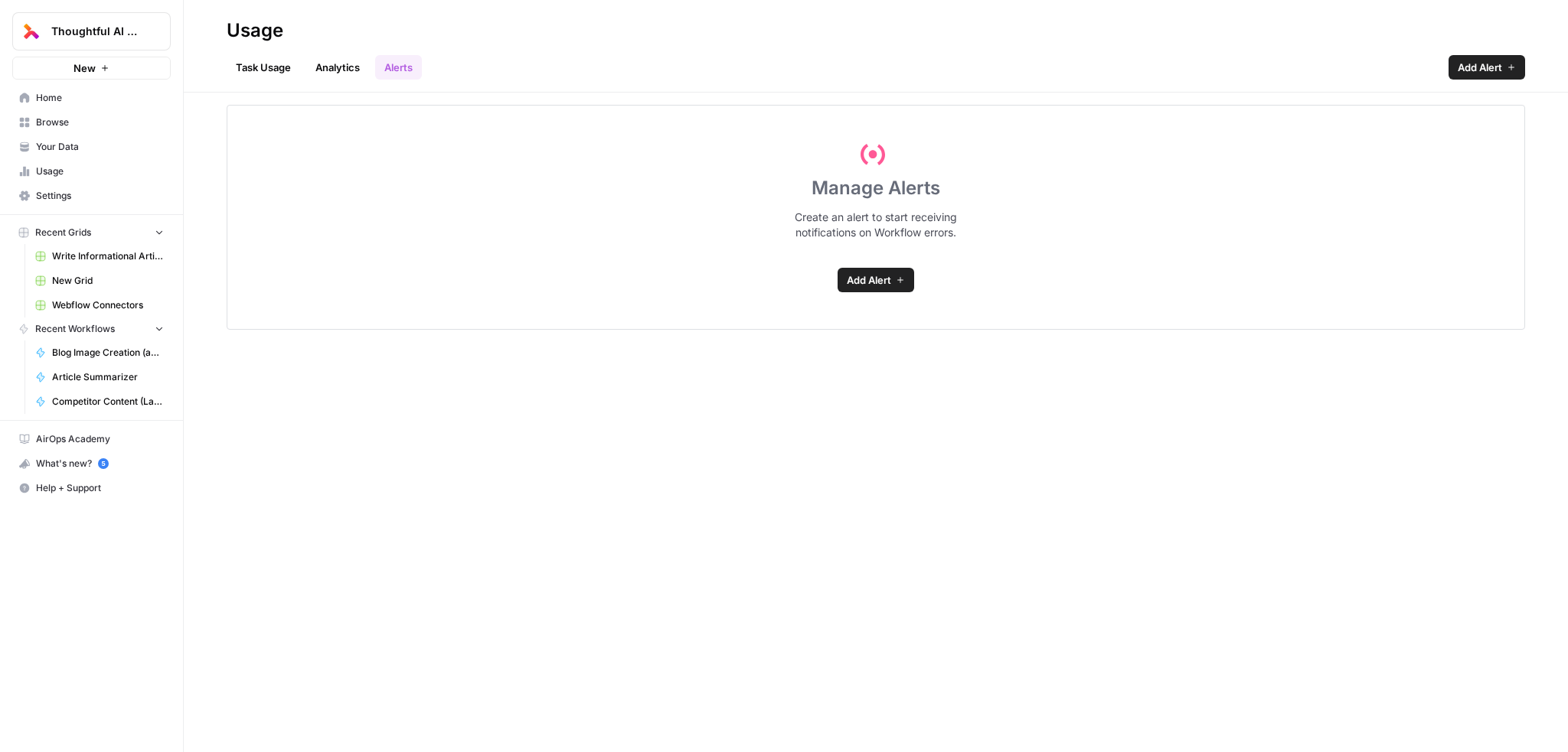
click at [324, 68] on link "Analytics" at bounding box center [337, 67] width 62 height 24
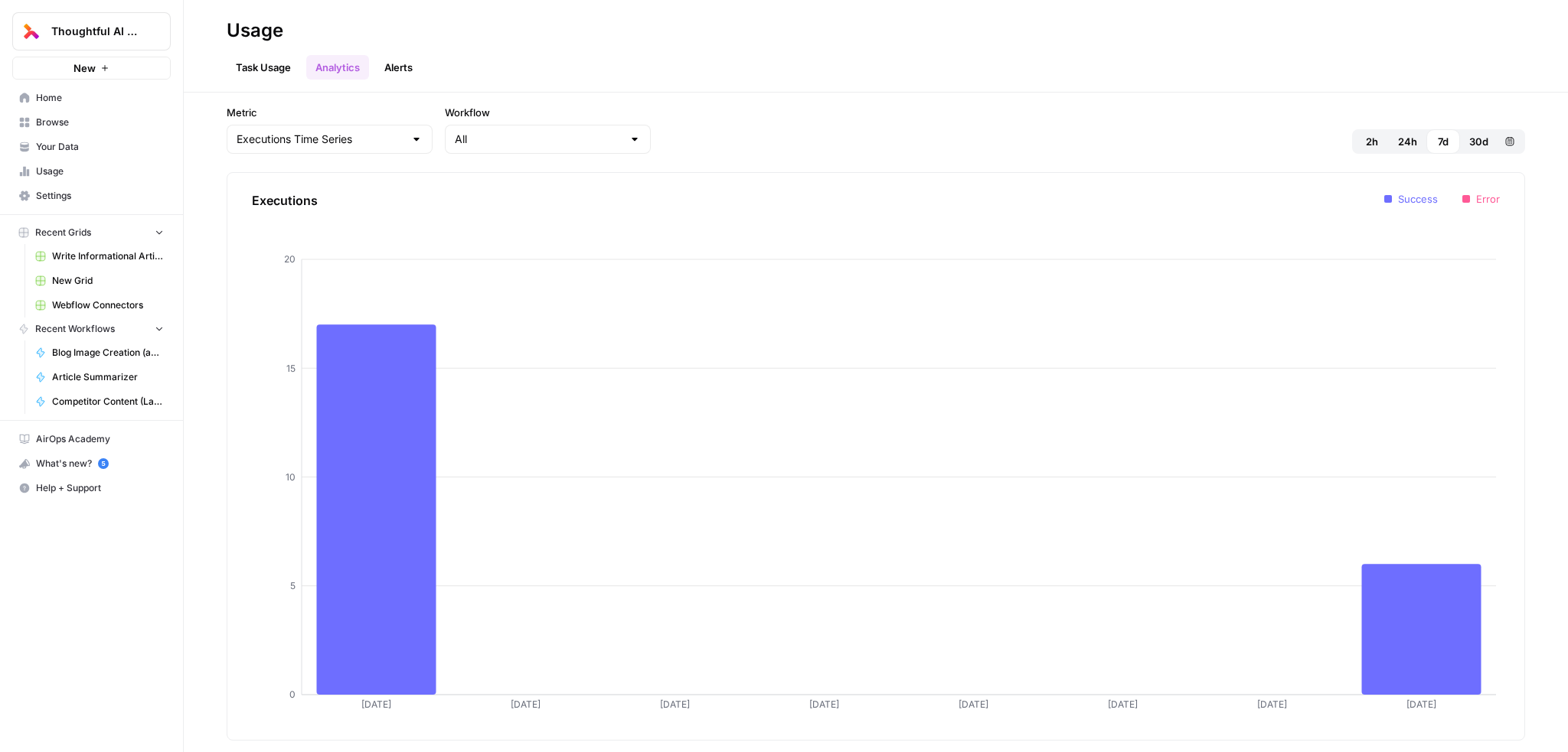
click at [345, 148] on div "Executions Time Series" at bounding box center [330, 140] width 206 height 29
click at [277, 220] on span "Tasks Time Series" at bounding box center [316, 220] width 153 height 15
type input "Tasks Time Series"
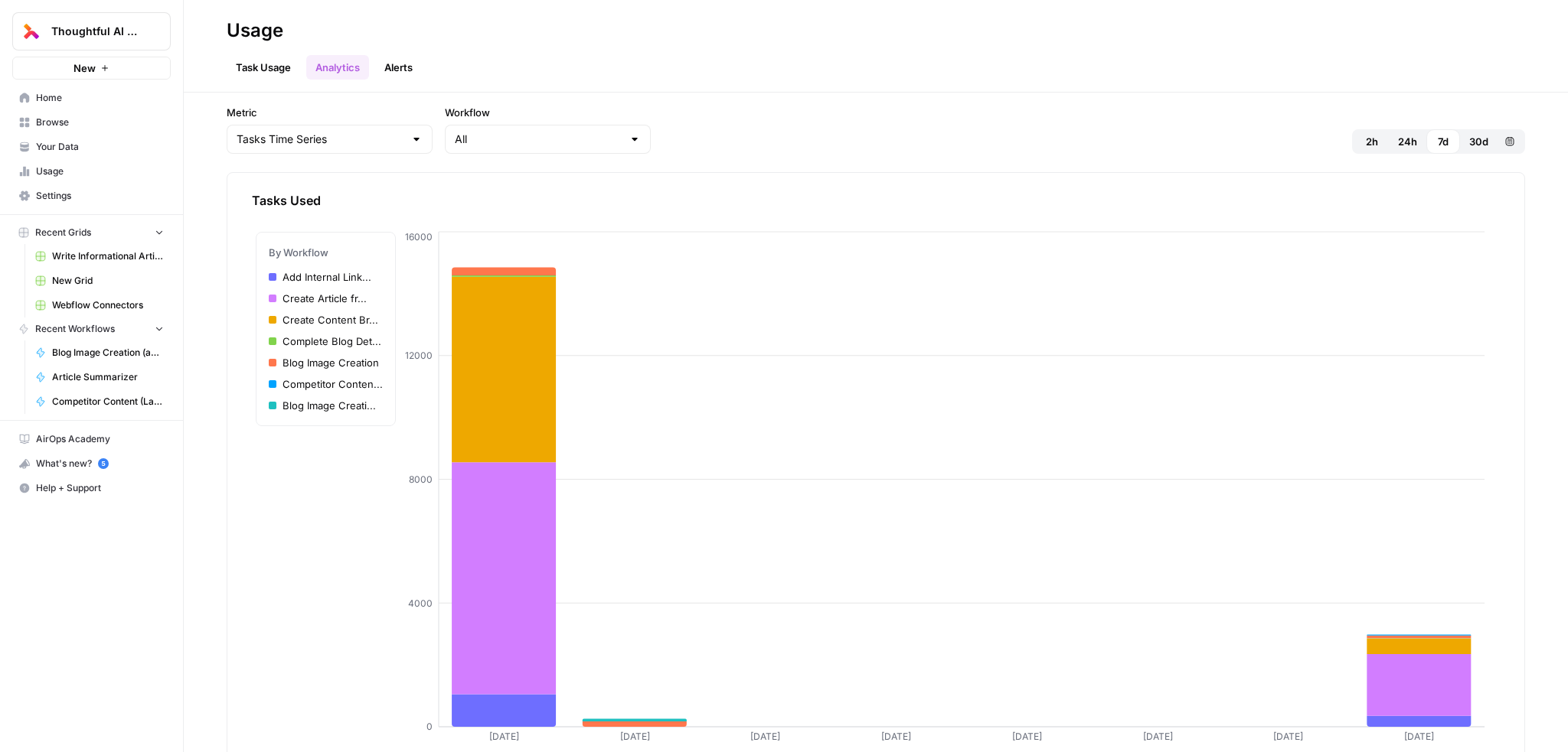
drag, startPoint x: 286, startPoint y: 528, endPoint x: 243, endPoint y: 483, distance: 62.2
click at [243, 483] on div "Tasks Used 03 Aug 04 Aug 05 Aug 06 Aug 07 Aug 08 Aug 09 Aug 10 Aug 0 4000 8000 …" at bounding box center [876, 472] width 1299 height 601
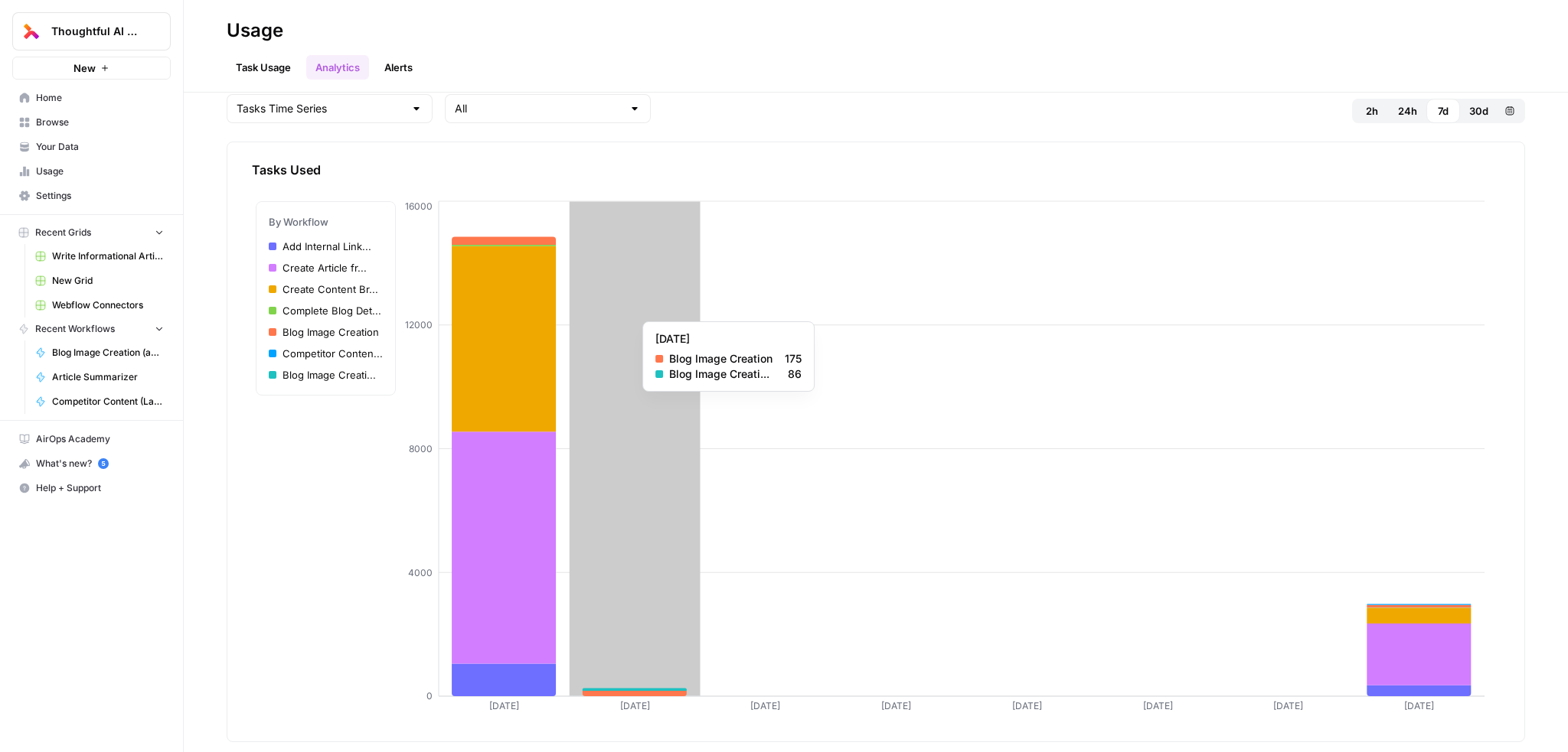
scroll to position [32, 0]
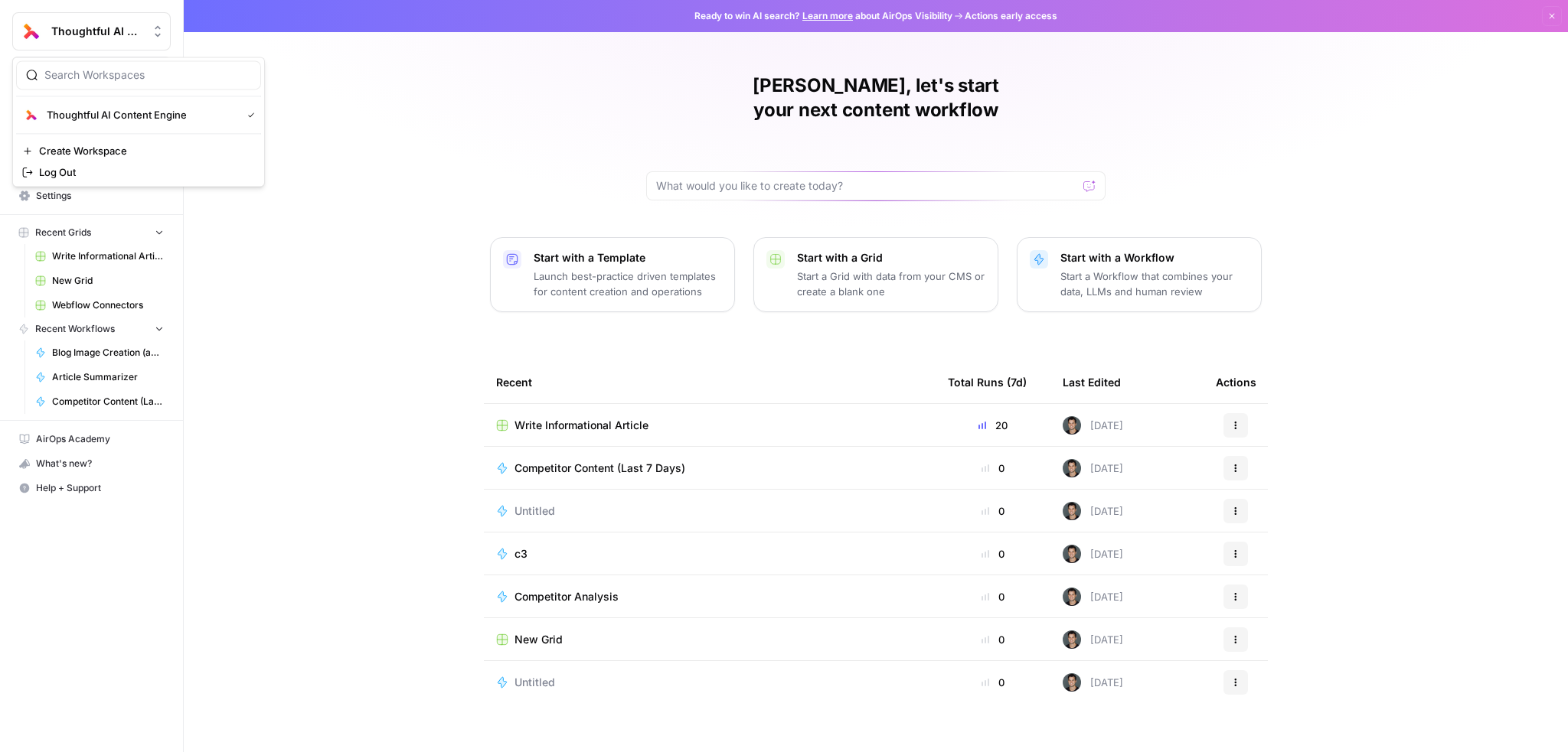
click at [162, 27] on icon "Workspace: Thoughtful AI Content Engine" at bounding box center [157, 31] width 15 height 15
click at [160, 114] on span "Thoughtful AI Content Engine" at bounding box center [141, 114] width 188 height 15
click at [75, 185] on link "Settings" at bounding box center [91, 196] width 158 height 24
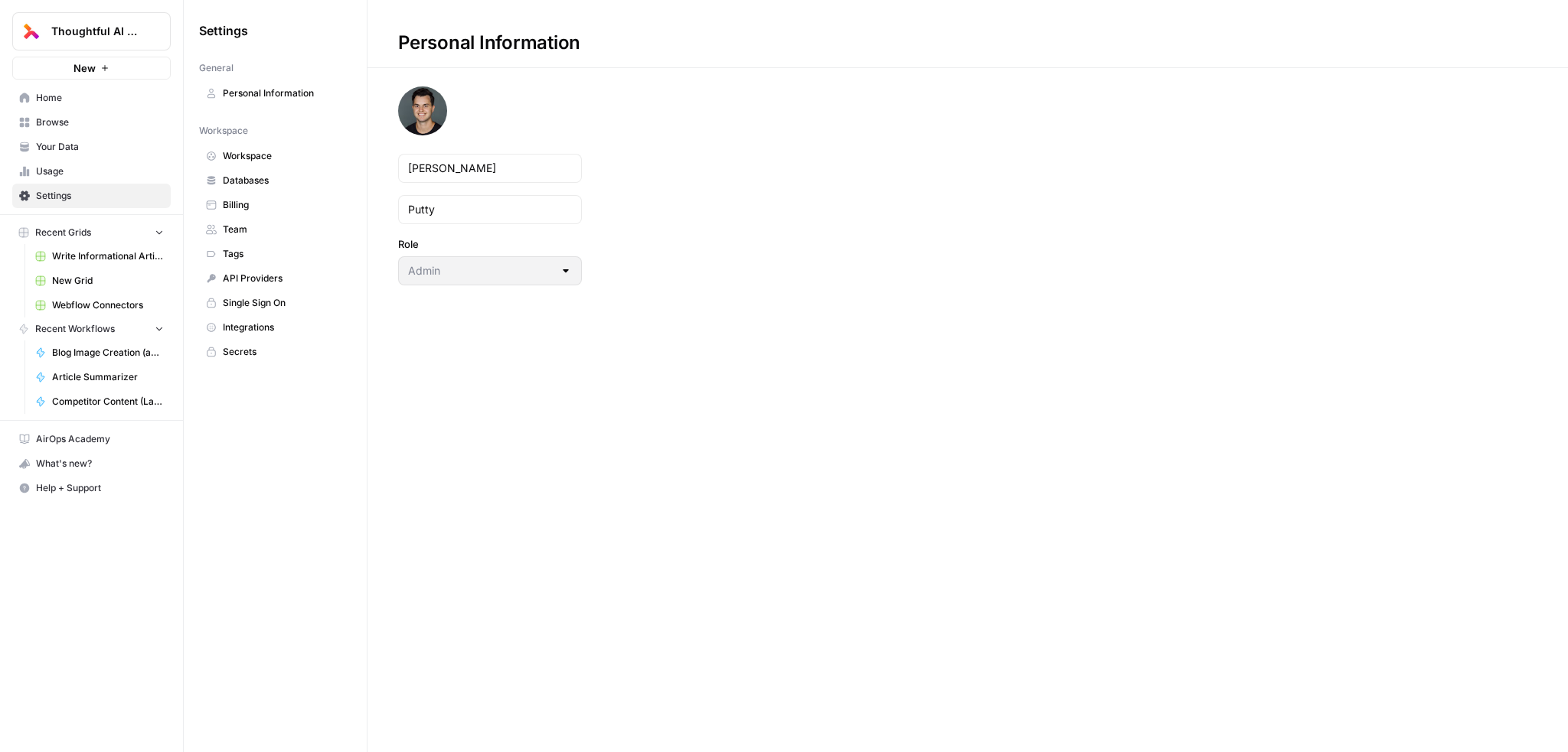
click at [283, 152] on span "Workspace" at bounding box center [284, 156] width 122 height 14
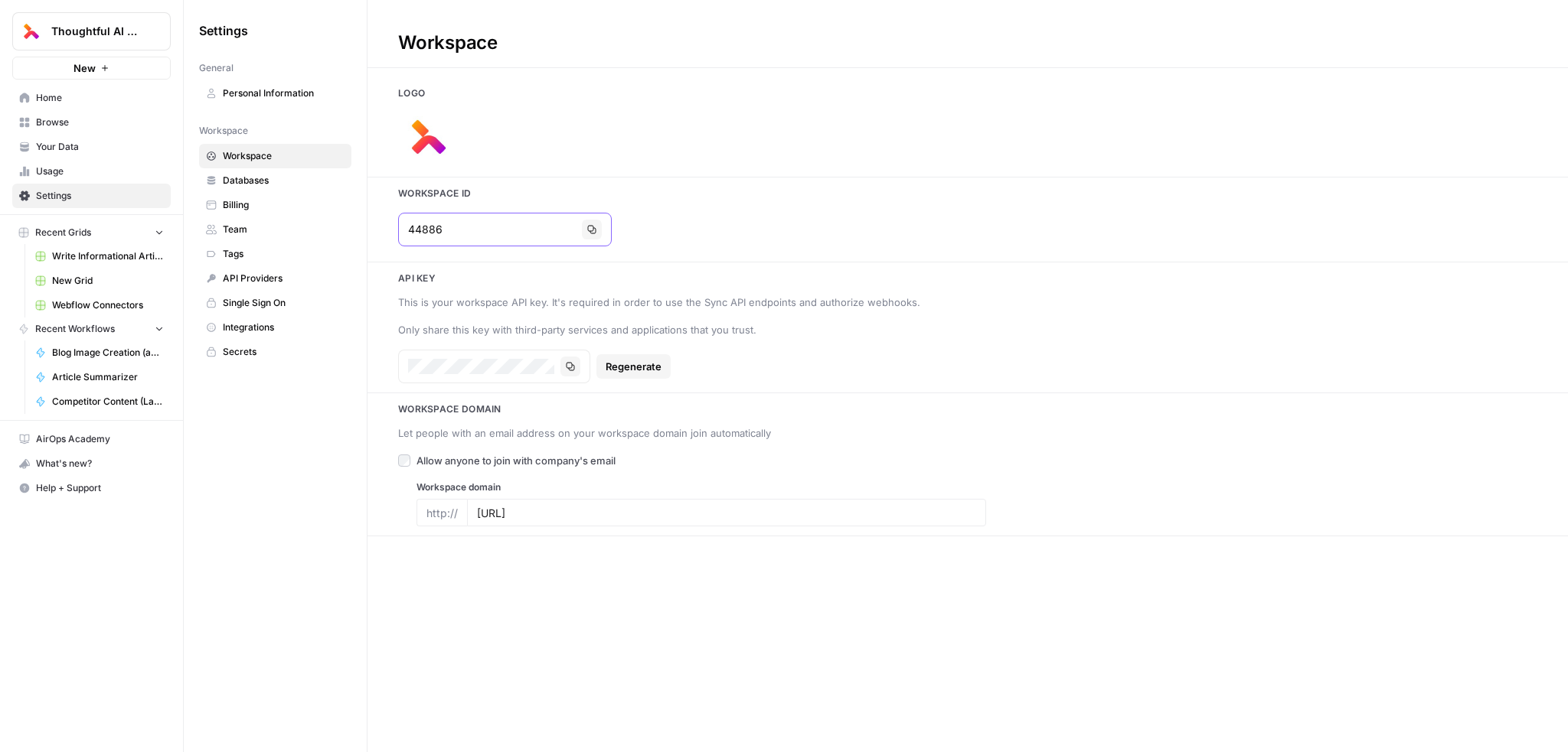
click at [582, 237] on button "Copy" at bounding box center [592, 230] width 20 height 20
click at [582, 238] on button "Copy" at bounding box center [592, 230] width 20 height 20
